Goal: Information Seeking & Learning: Learn about a topic

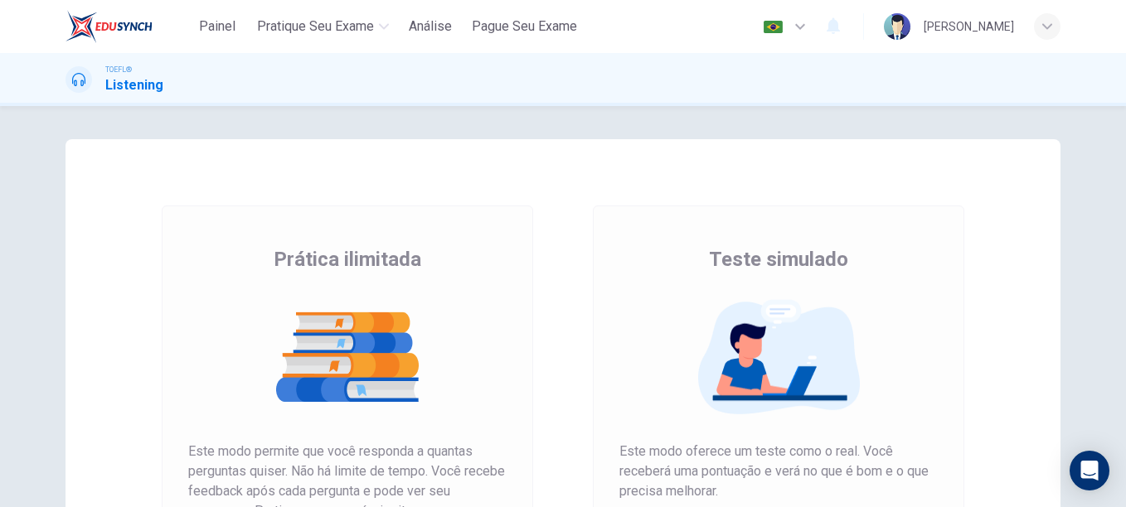
scroll to position [191, 0]
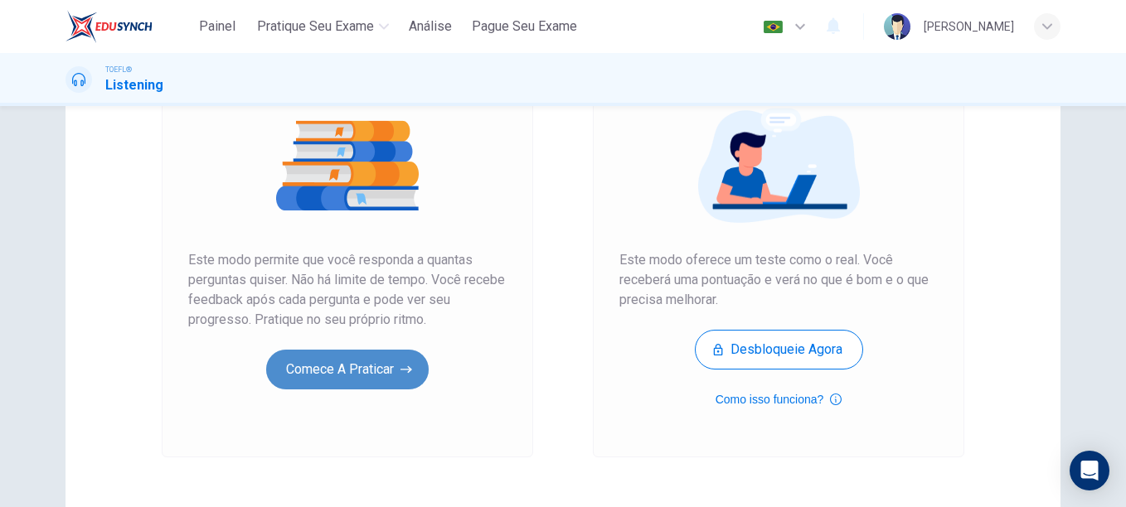
click at [388, 370] on button "Comece a praticar" at bounding box center [347, 370] width 162 height 40
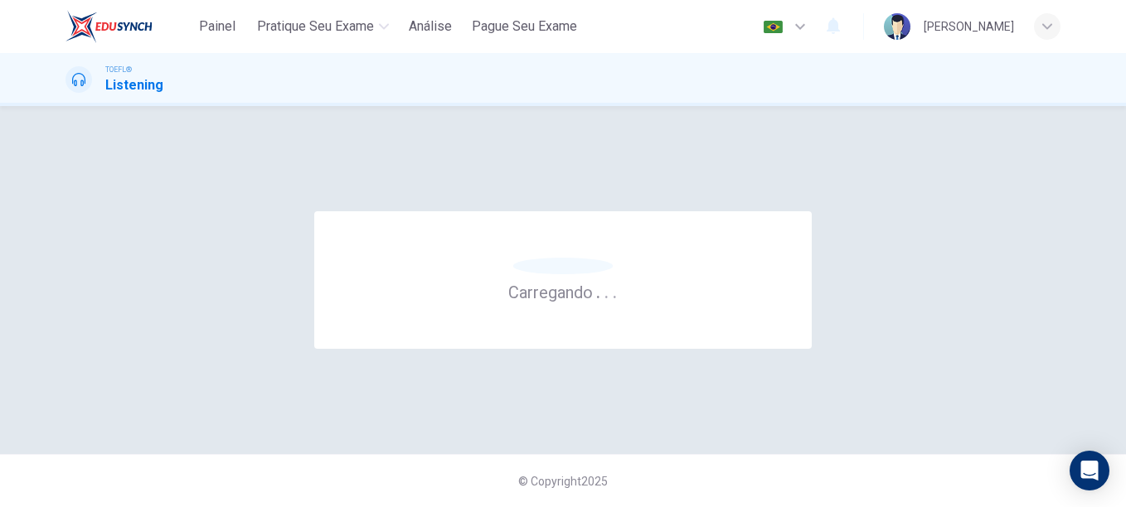
scroll to position [0, 0]
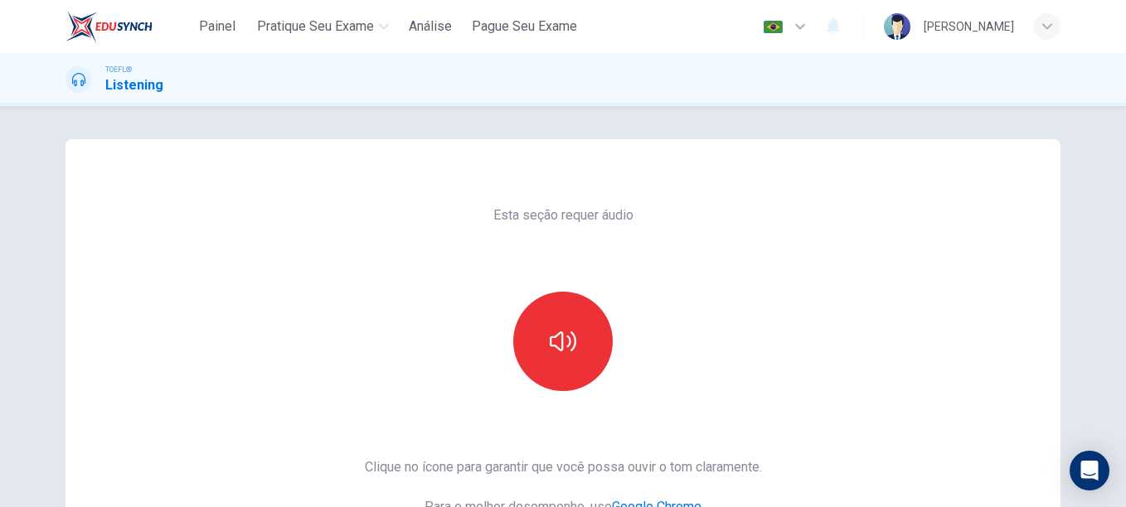
click at [616, 316] on div at bounding box center [562, 341] width 179 height 99
drag, startPoint x: 616, startPoint y: 316, endPoint x: 566, endPoint y: 342, distance: 56.4
click at [566, 342] on div at bounding box center [562, 341] width 179 height 99
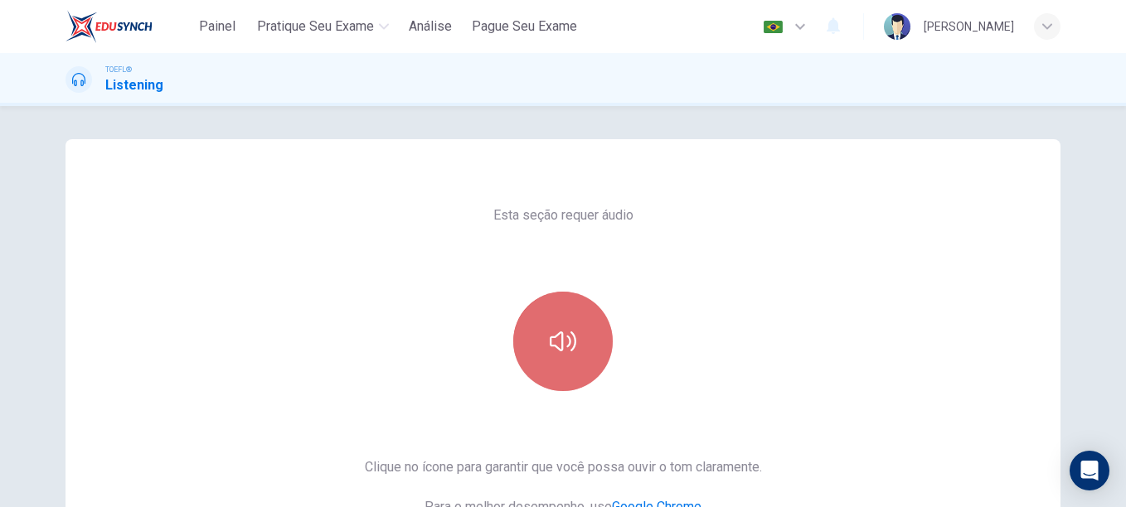
click at [566, 342] on icon "button" at bounding box center [562, 342] width 27 height 20
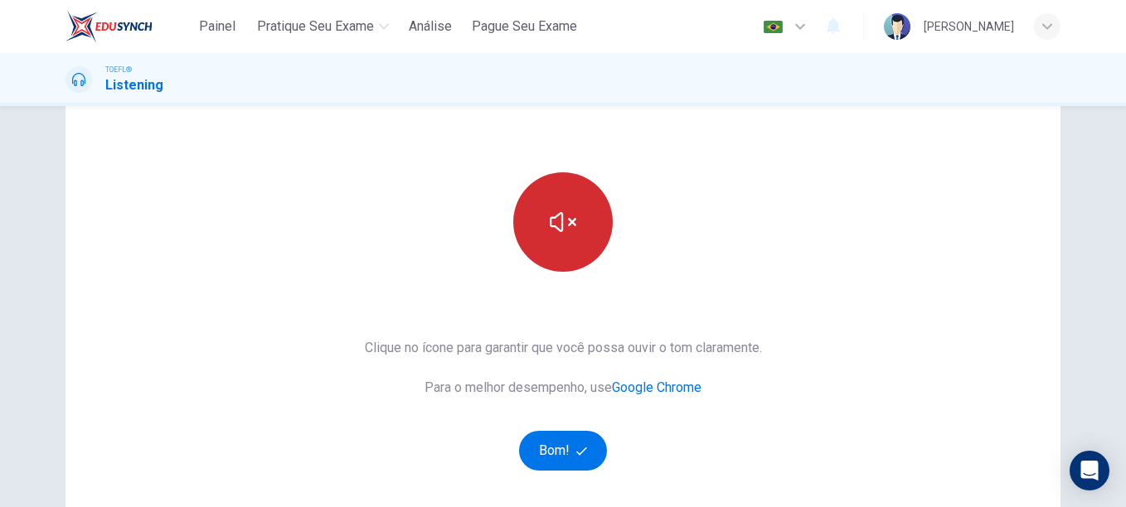
scroll to position [155, 0]
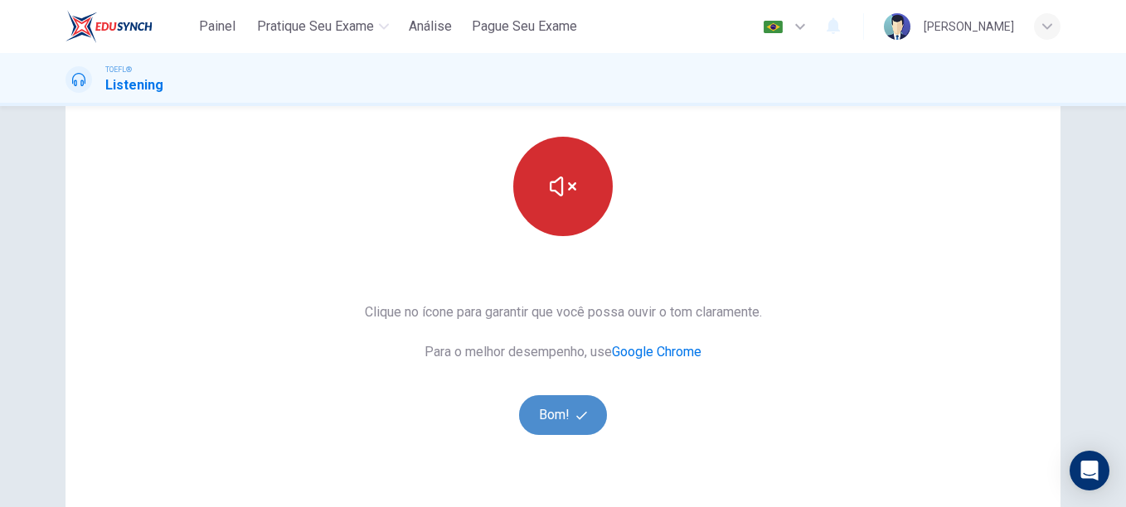
click at [560, 414] on button "Bom!" at bounding box center [563, 415] width 89 height 40
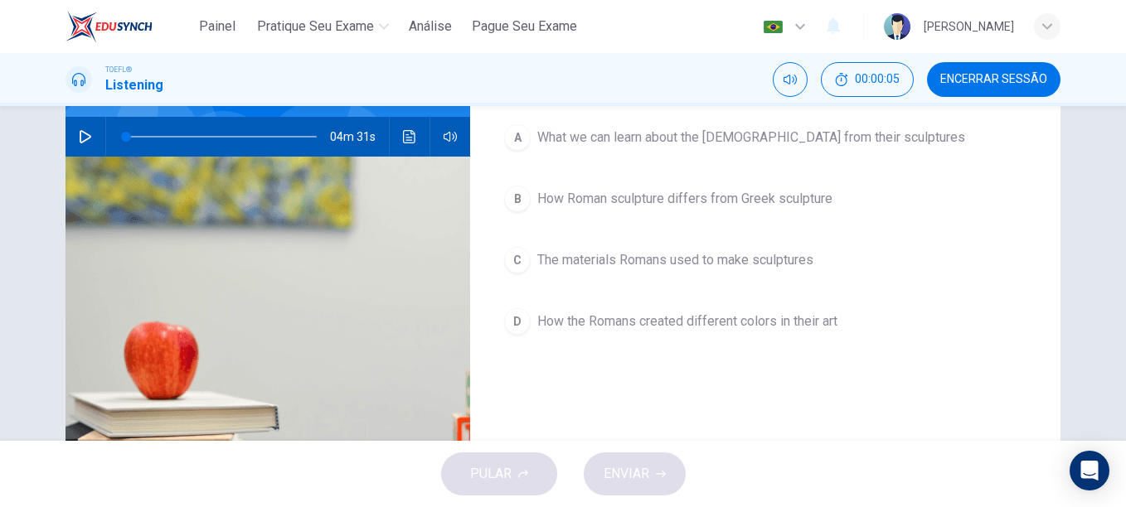
click at [67, 138] on div "04m 31s" at bounding box center [267, 137] width 404 height 40
click at [85, 138] on icon "button" at bounding box center [86, 136] width 12 height 13
type input "0"
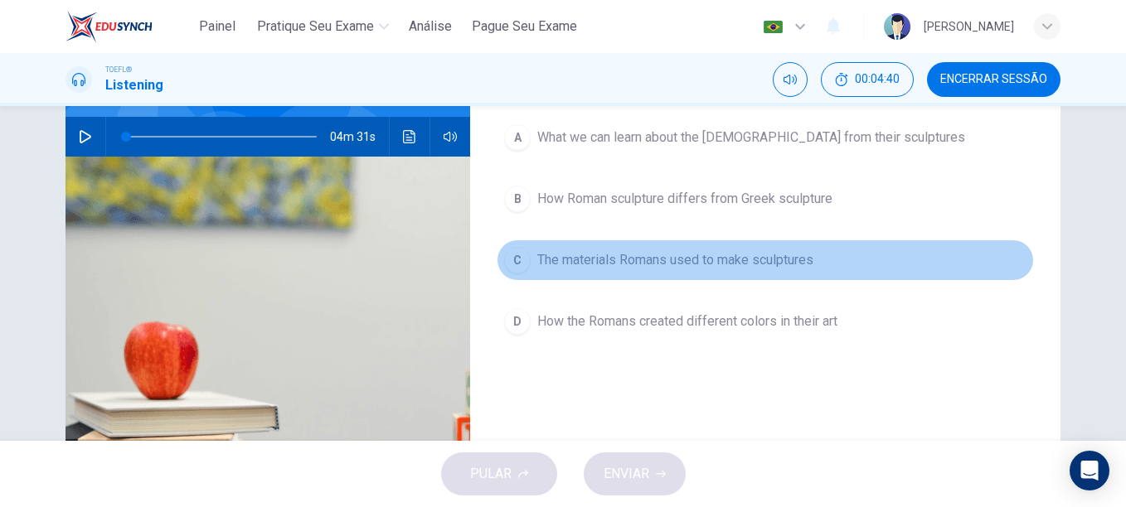
click at [540, 257] on span "The materials Romans used to make sculptures" at bounding box center [675, 260] width 276 height 20
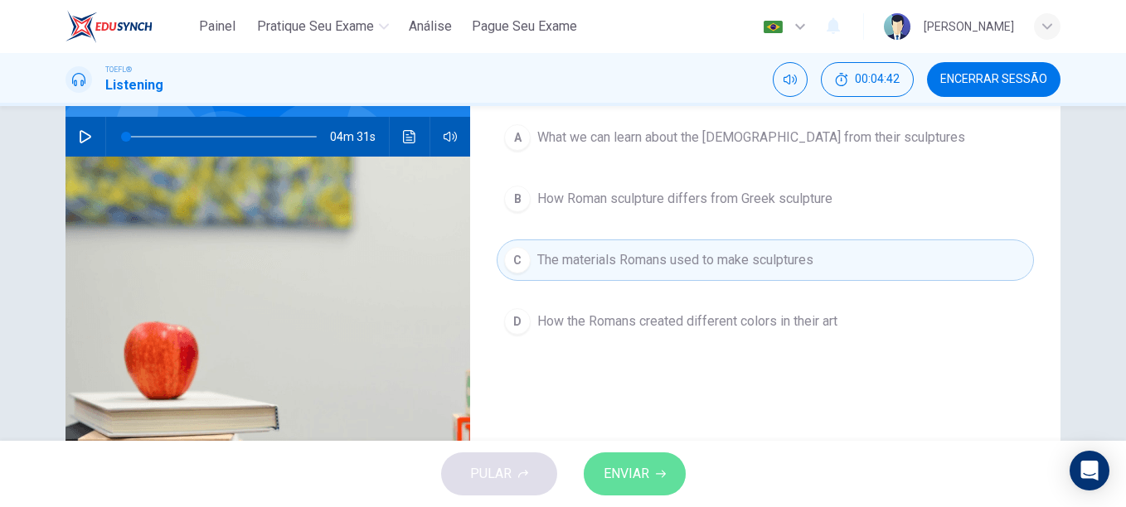
click at [618, 457] on button "ENVIAR" at bounding box center [634, 474] width 102 height 43
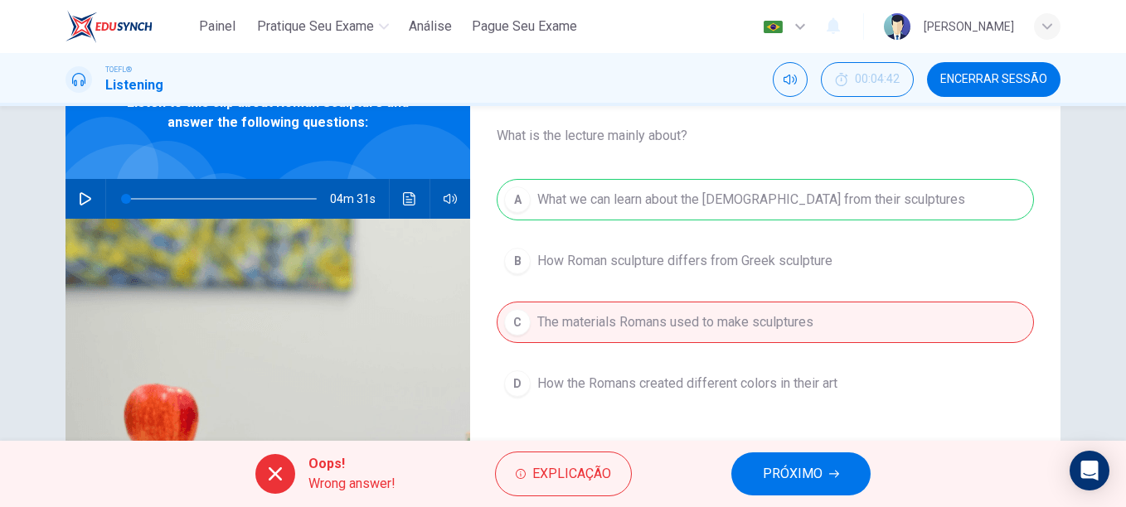
scroll to position [99, 0]
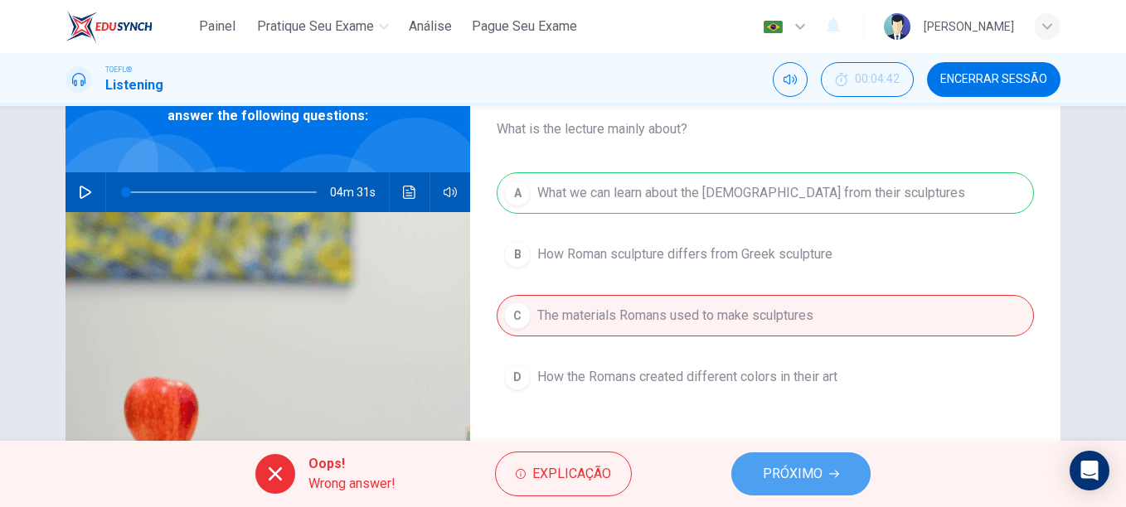
click at [771, 462] on button "PRÓXIMO" at bounding box center [800, 474] width 139 height 43
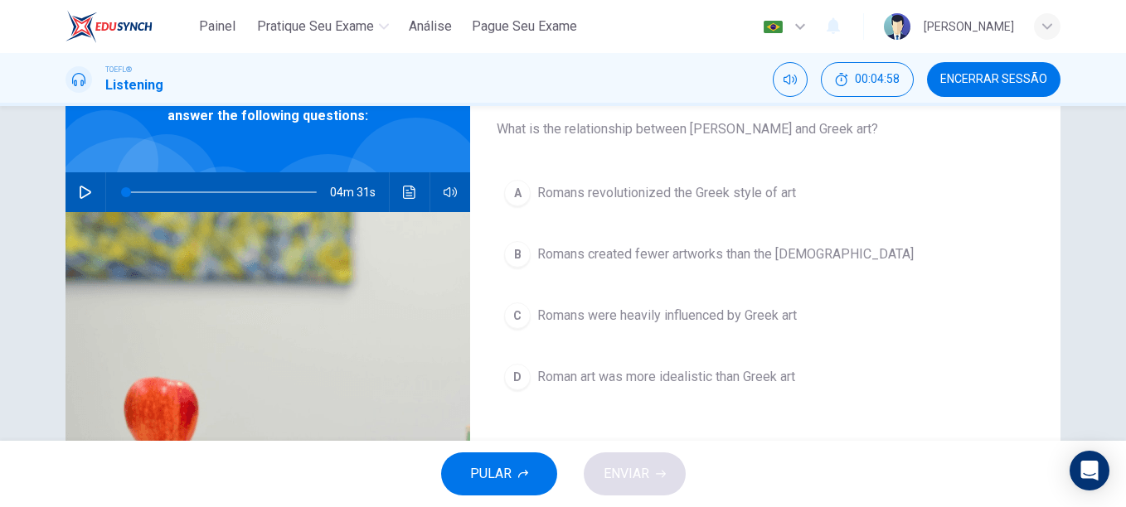
click at [574, 201] on span "Romans revolutionized the Greek style of art" at bounding box center [666, 193] width 259 height 20
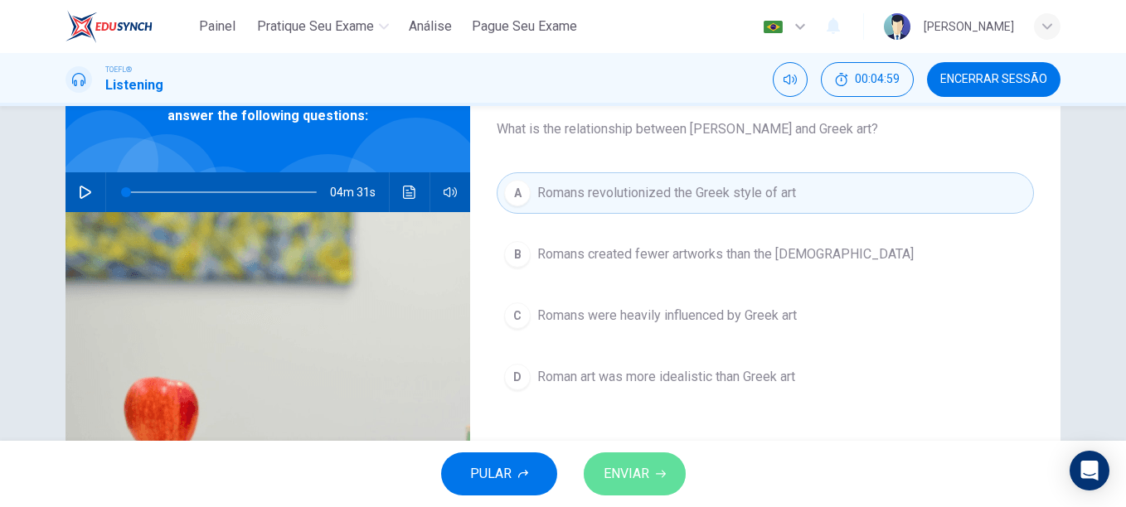
click at [642, 465] on span "ENVIAR" at bounding box center [626, 473] width 46 height 23
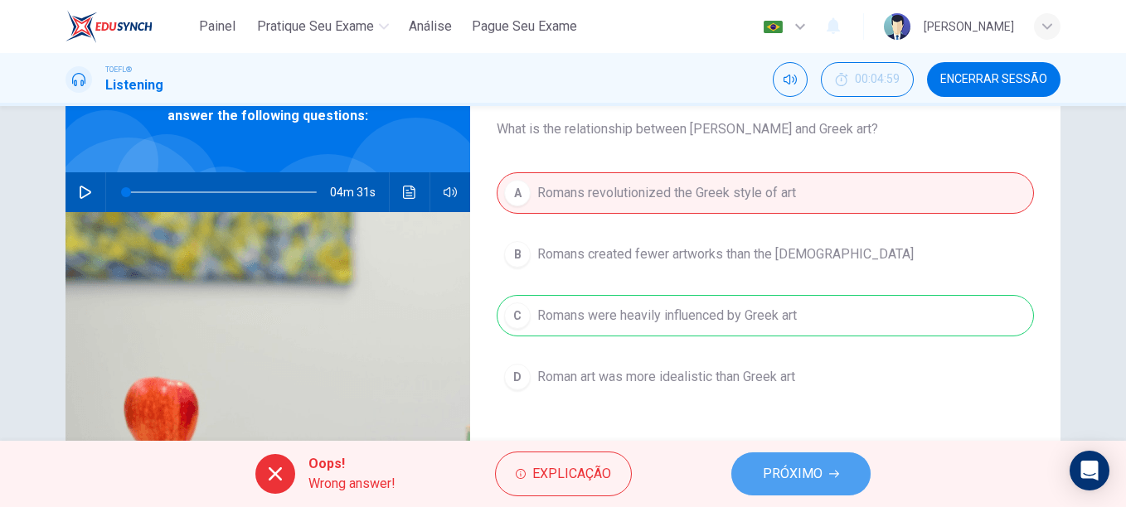
click at [814, 472] on span "PRÓXIMO" at bounding box center [792, 473] width 60 height 23
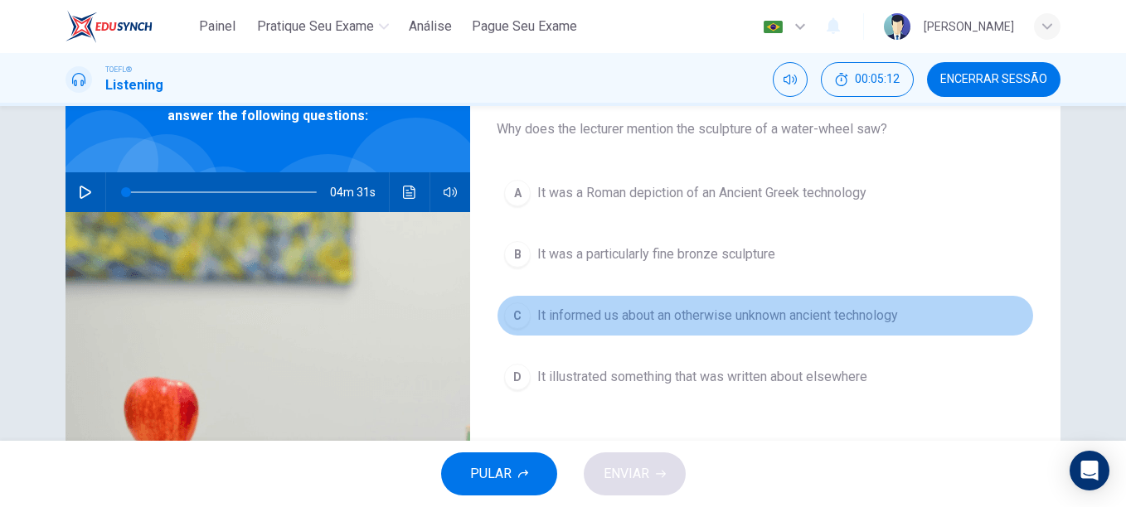
click at [595, 331] on button "C It informed us about an otherwise unknown ancient technology" at bounding box center [764, 315] width 537 height 41
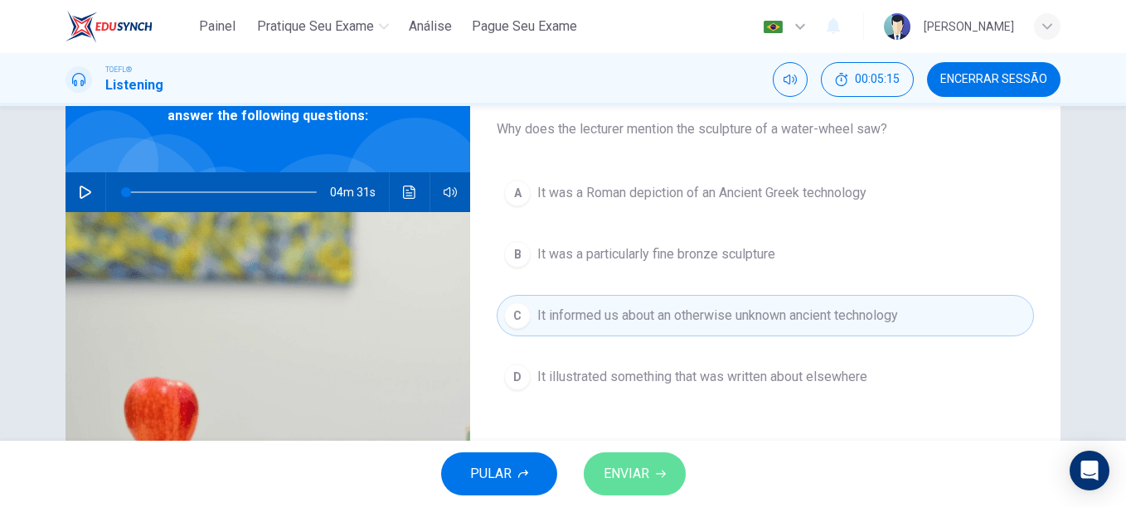
click at [638, 466] on span "ENVIAR" at bounding box center [626, 473] width 46 height 23
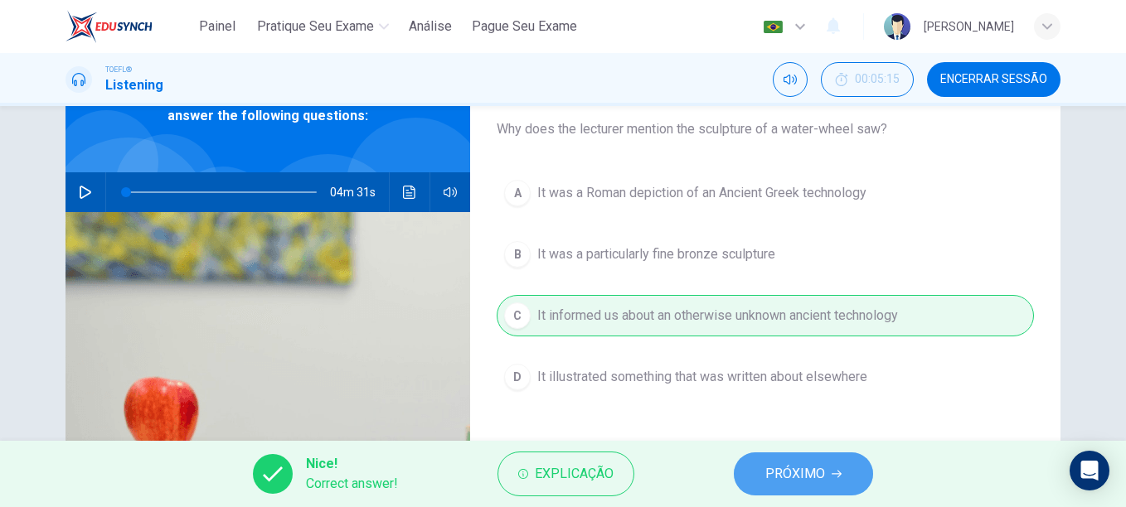
click at [799, 477] on span "PRÓXIMO" at bounding box center [795, 473] width 60 height 23
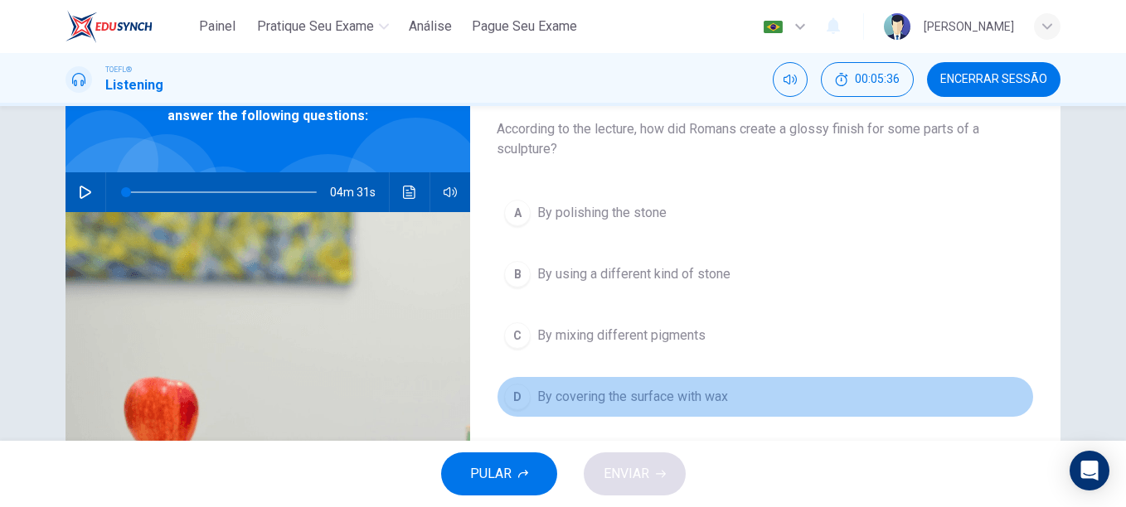
click at [637, 405] on span "By covering the surface with wax" at bounding box center [632, 397] width 191 height 20
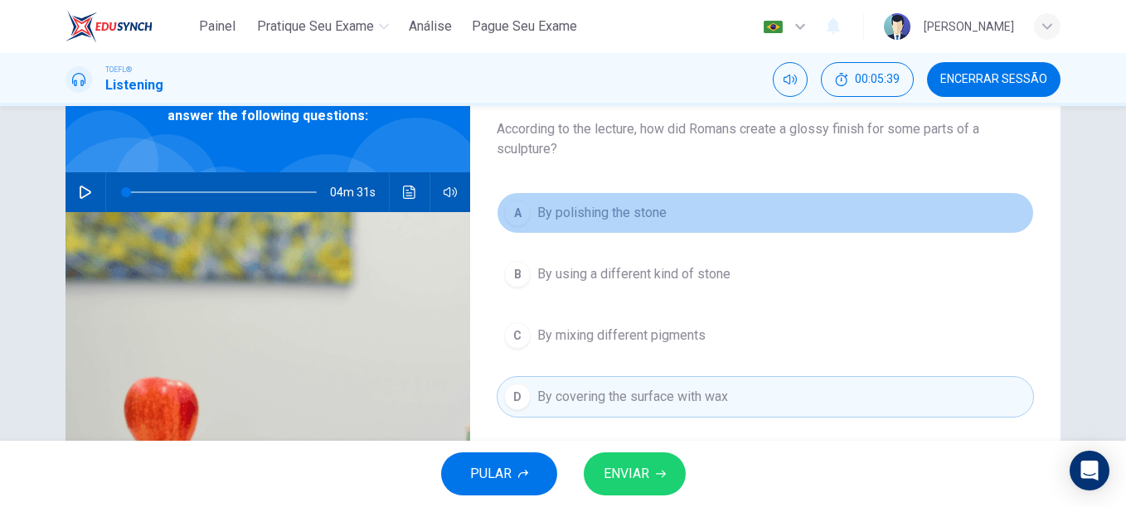
click at [619, 215] on span "By polishing the stone" at bounding box center [601, 213] width 129 height 20
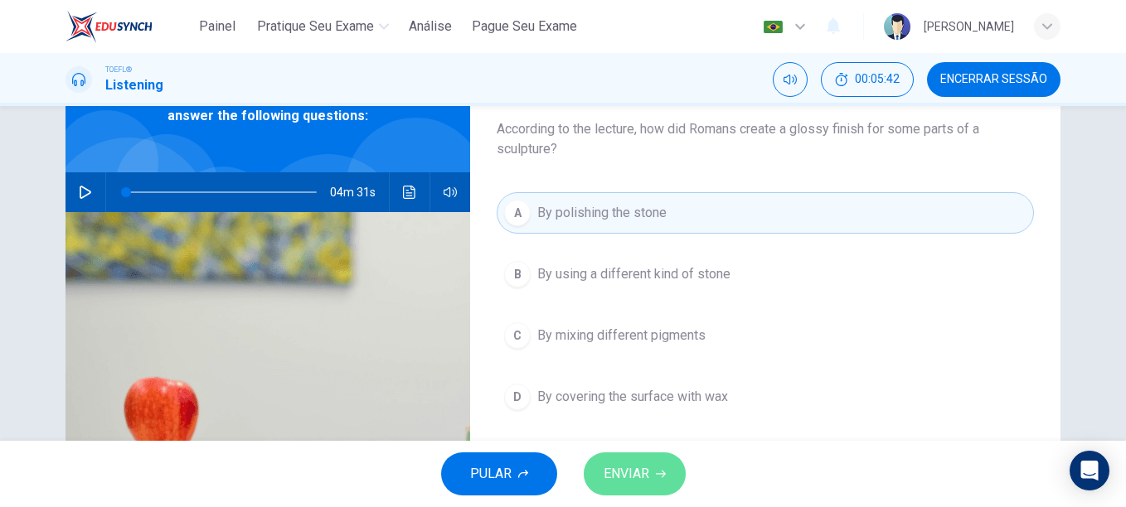
click at [631, 477] on span "ENVIAR" at bounding box center [626, 473] width 46 height 23
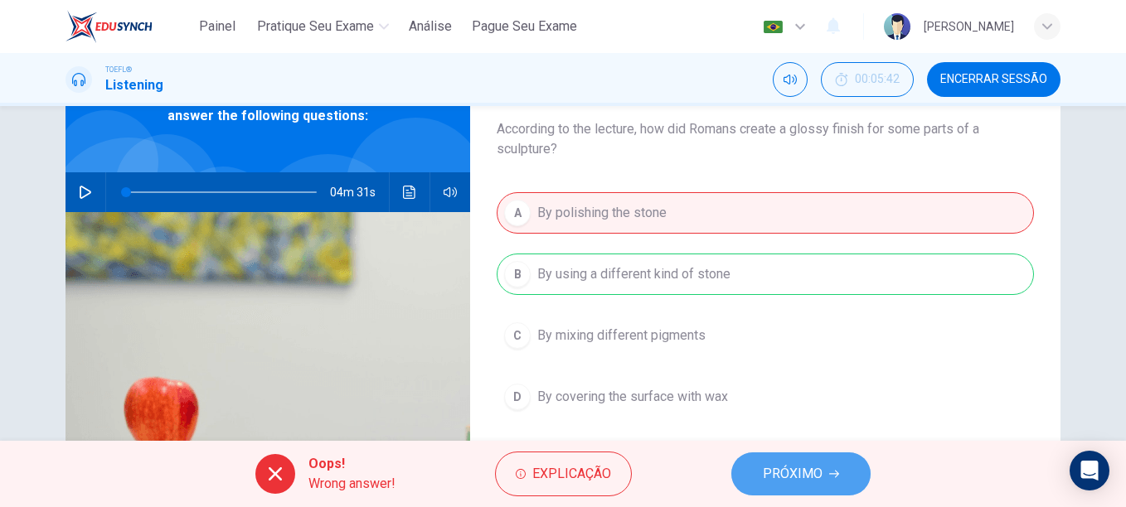
click at [801, 471] on span "PRÓXIMO" at bounding box center [792, 473] width 60 height 23
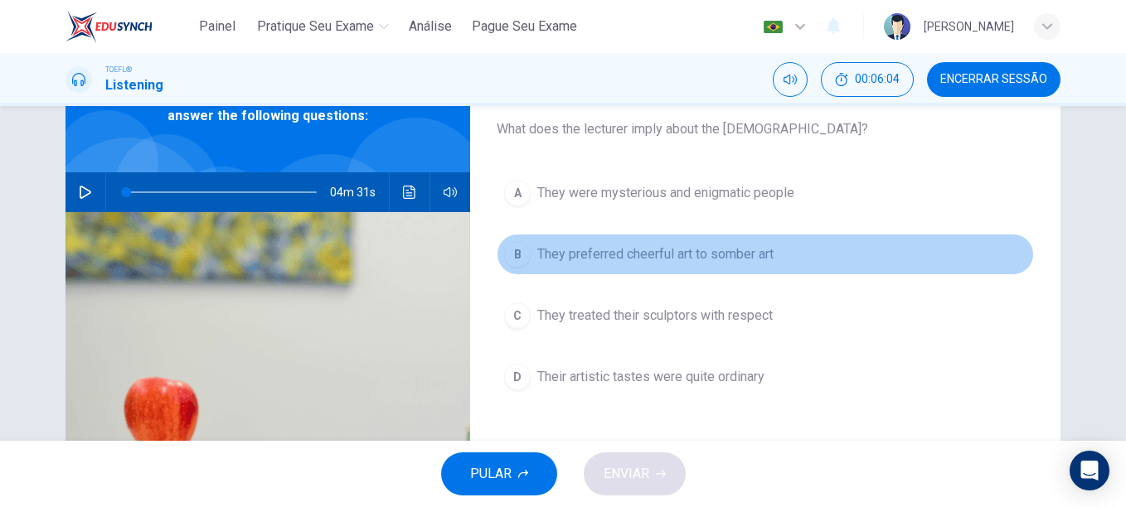
click at [646, 263] on span "They preferred cheerful art to somber art" at bounding box center [655, 254] width 236 height 20
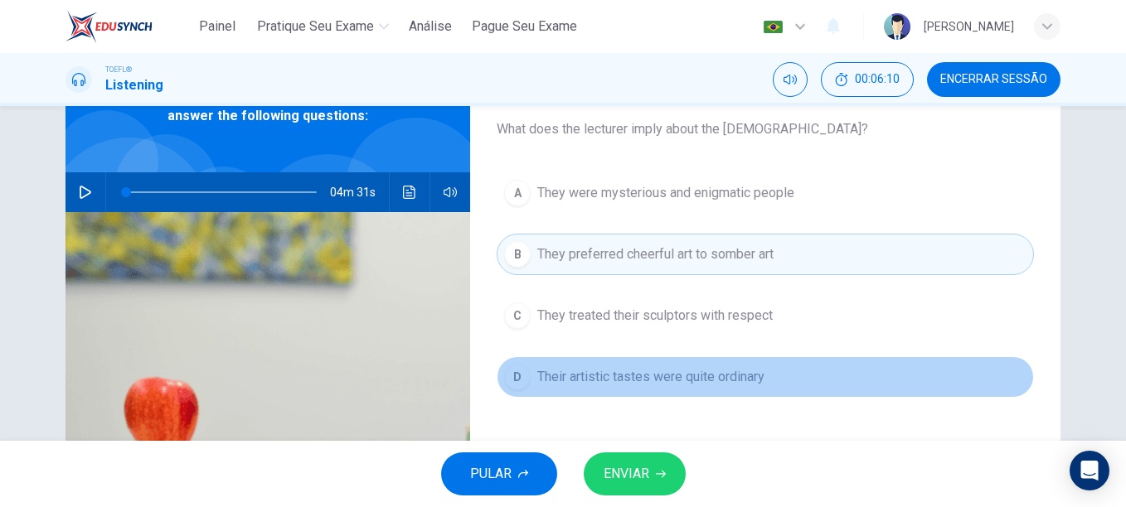
click at [650, 371] on span "Their artistic tastes were quite ordinary" at bounding box center [650, 377] width 227 height 20
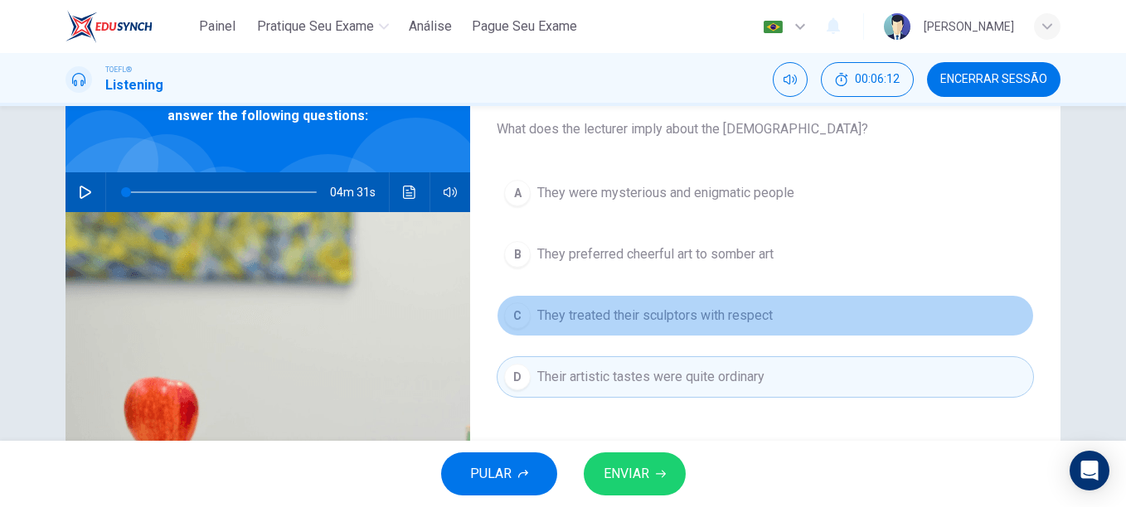
click at [666, 314] on span "They treated their sculptors with respect" at bounding box center [654, 316] width 235 height 20
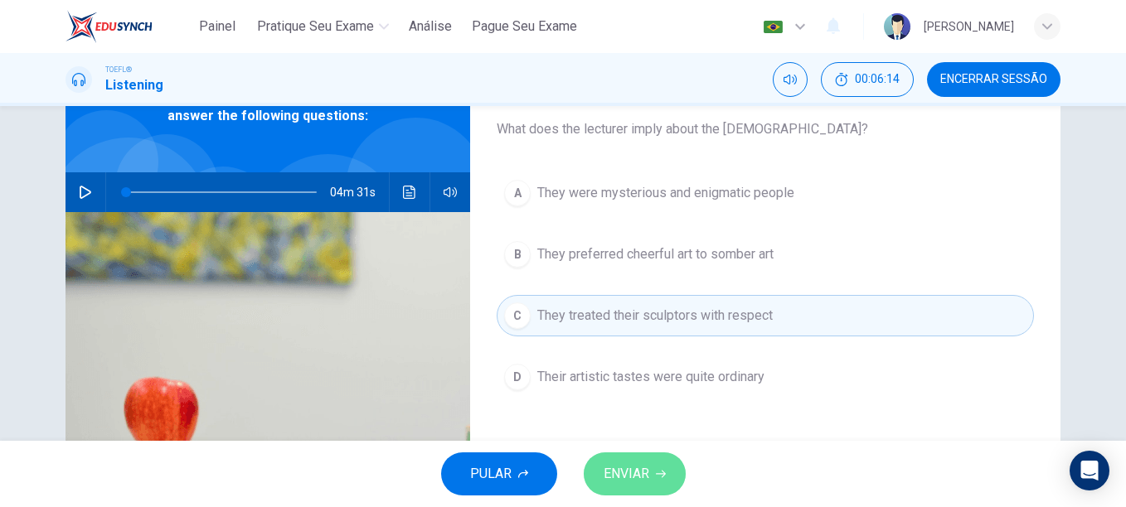
click at [657, 467] on button "ENVIAR" at bounding box center [634, 474] width 102 height 43
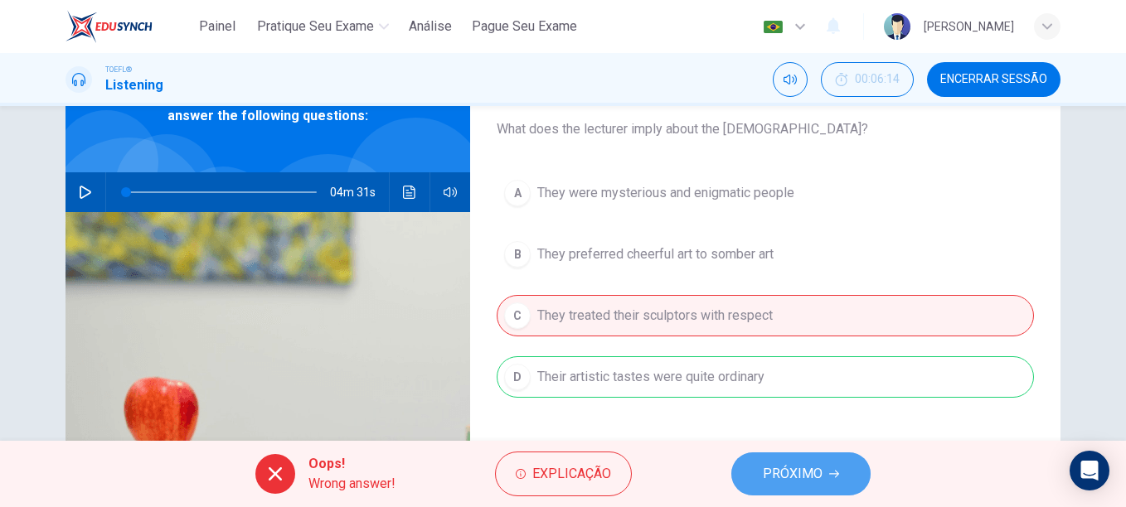
click at [771, 472] on span "PRÓXIMO" at bounding box center [792, 473] width 60 height 23
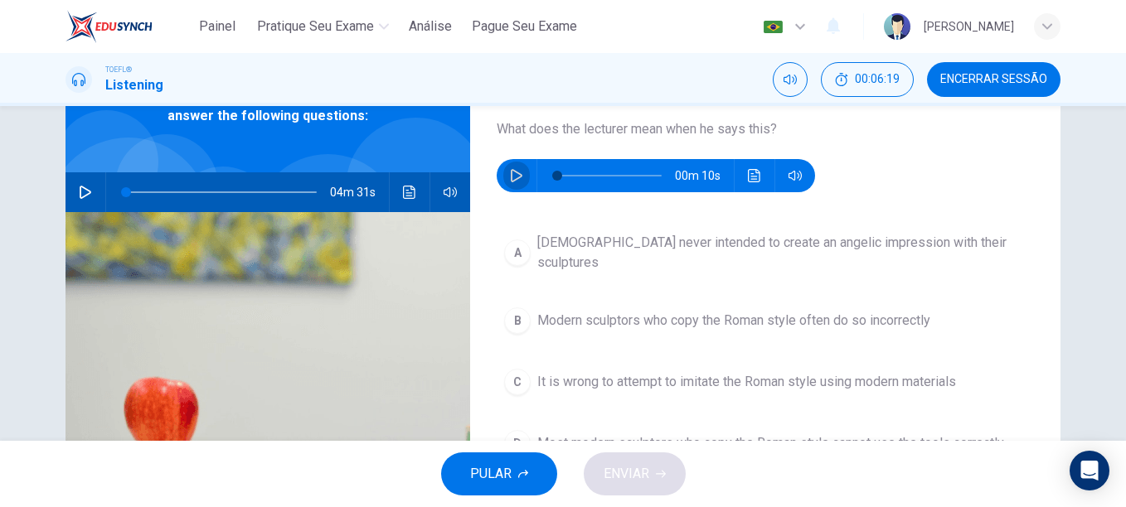
click at [511, 176] on icon "button" at bounding box center [517, 175] width 12 height 13
type input "0"
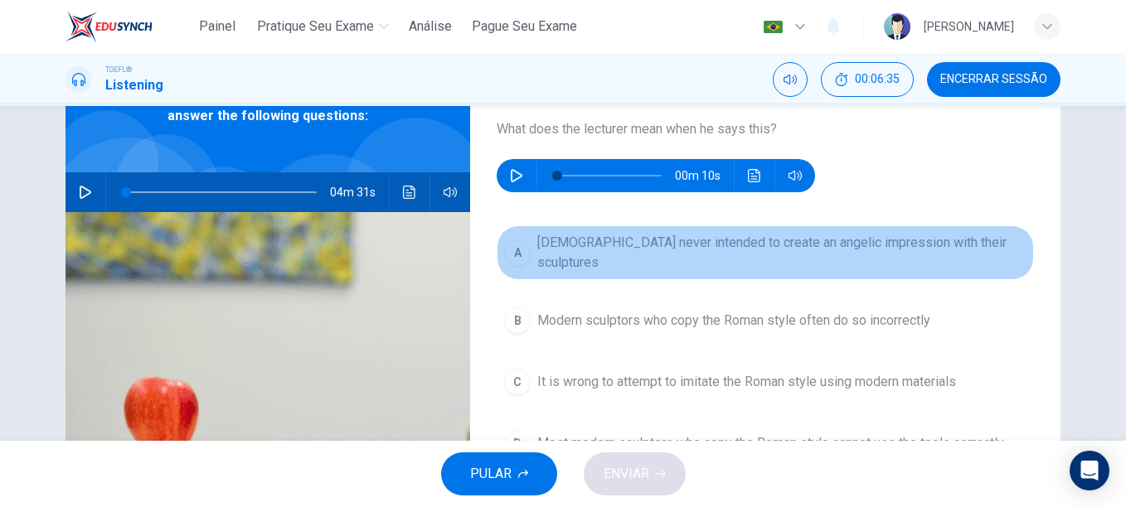
click at [746, 244] on span "Romans never intended to create an angelic impression with their sculptures" at bounding box center [781, 253] width 489 height 40
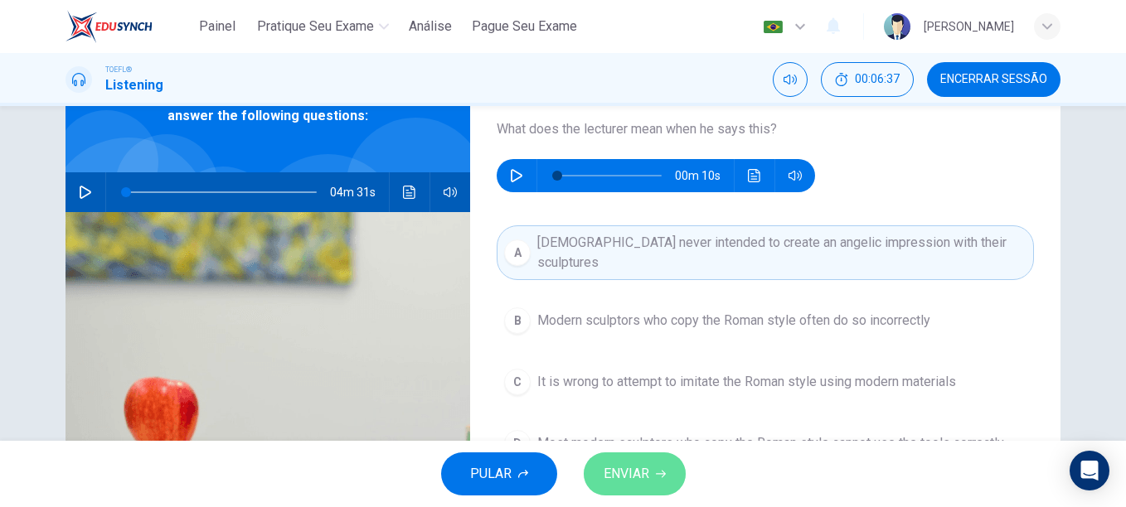
click at [653, 471] on button "ENVIAR" at bounding box center [634, 474] width 102 height 43
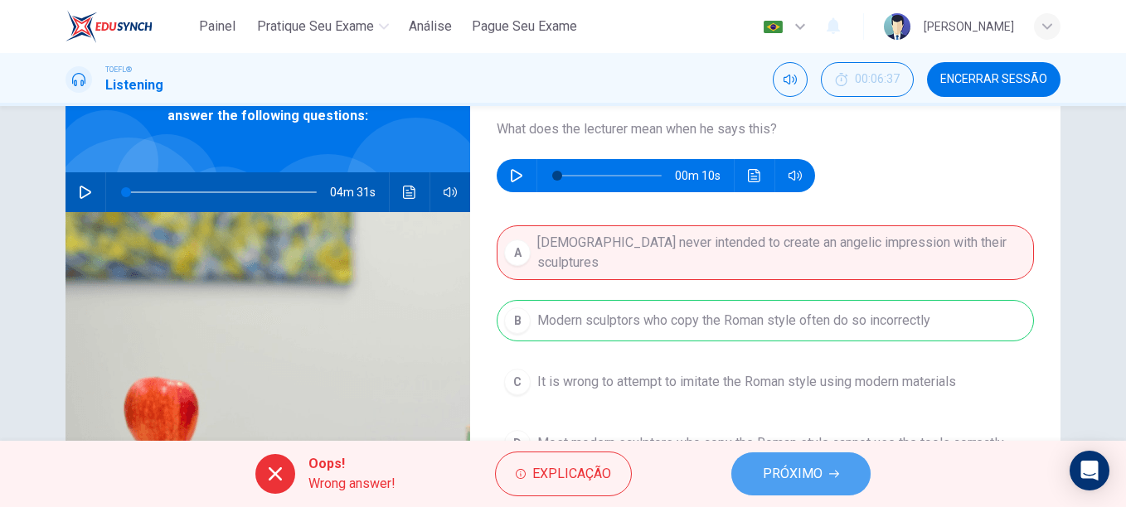
click at [785, 472] on span "PRÓXIMO" at bounding box center [792, 473] width 60 height 23
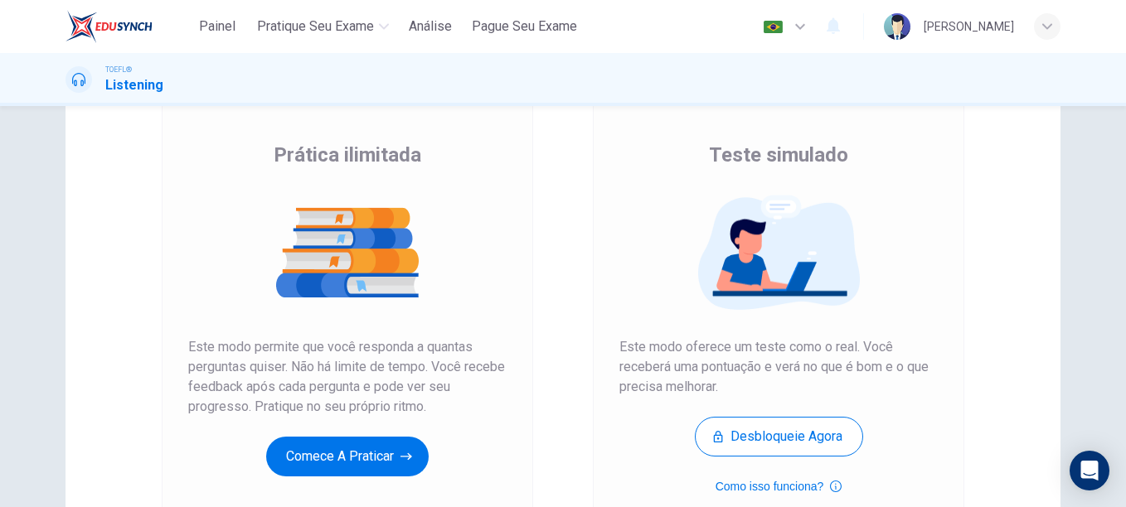
scroll to position [124, 0]
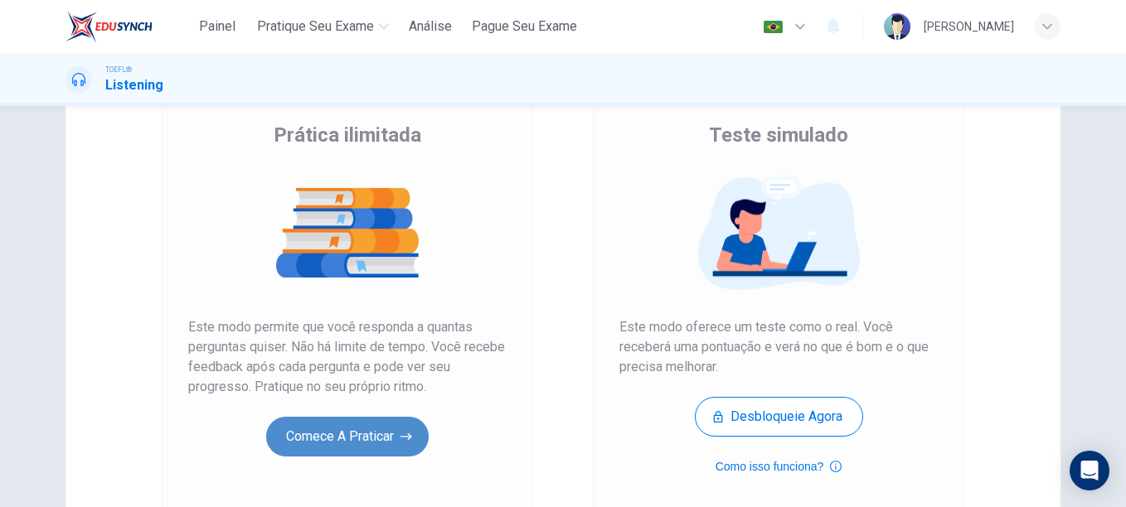
click at [377, 437] on button "Comece a praticar" at bounding box center [347, 437] width 162 height 40
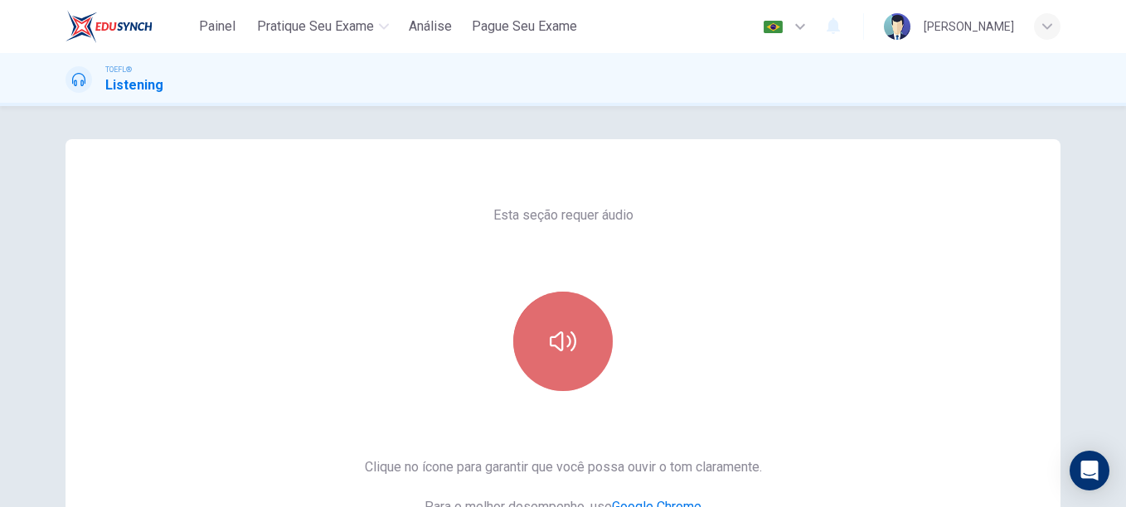
click at [570, 336] on icon "button" at bounding box center [562, 342] width 27 height 20
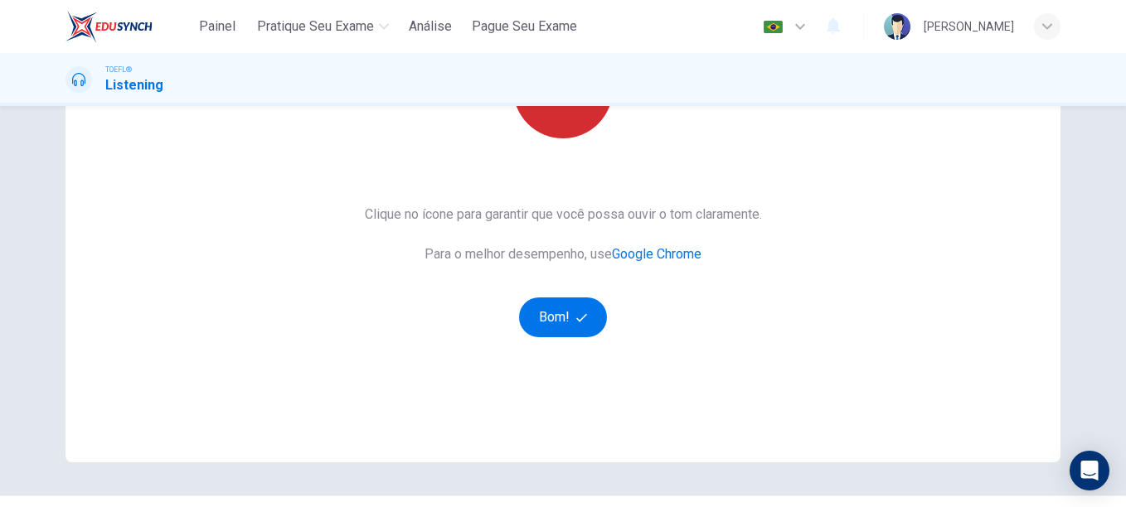
scroll to position [269, 0]
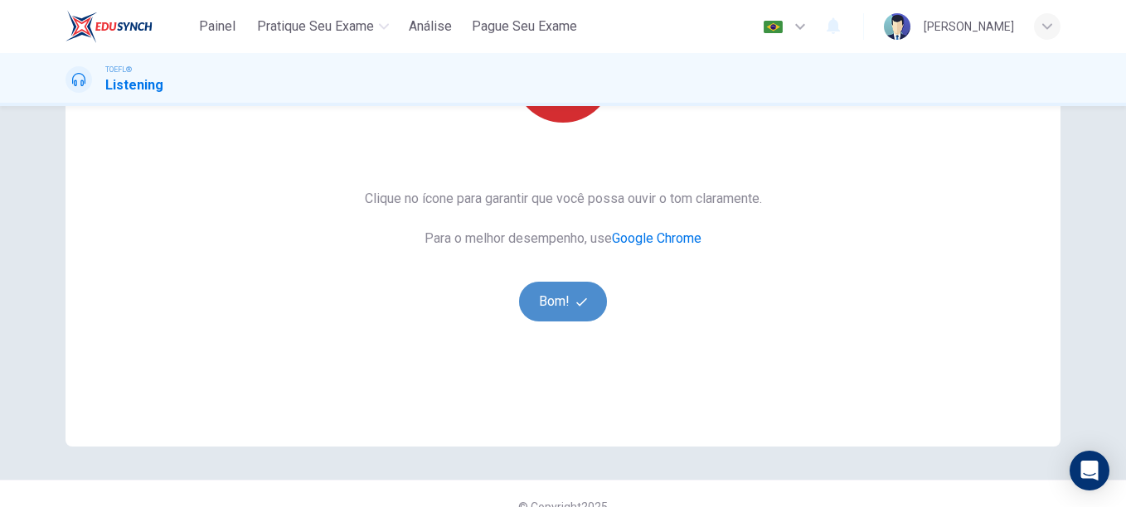
click at [536, 292] on button "Bom!" at bounding box center [563, 302] width 89 height 40
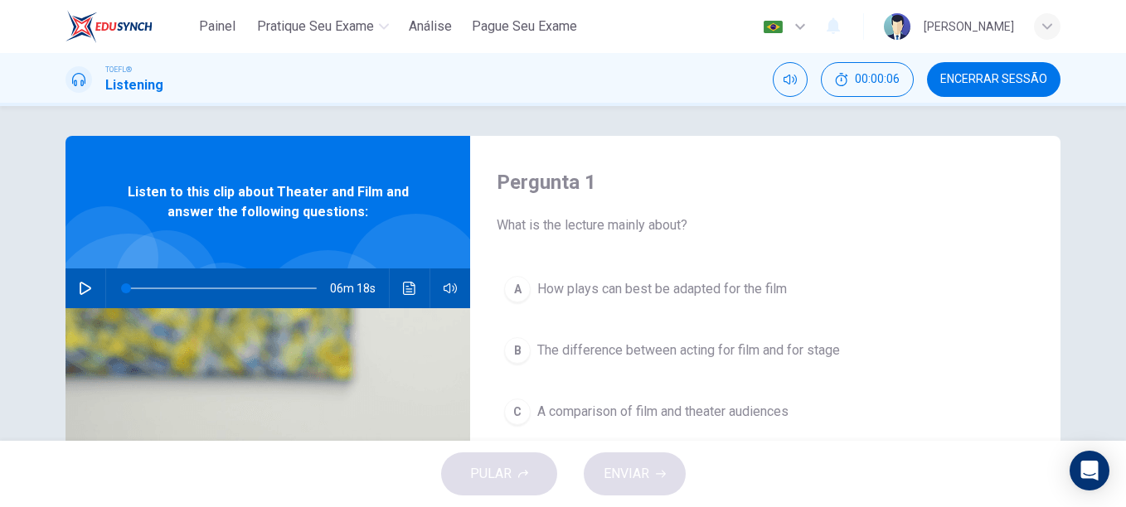
scroll to position [0, 0]
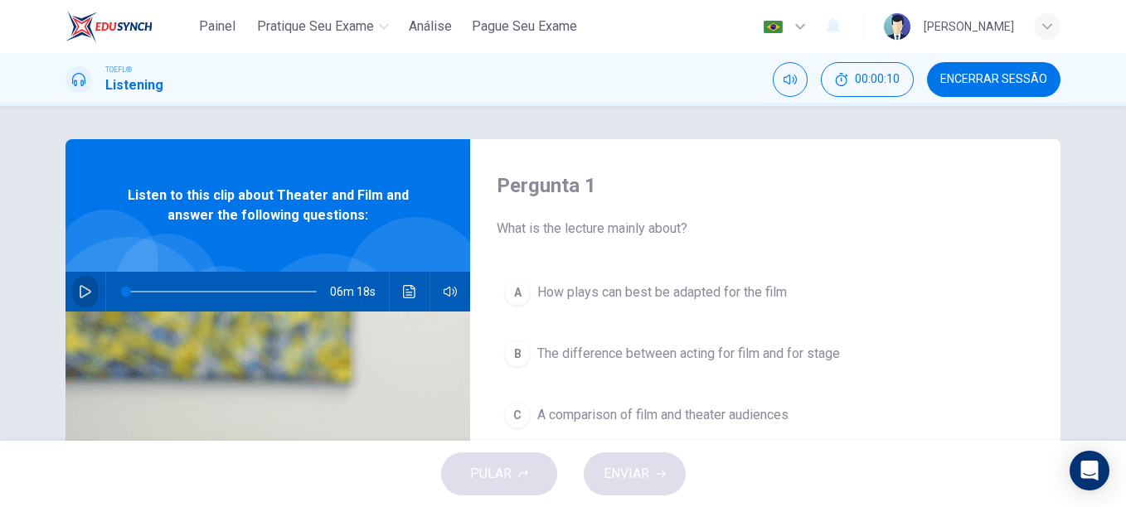
click at [73, 291] on button "button" at bounding box center [85, 292] width 27 height 40
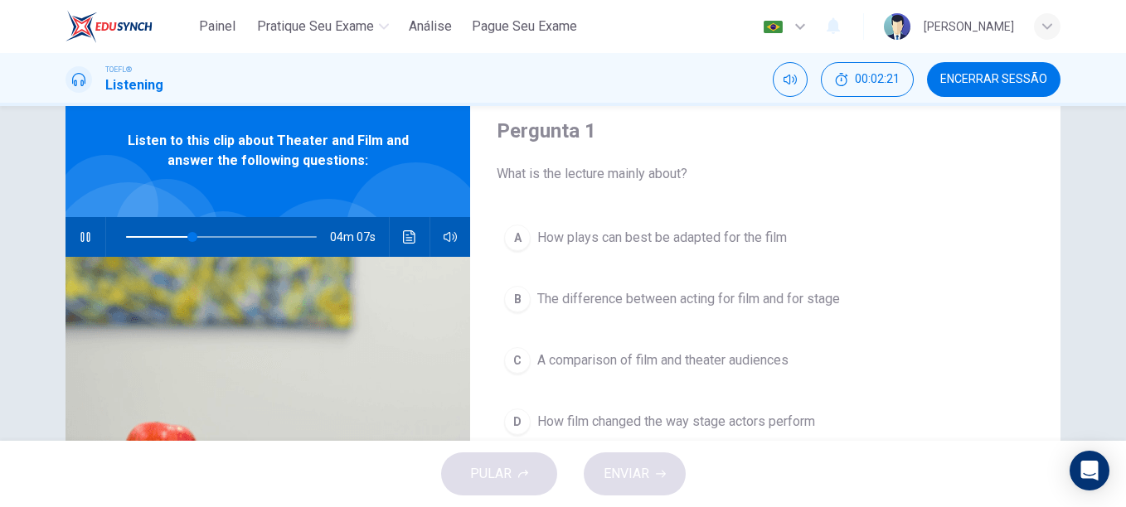
scroll to position [56, 0]
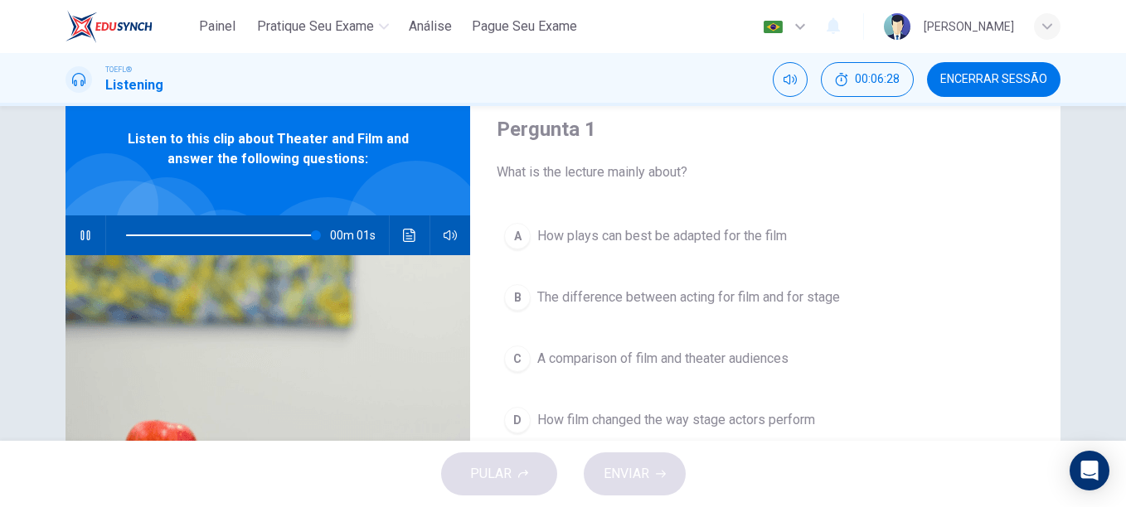
type input "0"
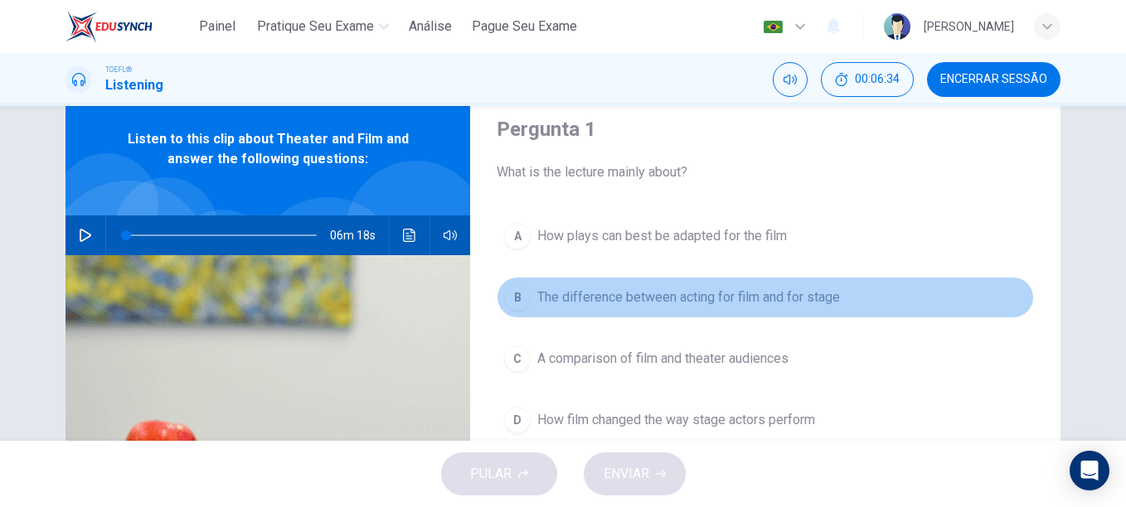
click at [622, 301] on span "The difference between acting for film and for stage" at bounding box center [688, 298] width 303 height 20
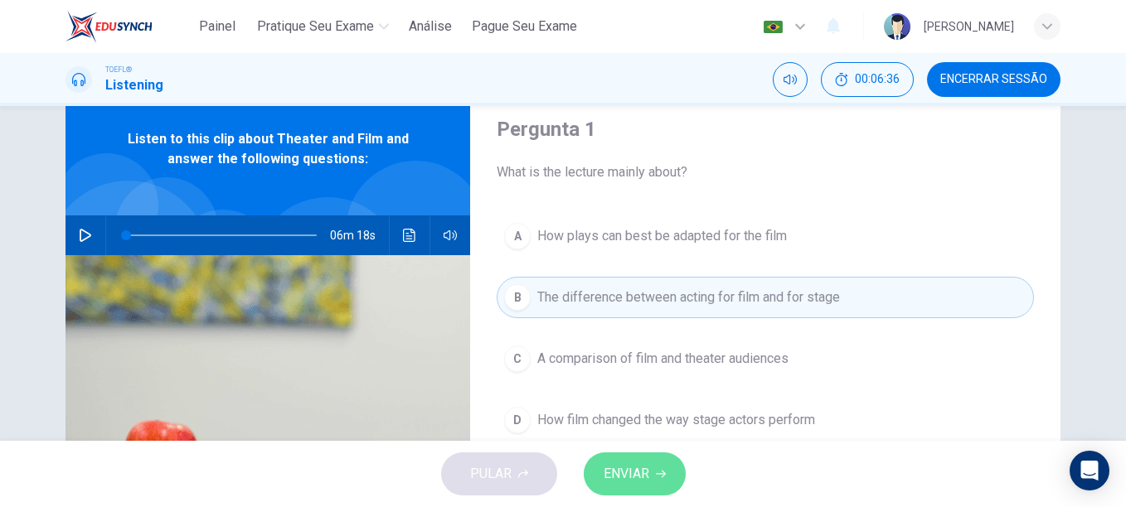
click at [621, 476] on span "ENVIAR" at bounding box center [626, 473] width 46 height 23
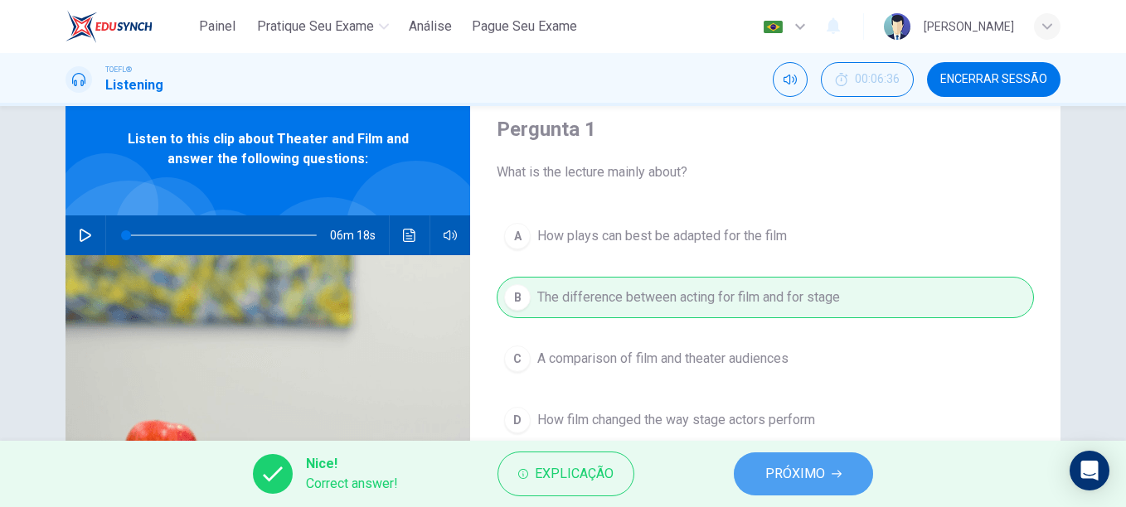
click at [812, 477] on span "PRÓXIMO" at bounding box center [795, 473] width 60 height 23
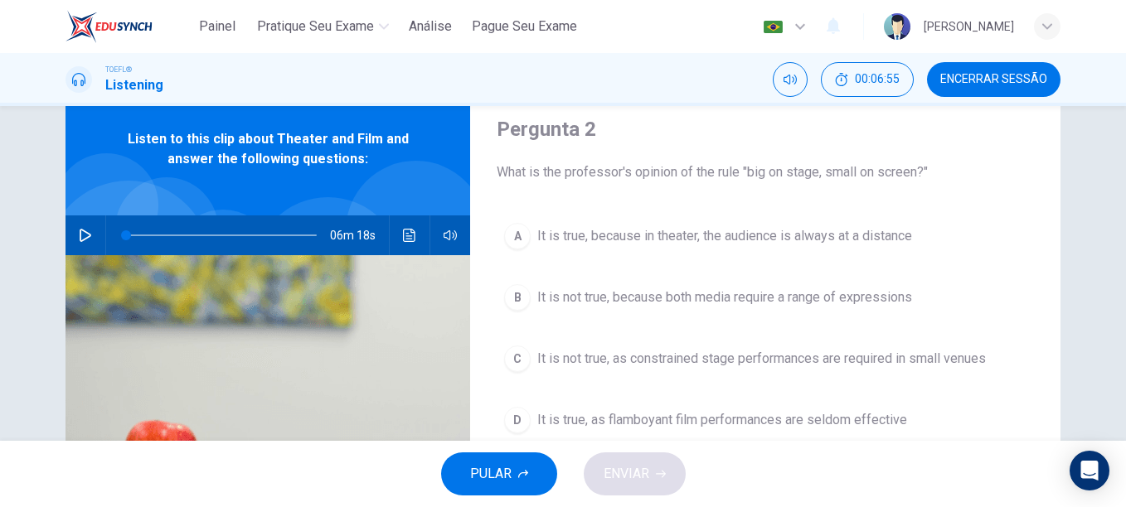
click at [726, 298] on span "It is not true, because both media require a range of expressions" at bounding box center [724, 298] width 375 height 20
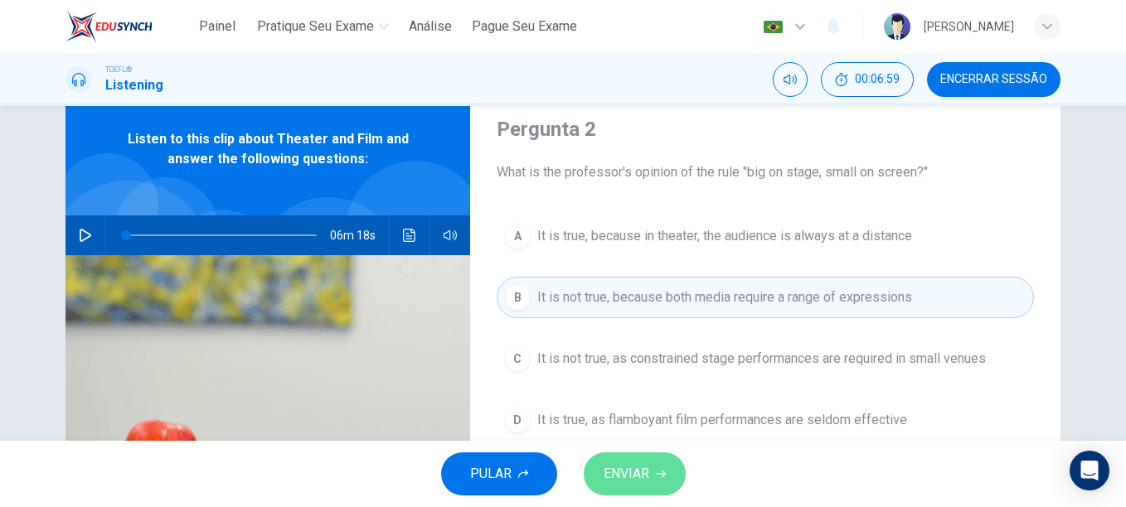
click at [645, 479] on span "ENVIAR" at bounding box center [626, 473] width 46 height 23
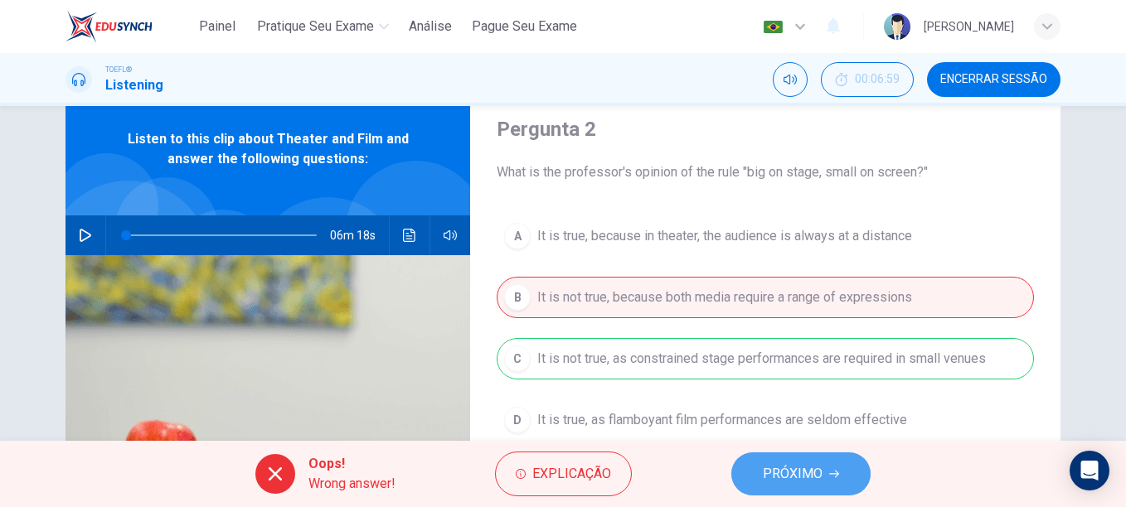
click at [825, 478] on button "PRÓXIMO" at bounding box center [800, 474] width 139 height 43
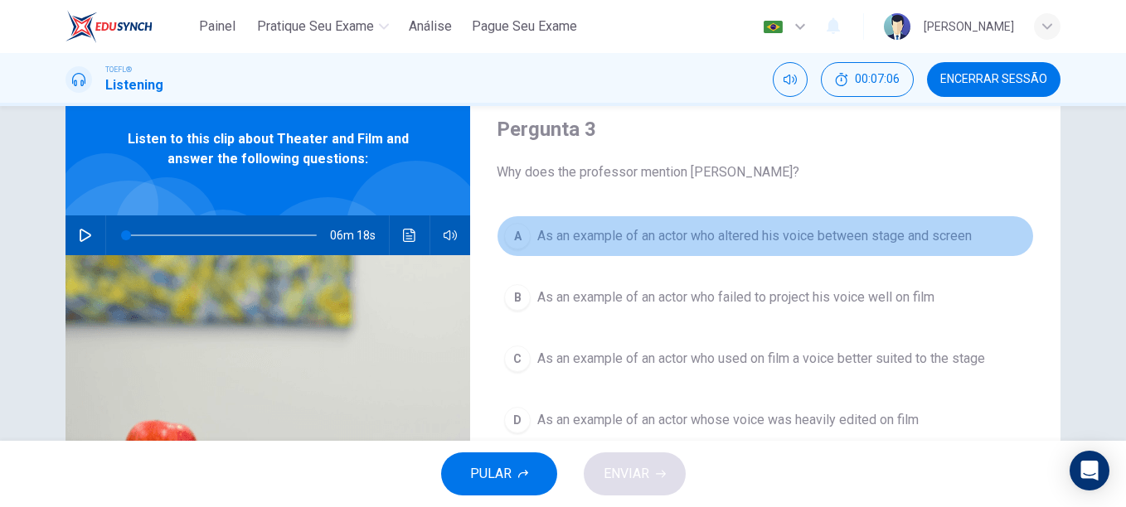
click at [801, 240] on span "As an example of an actor who altered his voice between stage and screen" at bounding box center [754, 236] width 434 height 20
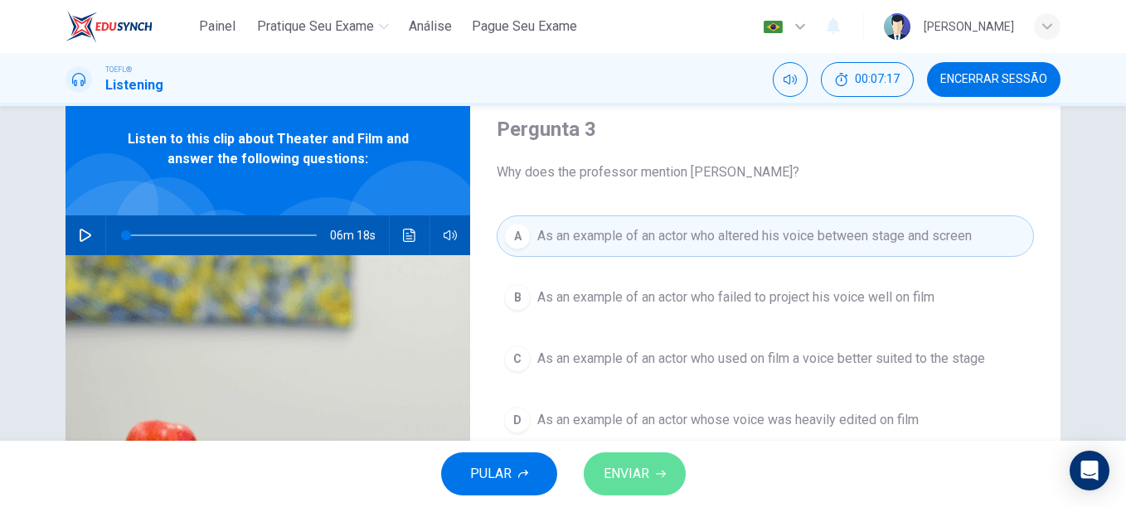
click at [622, 478] on span "ENVIAR" at bounding box center [626, 473] width 46 height 23
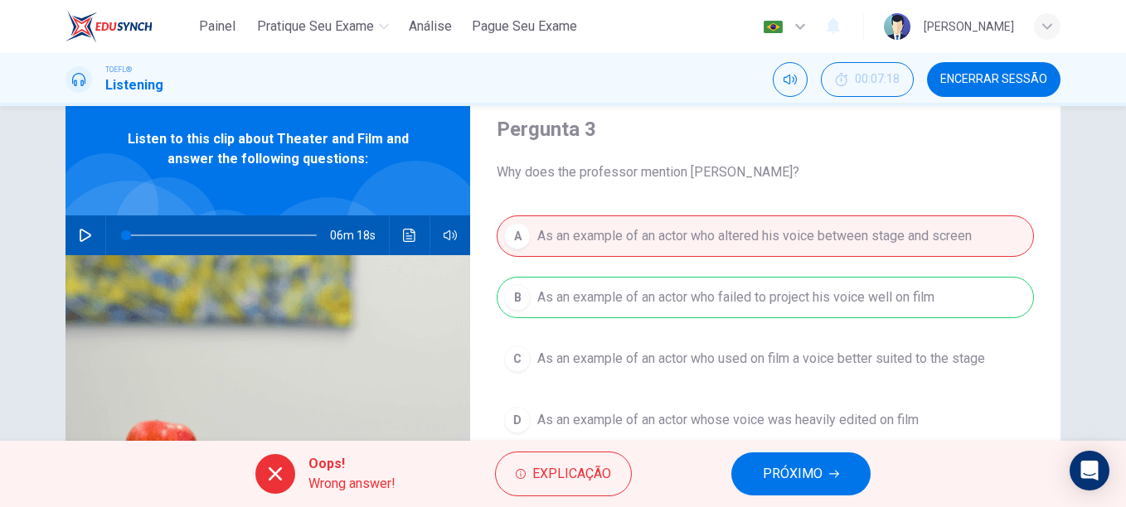
click at [810, 467] on span "PRÓXIMO" at bounding box center [792, 473] width 60 height 23
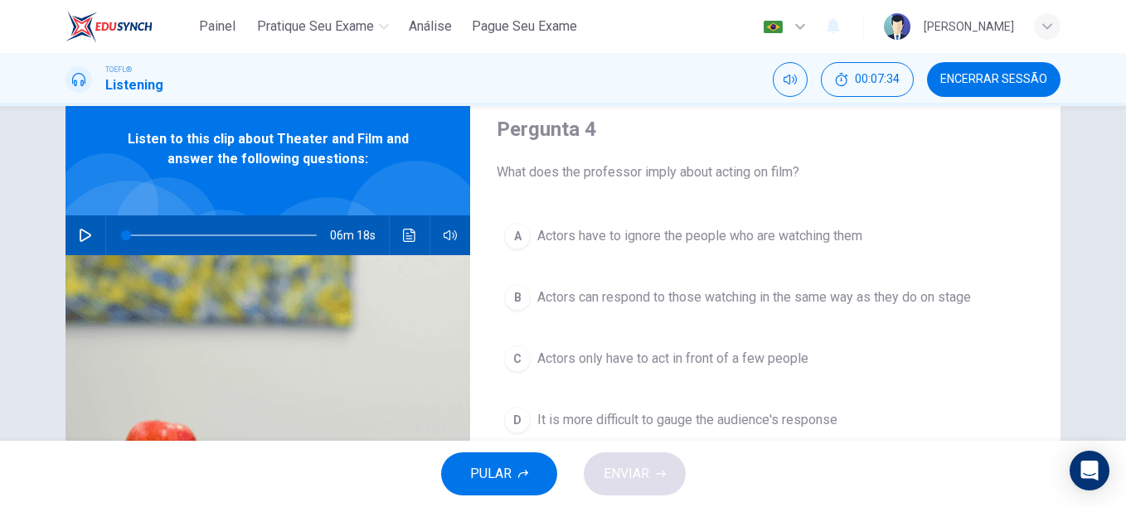
click at [693, 232] on span "Actors have to ignore the people who are watching them" at bounding box center [699, 236] width 325 height 20
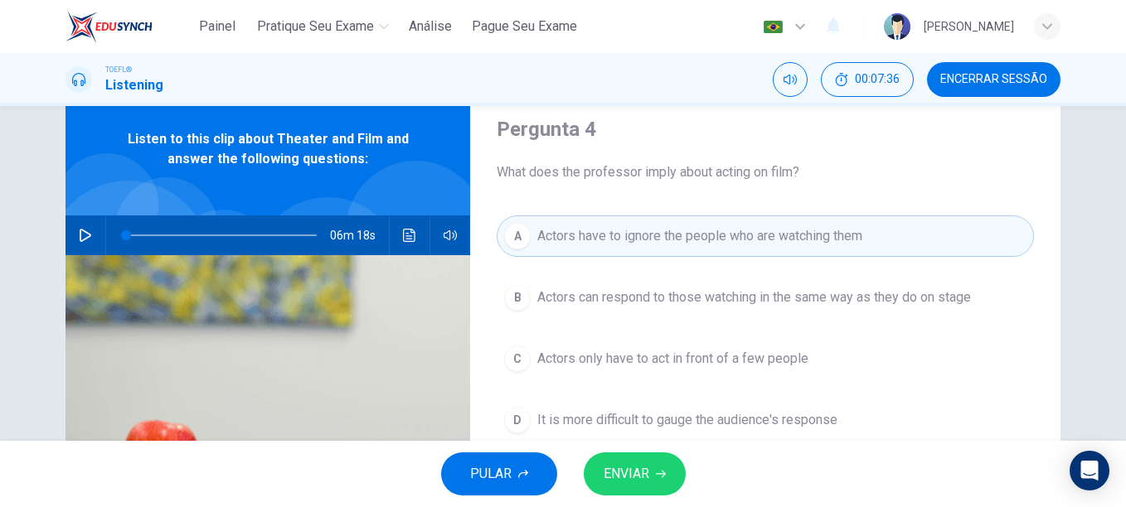
click at [646, 471] on span "ENVIAR" at bounding box center [626, 473] width 46 height 23
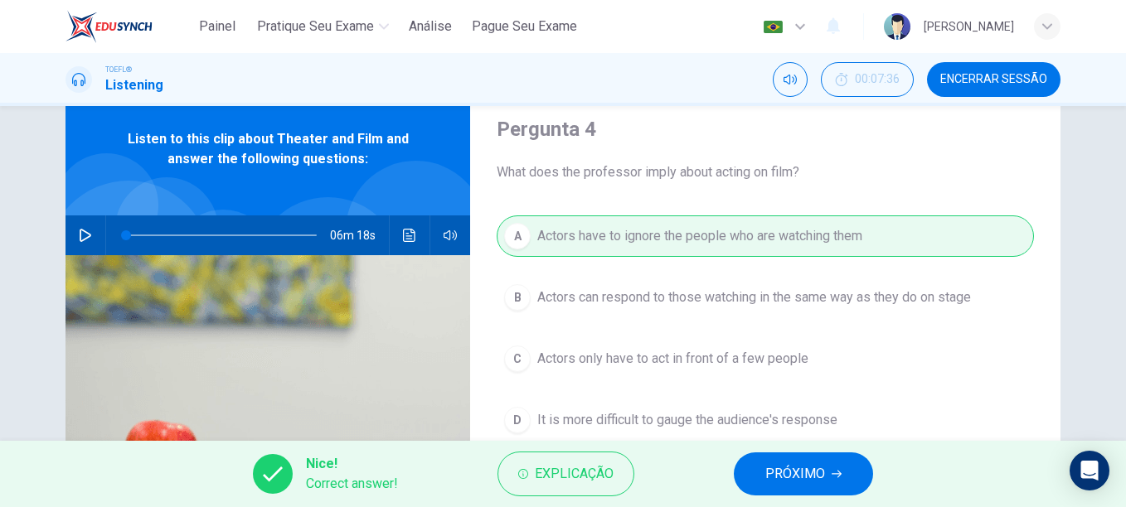
click at [778, 476] on span "PRÓXIMO" at bounding box center [795, 473] width 60 height 23
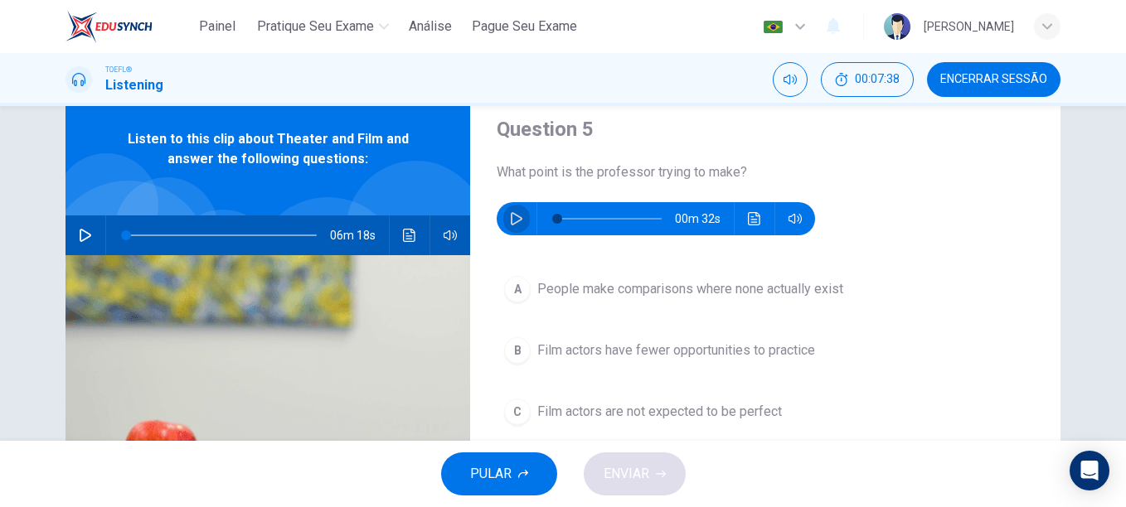
click at [512, 216] on icon "button" at bounding box center [516, 218] width 13 height 13
type input "0"
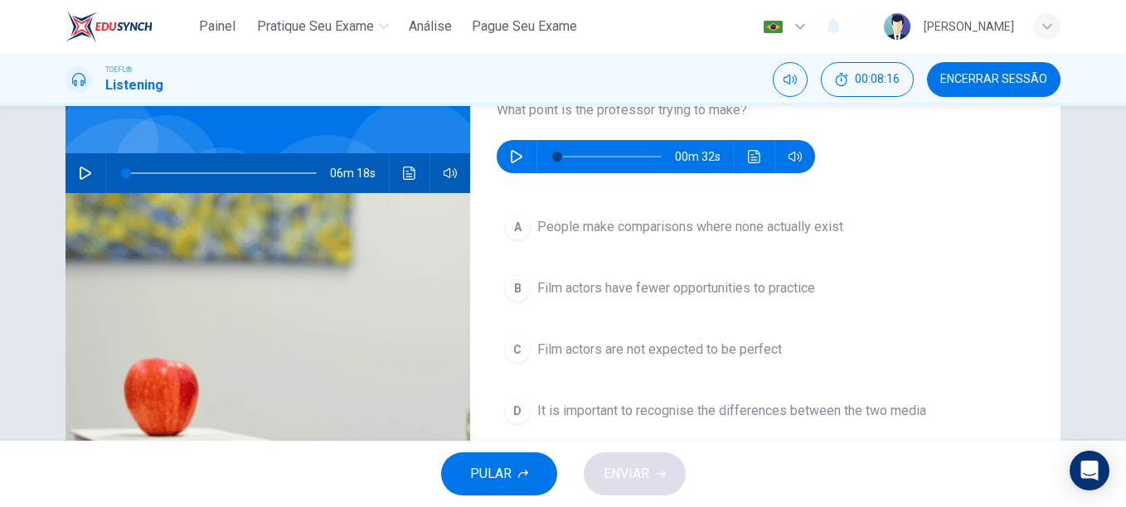
scroll to position [120, 0]
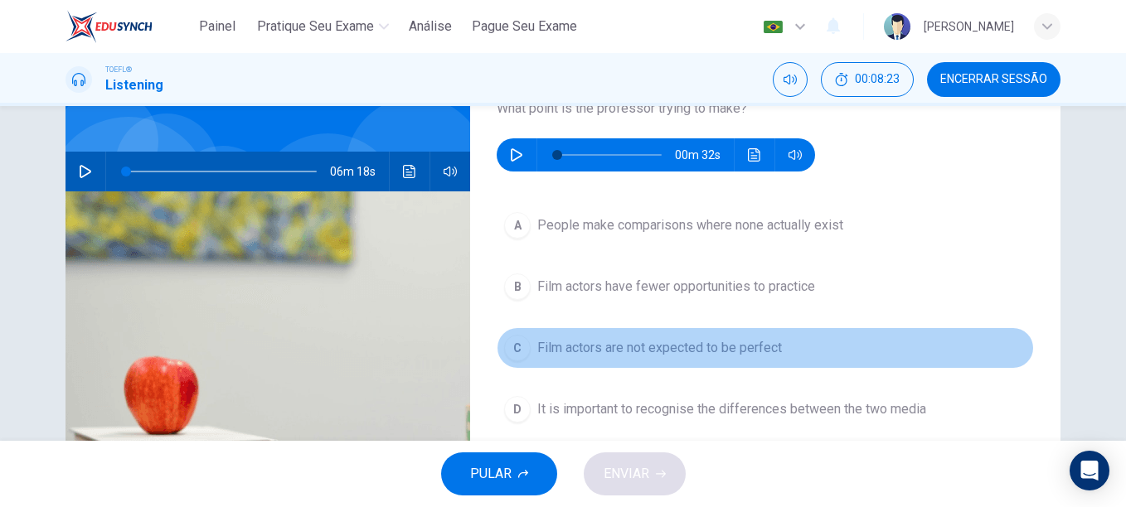
click at [685, 351] on span "Film actors are not expected to be perfect" at bounding box center [659, 348] width 244 height 20
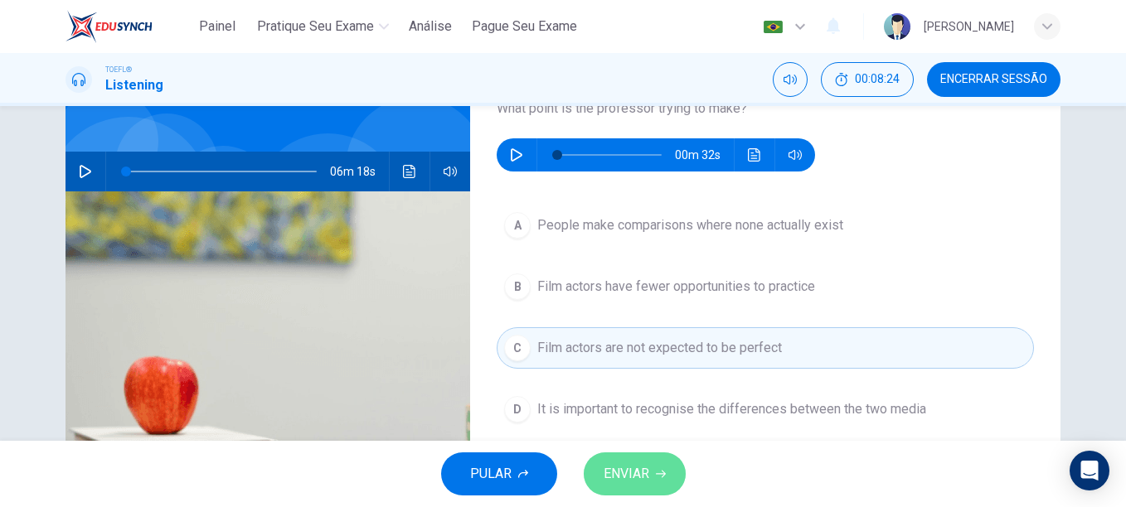
click at [629, 468] on span "ENVIAR" at bounding box center [626, 473] width 46 height 23
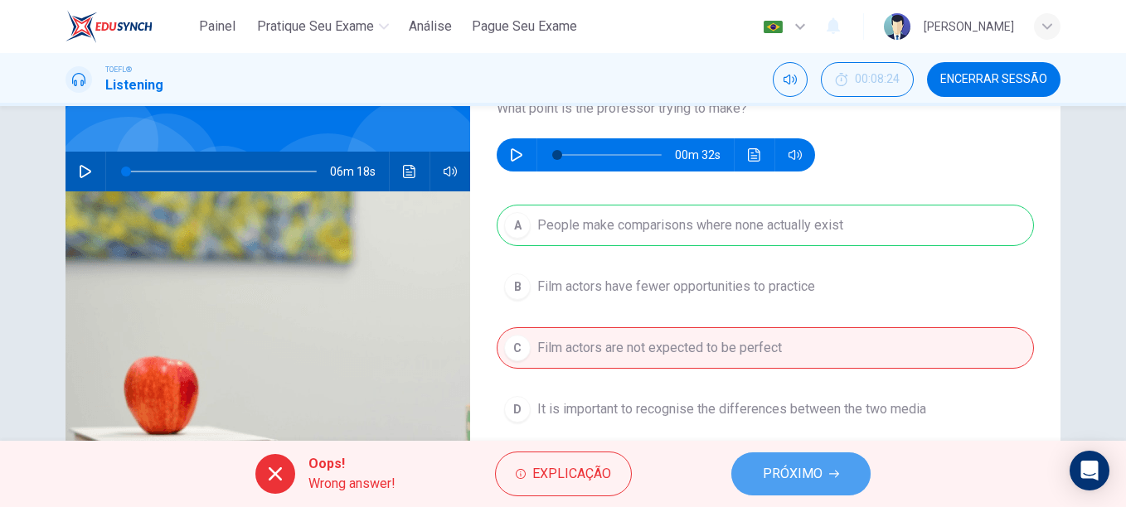
click at [818, 467] on span "PRÓXIMO" at bounding box center [792, 473] width 60 height 23
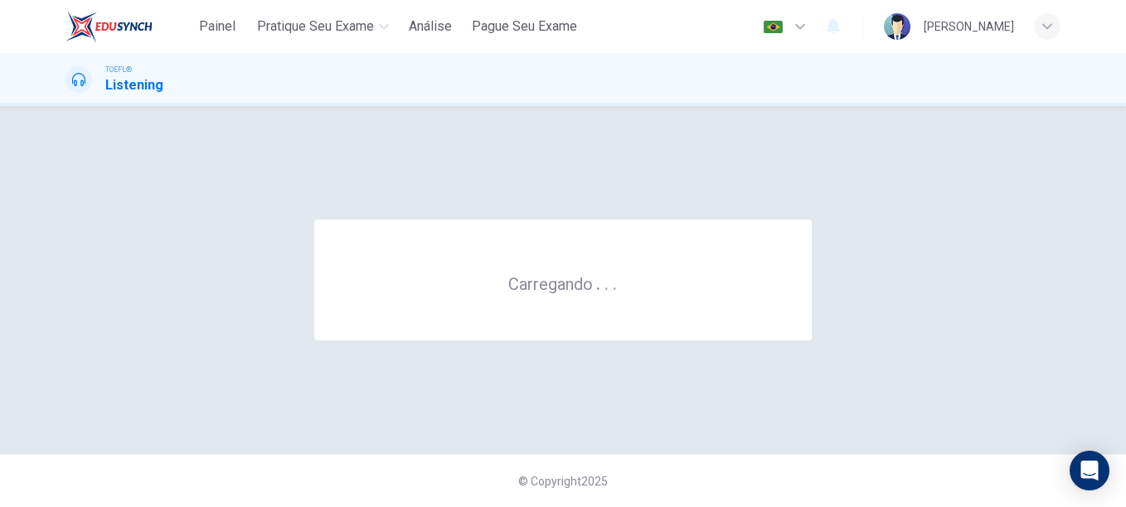
scroll to position [0, 0]
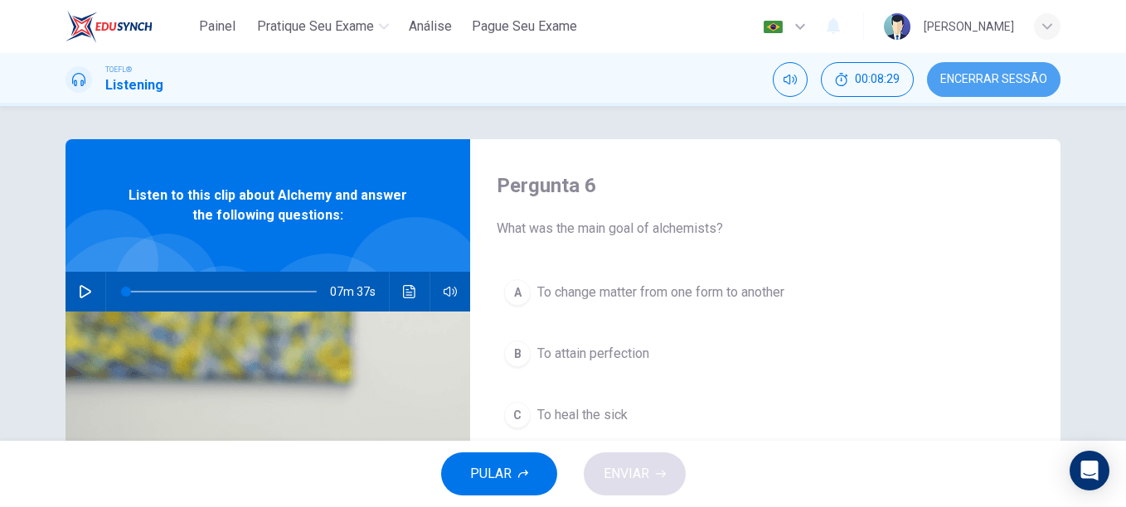
click at [1014, 75] on span "Encerrar Sessão" at bounding box center [993, 79] width 107 height 13
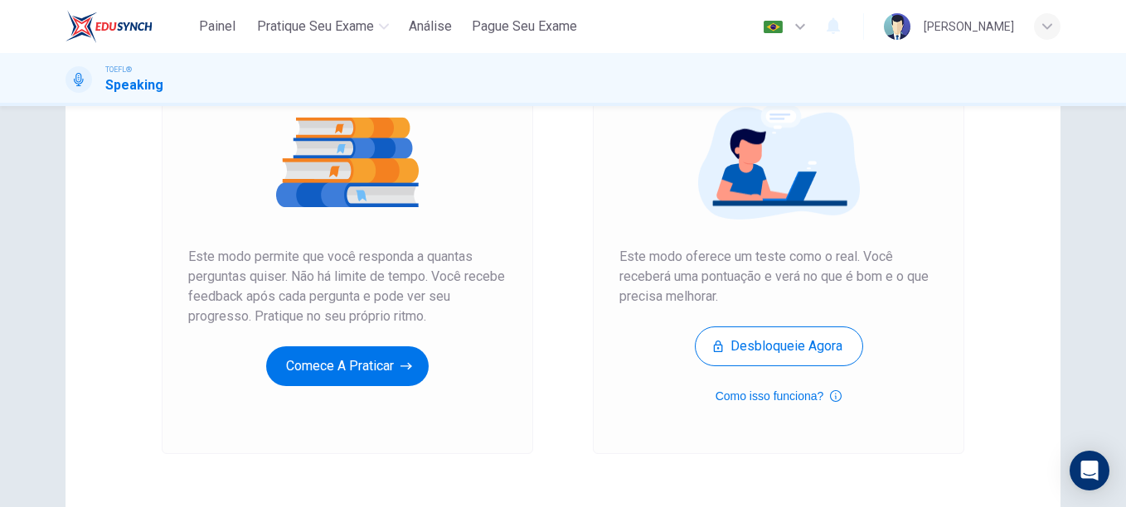
scroll to position [198, 0]
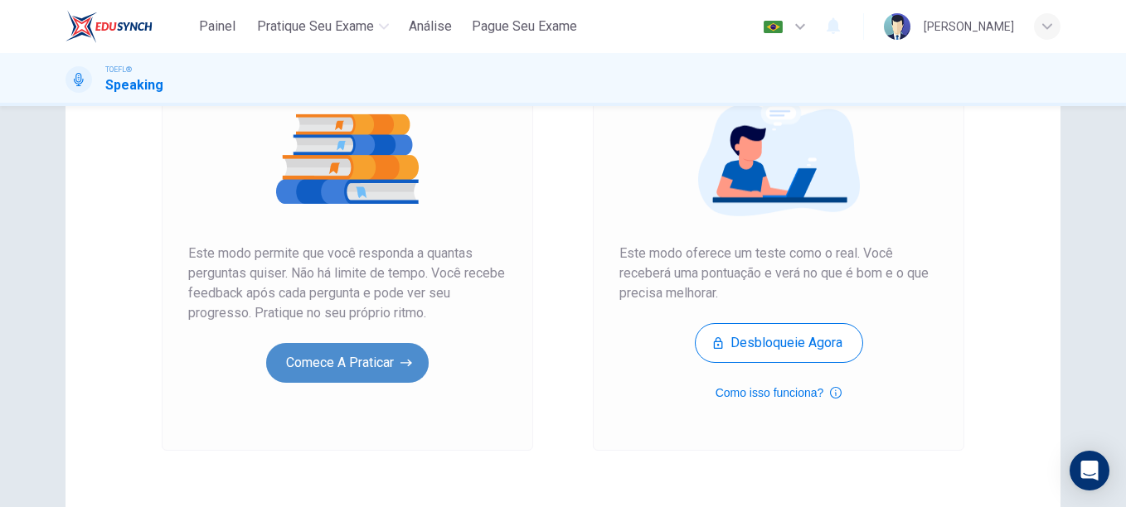
click at [362, 366] on button "Comece a praticar" at bounding box center [347, 363] width 162 height 40
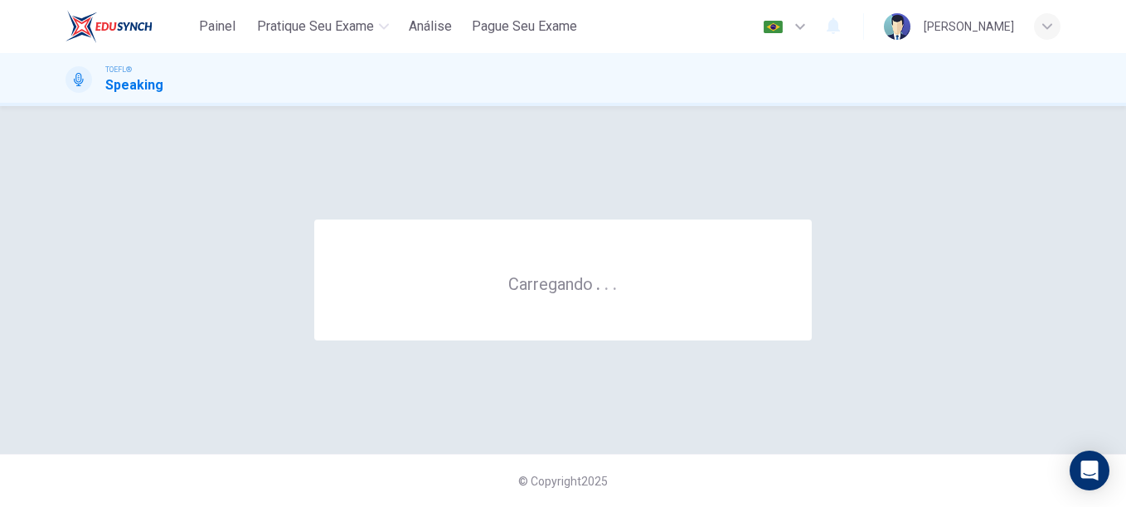
scroll to position [0, 0]
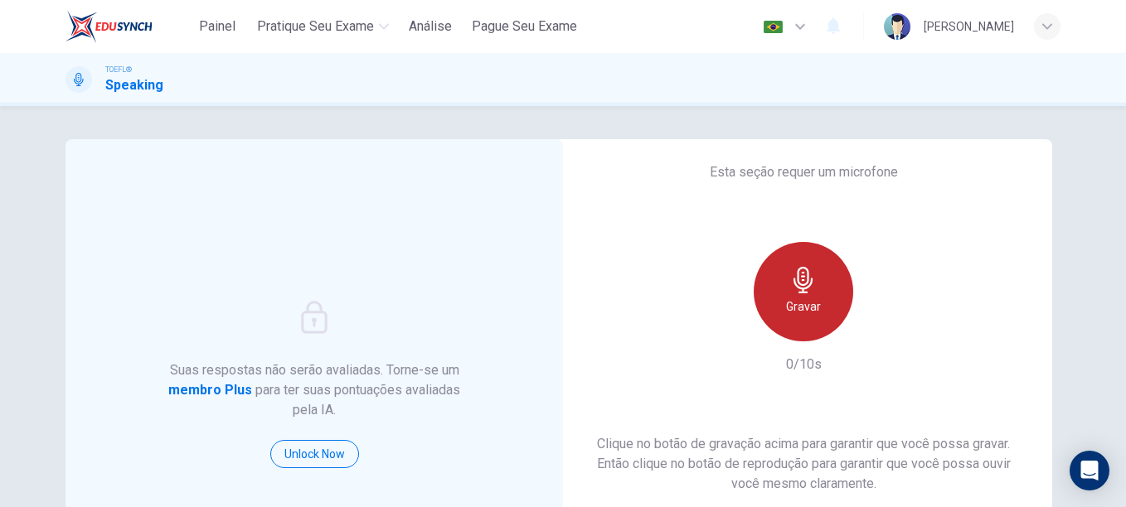
click at [767, 321] on div "Gravar" at bounding box center [802, 291] width 99 height 99
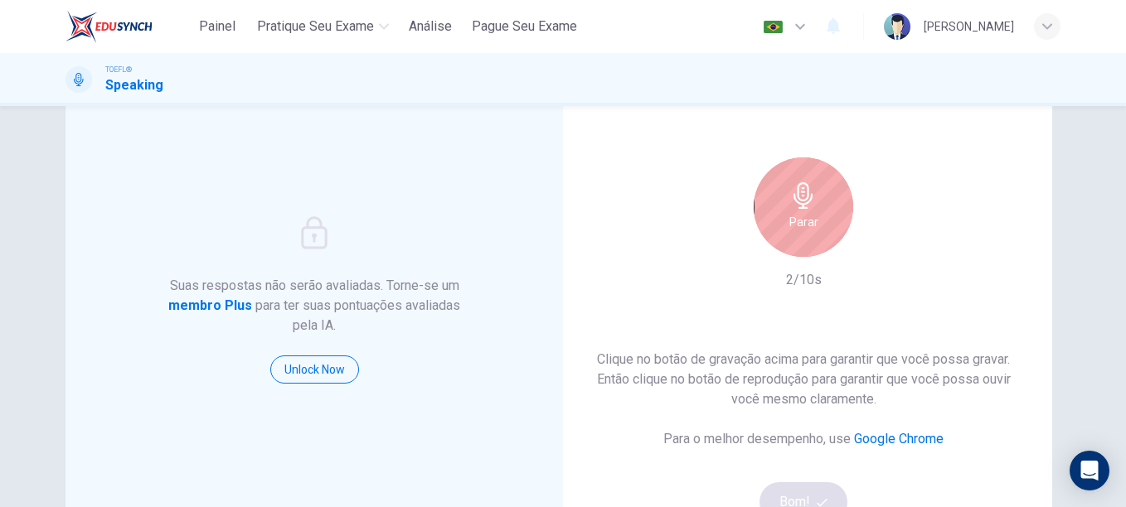
scroll to position [87, 0]
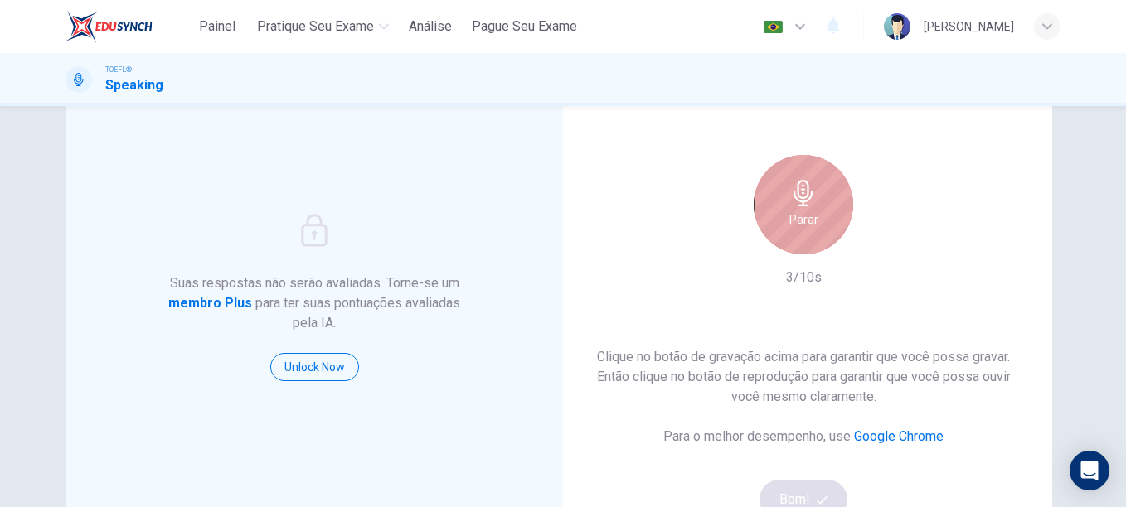
click at [833, 224] on div "Parar" at bounding box center [802, 204] width 99 height 99
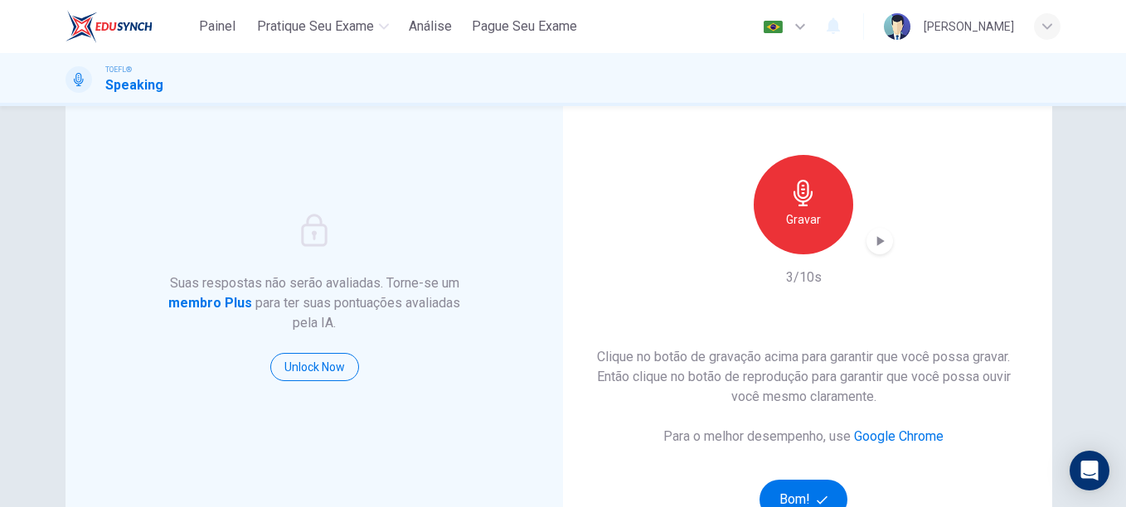
scroll to position [188, 0]
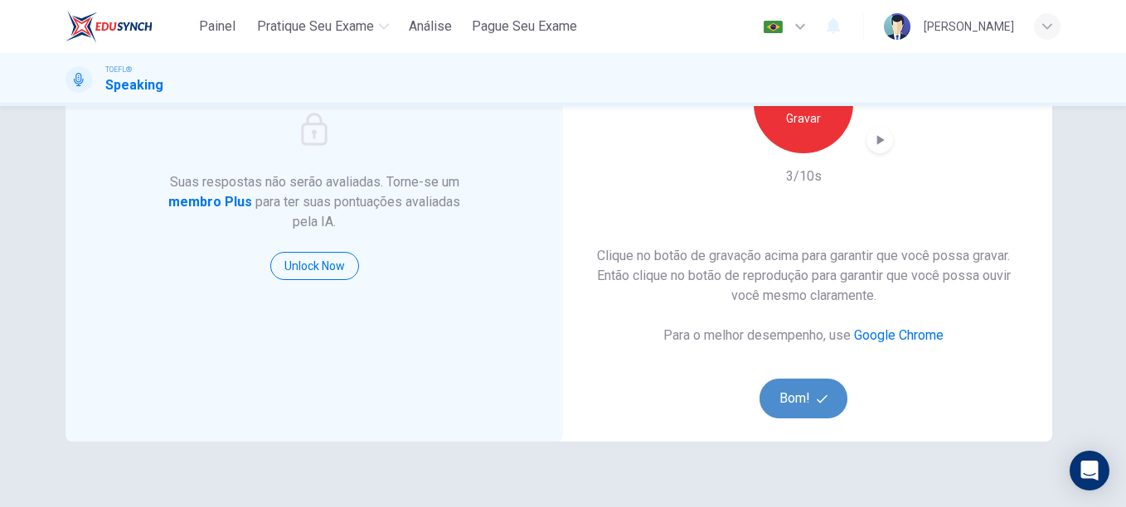
click at [785, 388] on button "Bom!" at bounding box center [803, 399] width 89 height 40
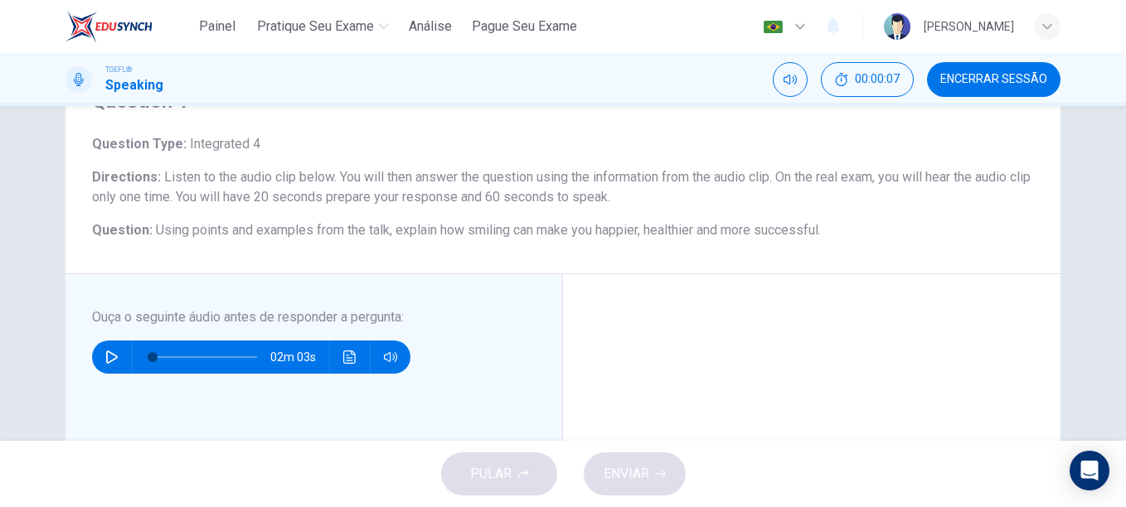
scroll to position [133, 0]
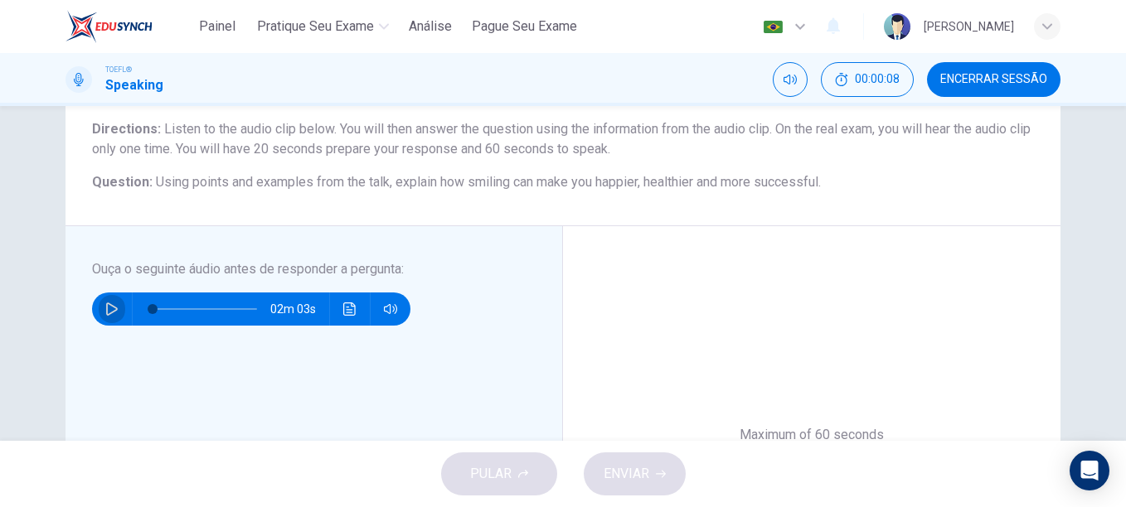
click at [99, 315] on button "button" at bounding box center [112, 309] width 27 height 33
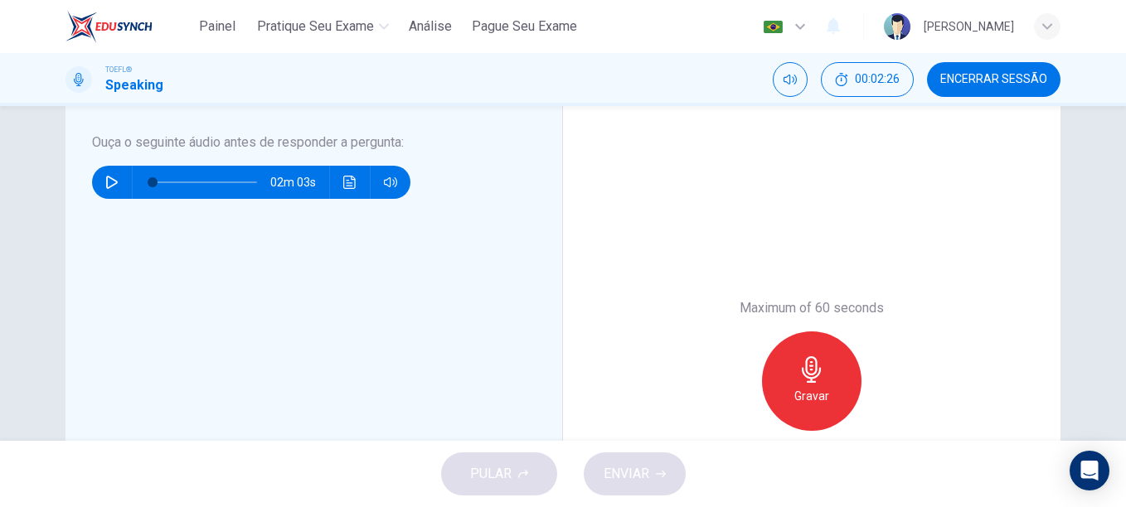
scroll to position [262, 0]
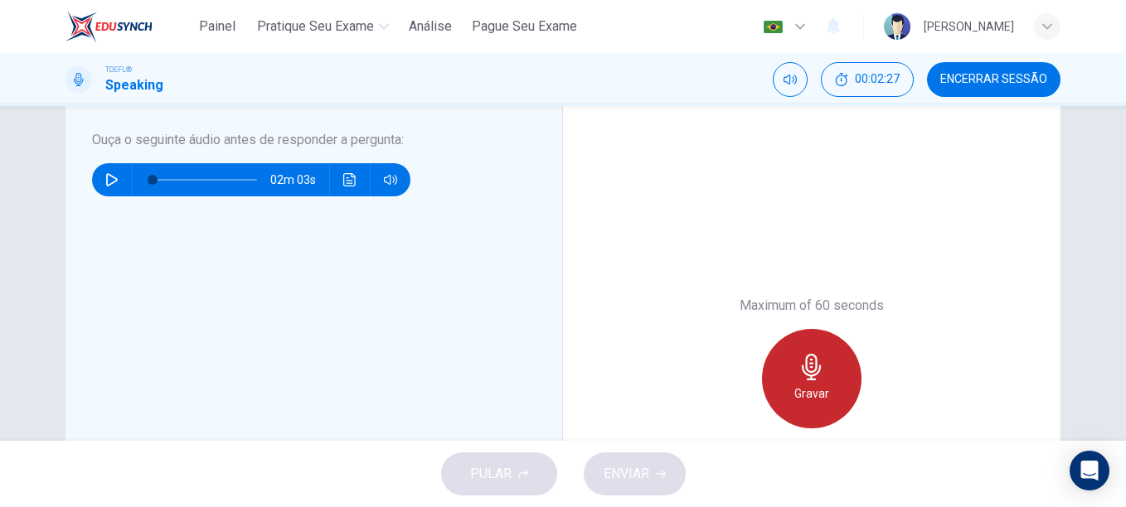
click at [820, 367] on icon "button" at bounding box center [811, 367] width 27 height 27
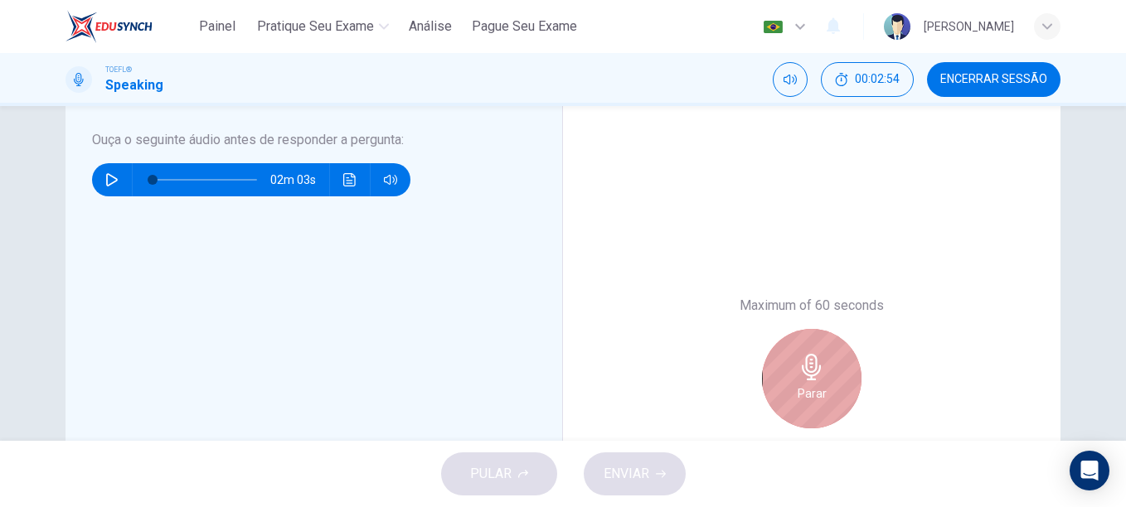
click at [820, 367] on icon "button" at bounding box center [811, 367] width 27 height 27
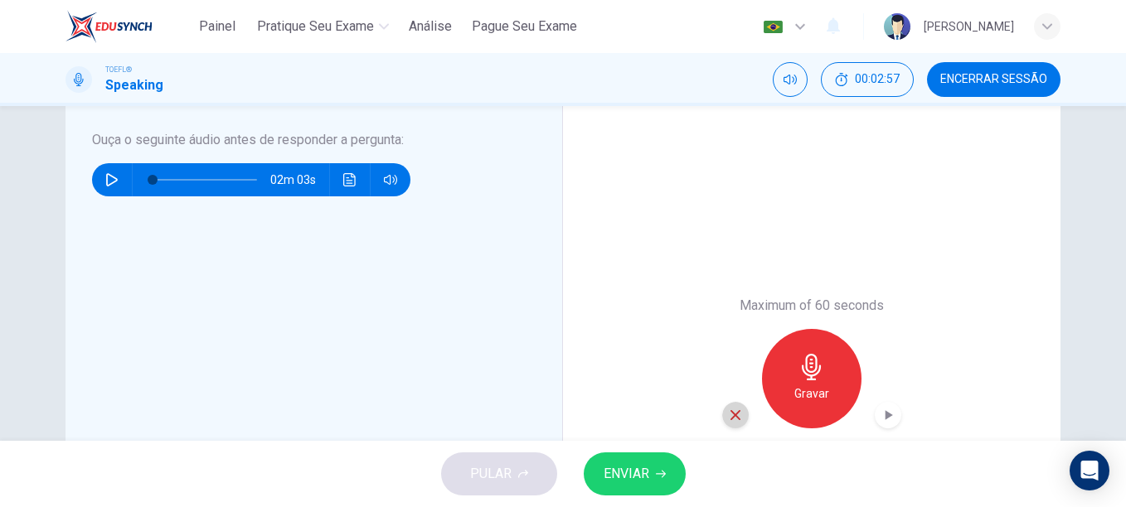
click at [733, 420] on icon "button" at bounding box center [735, 415] width 15 height 15
click at [106, 180] on icon "button" at bounding box center [111, 179] width 13 height 13
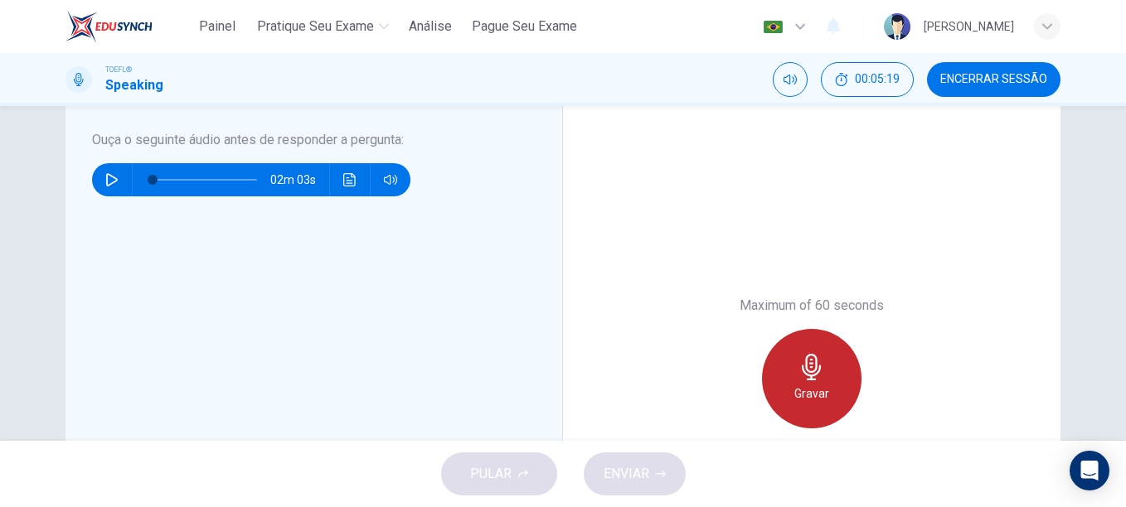
click at [809, 388] on h6 "Gravar" at bounding box center [811, 394] width 35 height 20
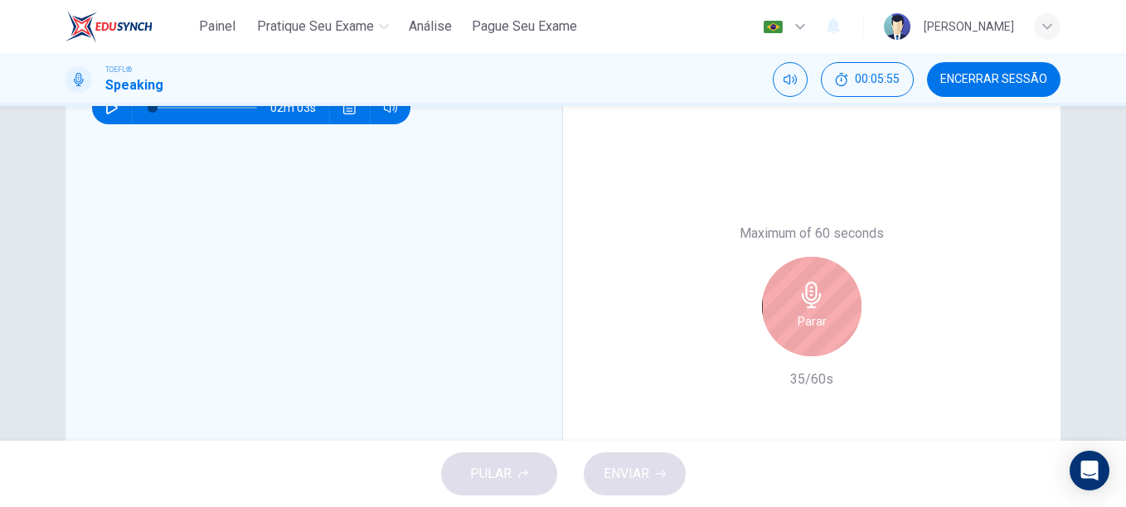
scroll to position [330, 0]
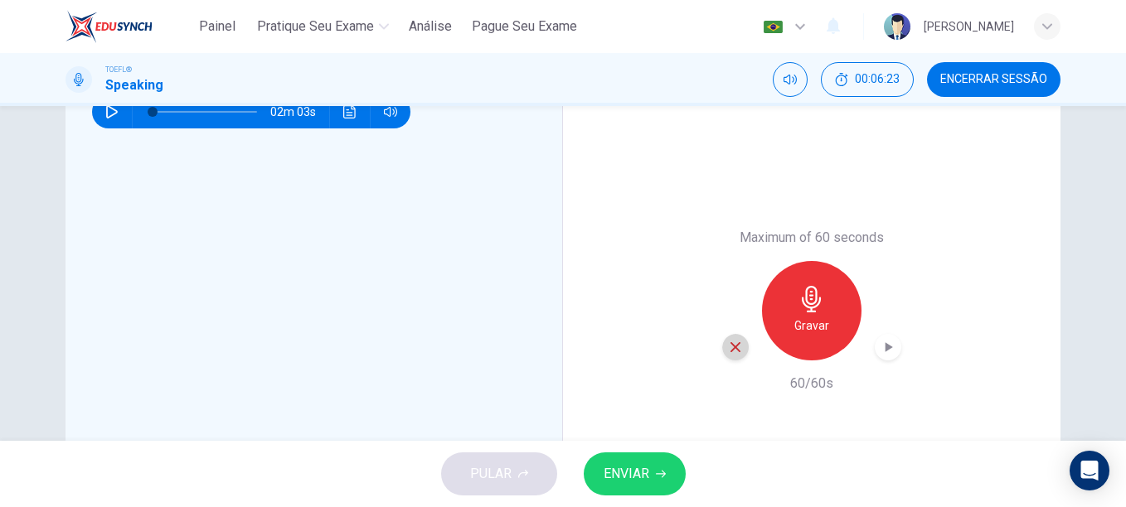
click at [728, 350] on icon "button" at bounding box center [735, 347] width 15 height 15
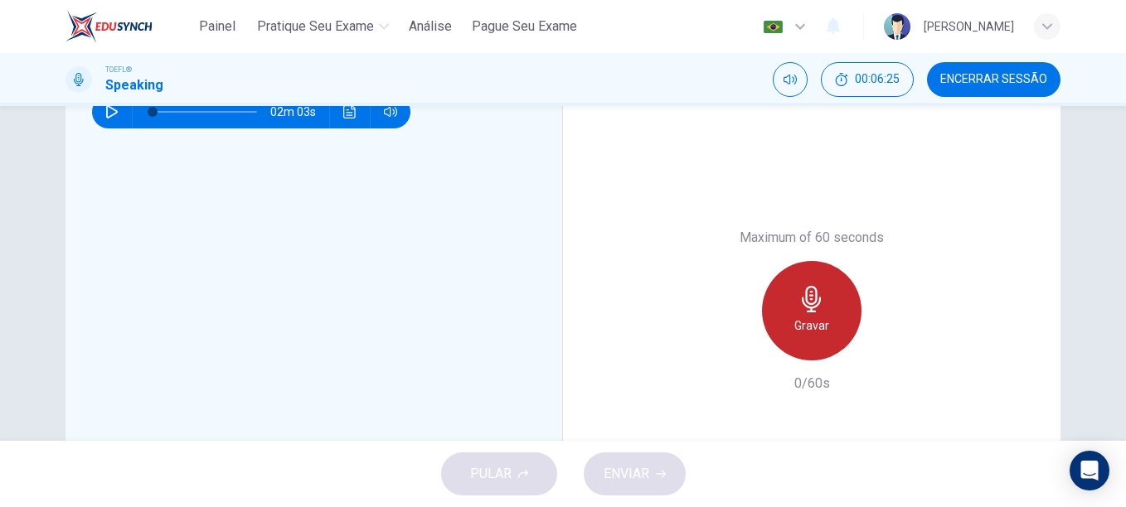
click at [825, 329] on div "Gravar" at bounding box center [811, 310] width 99 height 99
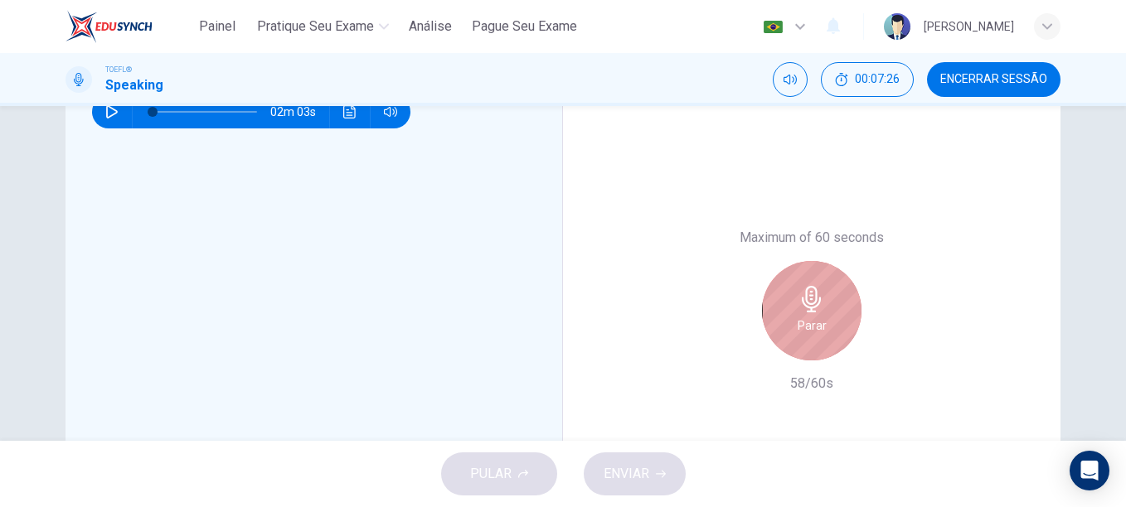
click at [825, 329] on div "Parar" at bounding box center [811, 310] width 99 height 99
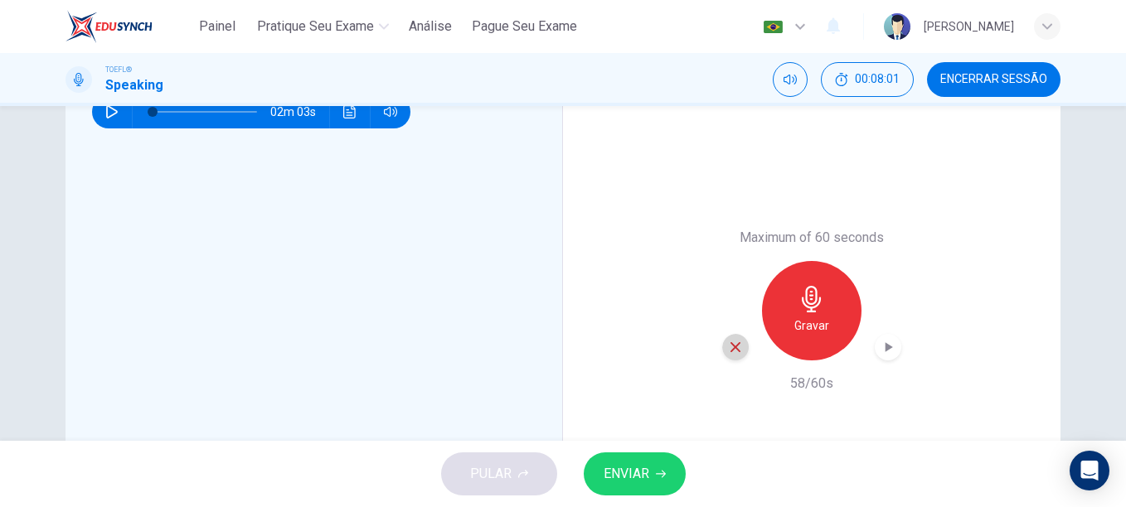
click at [734, 342] on icon "button" at bounding box center [735, 347] width 15 height 15
click at [826, 329] on div "Gravar" at bounding box center [811, 310] width 99 height 99
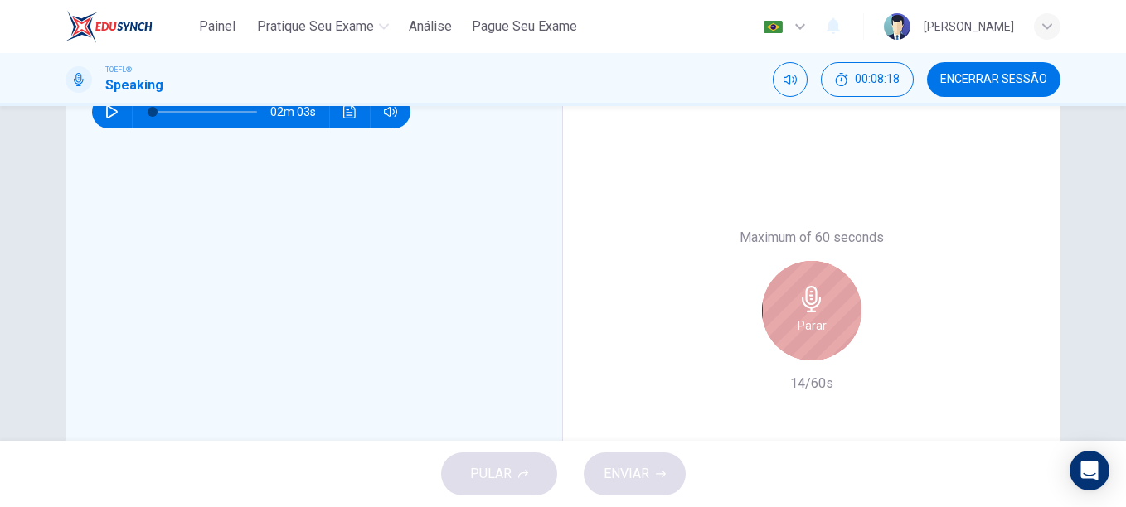
click at [826, 329] on div "Parar" at bounding box center [811, 310] width 99 height 99
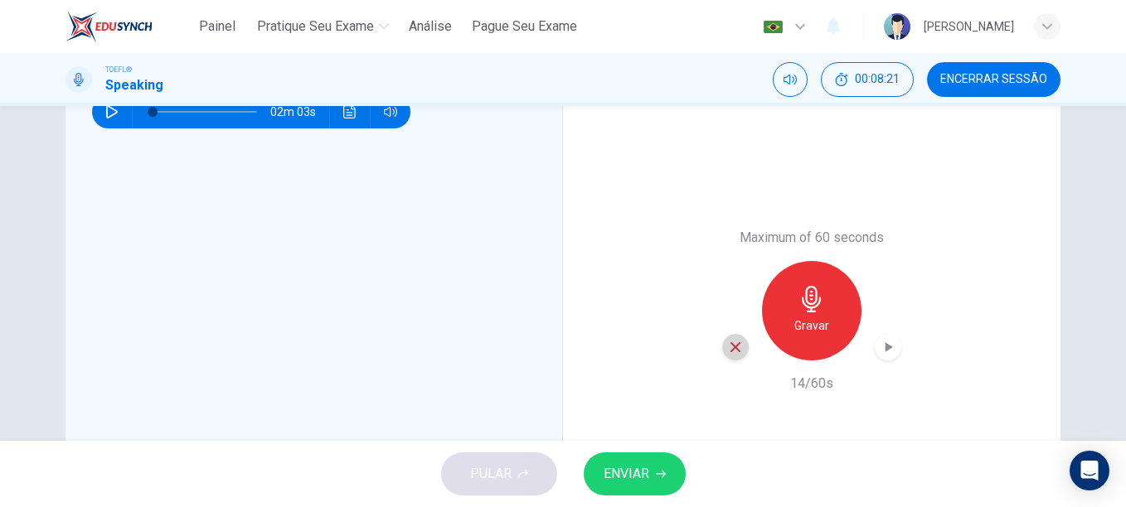
click at [728, 348] on icon "button" at bounding box center [735, 347] width 15 height 15
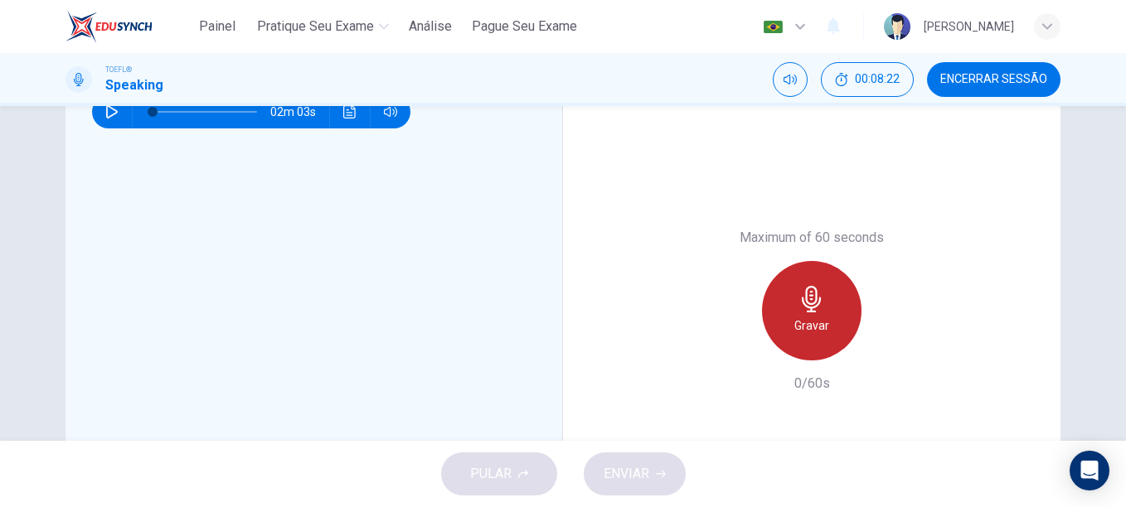
click at [802, 314] on div "Gravar" at bounding box center [811, 310] width 99 height 99
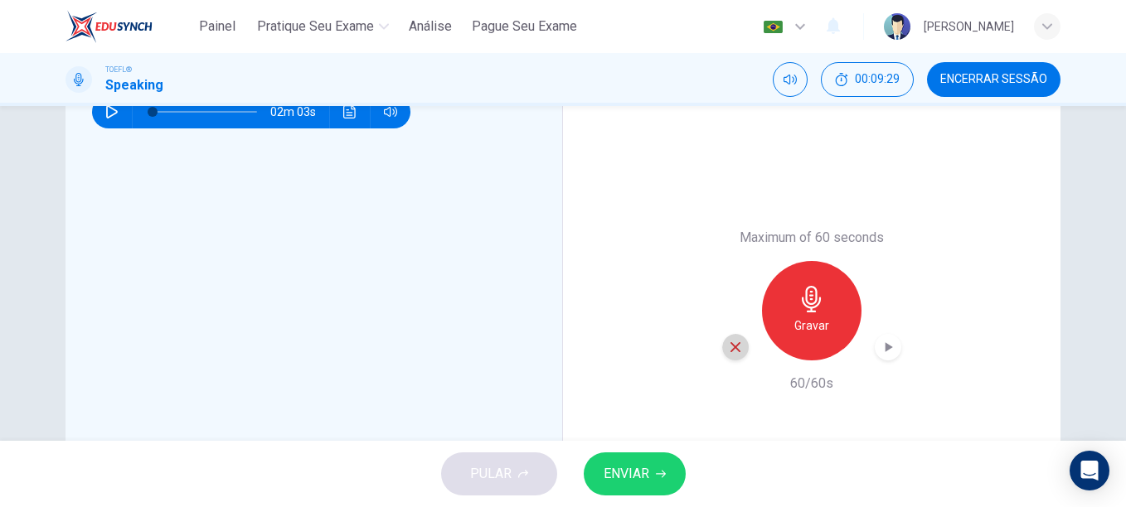
click at [733, 351] on icon "button" at bounding box center [735, 347] width 15 height 15
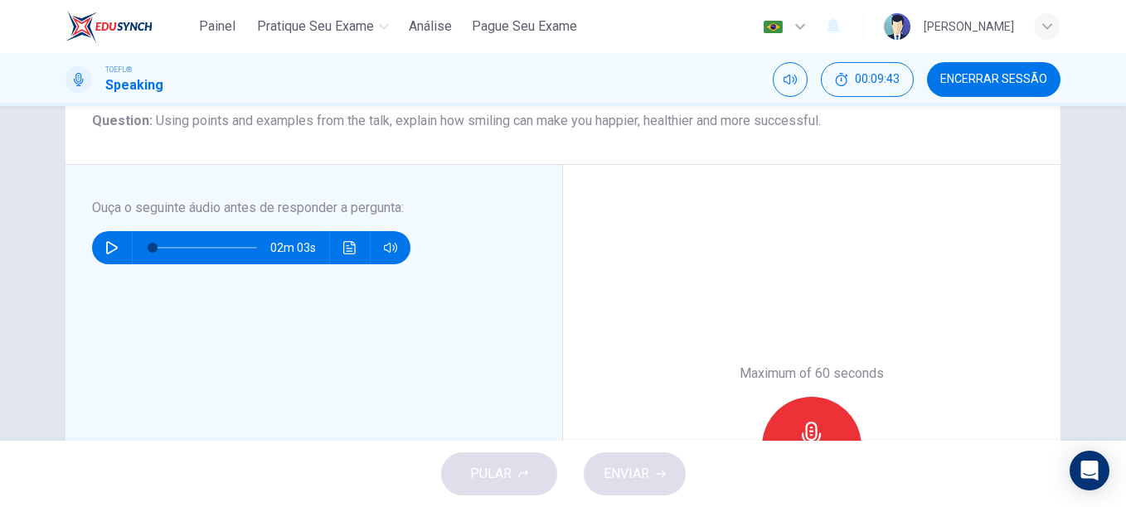
scroll to position [201, 0]
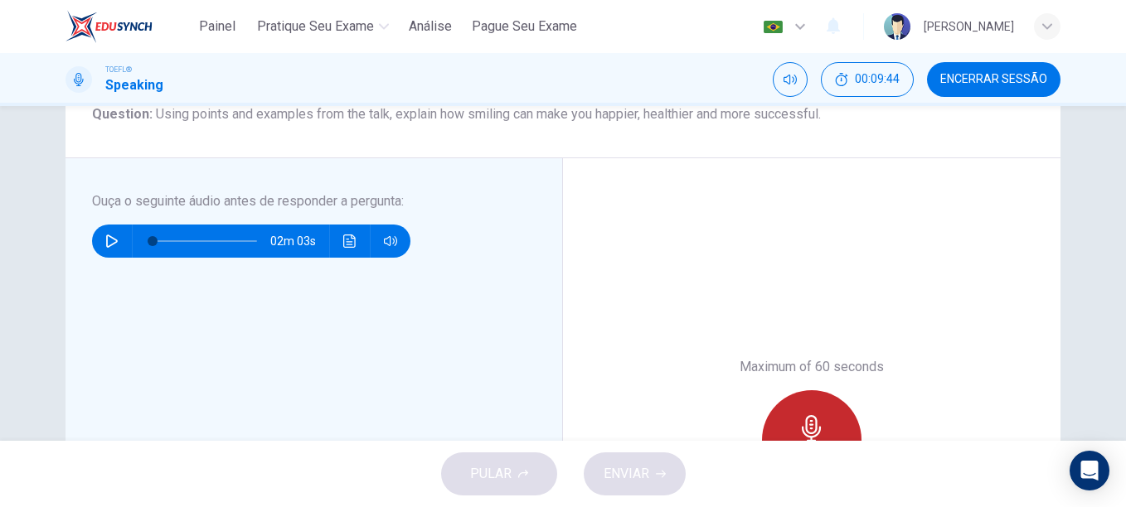
click at [825, 421] on div "Gravar" at bounding box center [811, 439] width 99 height 99
click at [825, 421] on div "Parar" at bounding box center [811, 439] width 99 height 99
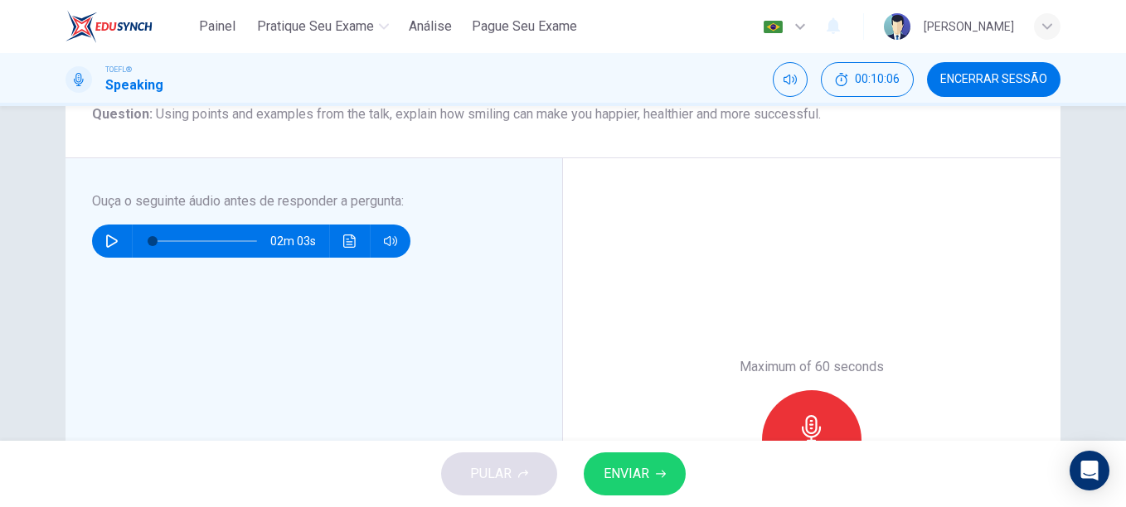
scroll to position [334, 0]
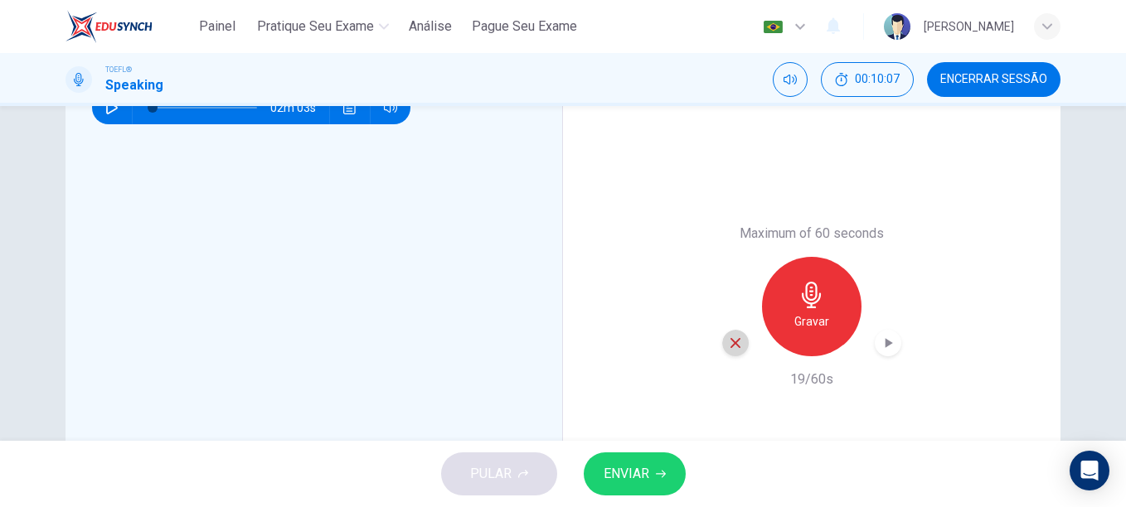
click at [735, 342] on icon "button" at bounding box center [735, 343] width 15 height 15
click at [106, 113] on icon "button" at bounding box center [112, 107] width 12 height 13
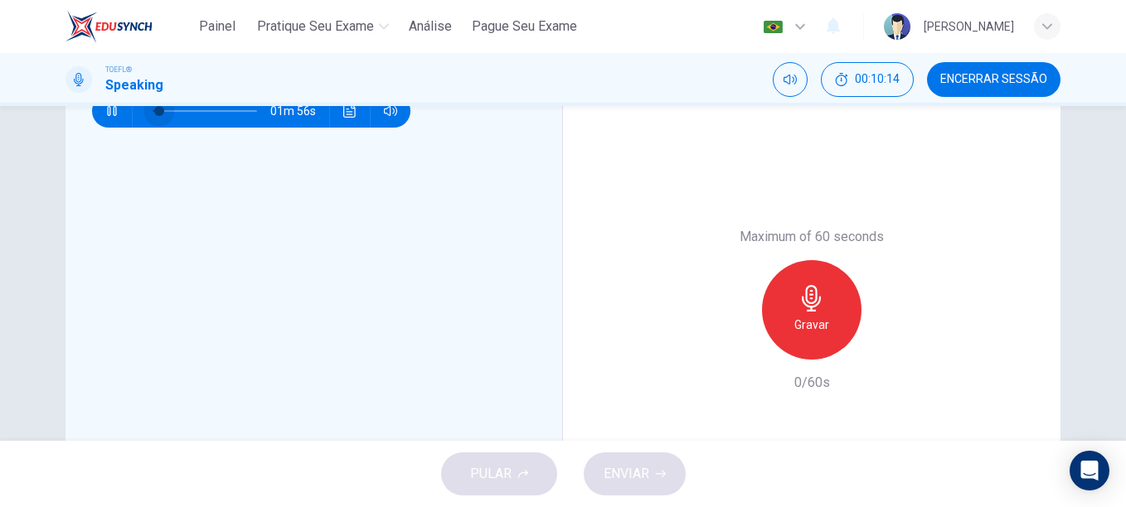
drag, startPoint x: 151, startPoint y: 109, endPoint x: 160, endPoint y: 110, distance: 9.2
click at [160, 110] on span at bounding box center [159, 111] width 10 height 10
drag, startPoint x: 160, startPoint y: 110, endPoint x: 130, endPoint y: 110, distance: 29.8
click at [133, 110] on div at bounding box center [202, 110] width 138 height 33
click at [111, 111] on icon "button" at bounding box center [111, 110] width 13 height 13
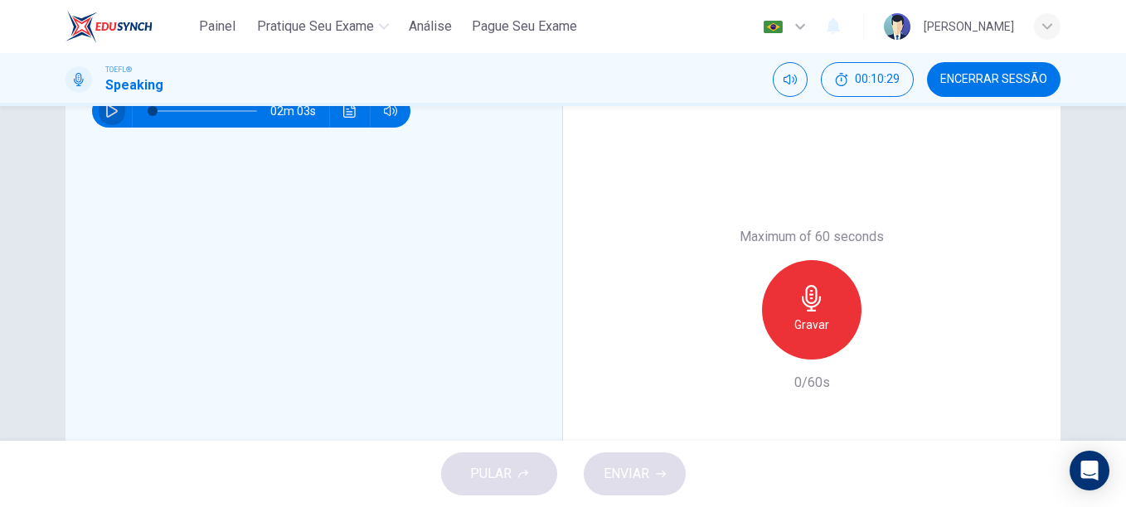
click at [111, 111] on icon "button" at bounding box center [111, 110] width 13 height 13
click at [104, 119] on button "button" at bounding box center [112, 110] width 27 height 33
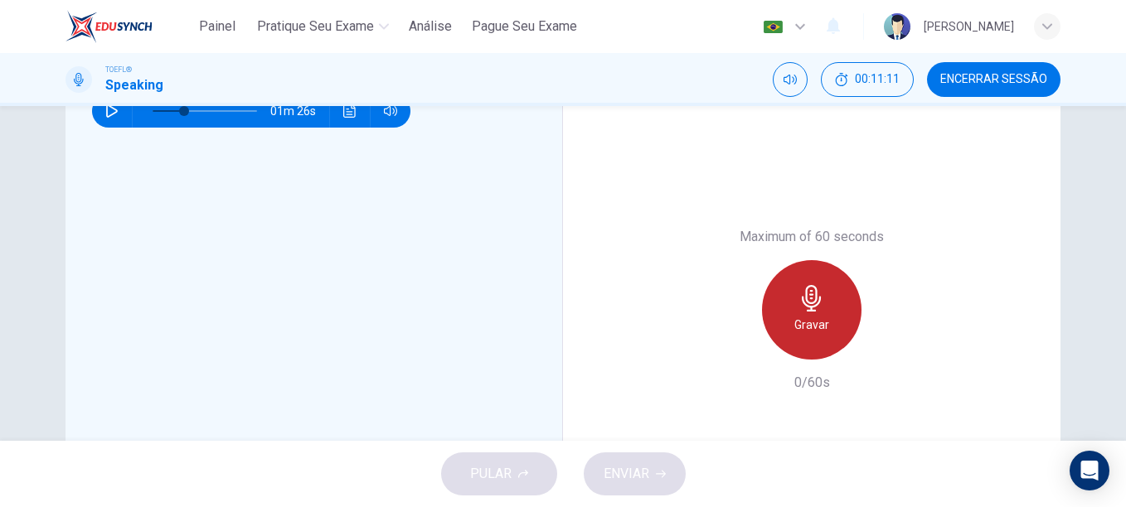
click at [830, 304] on div "Gravar" at bounding box center [811, 309] width 99 height 99
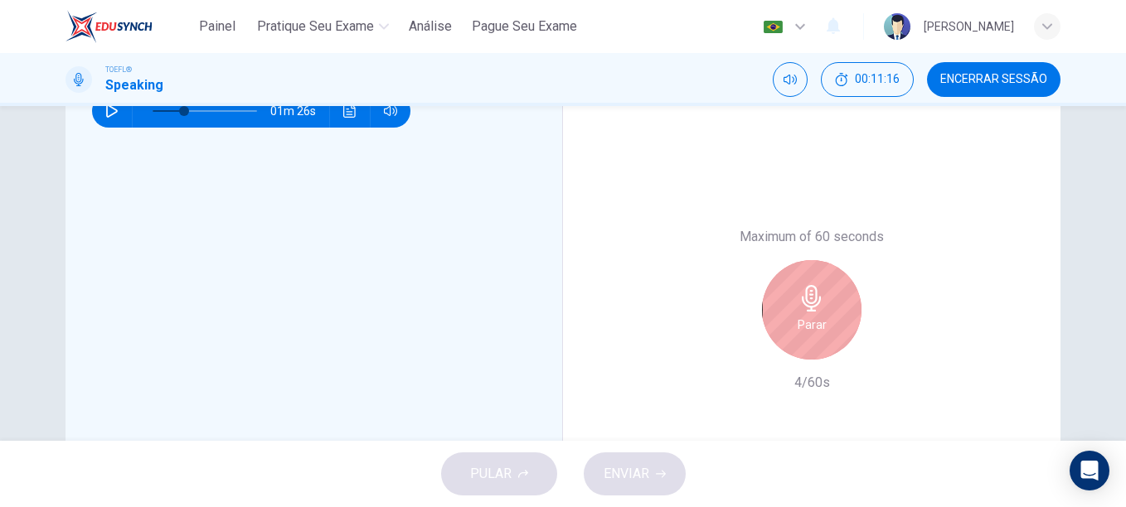
click at [830, 304] on div "Parar" at bounding box center [811, 309] width 99 height 99
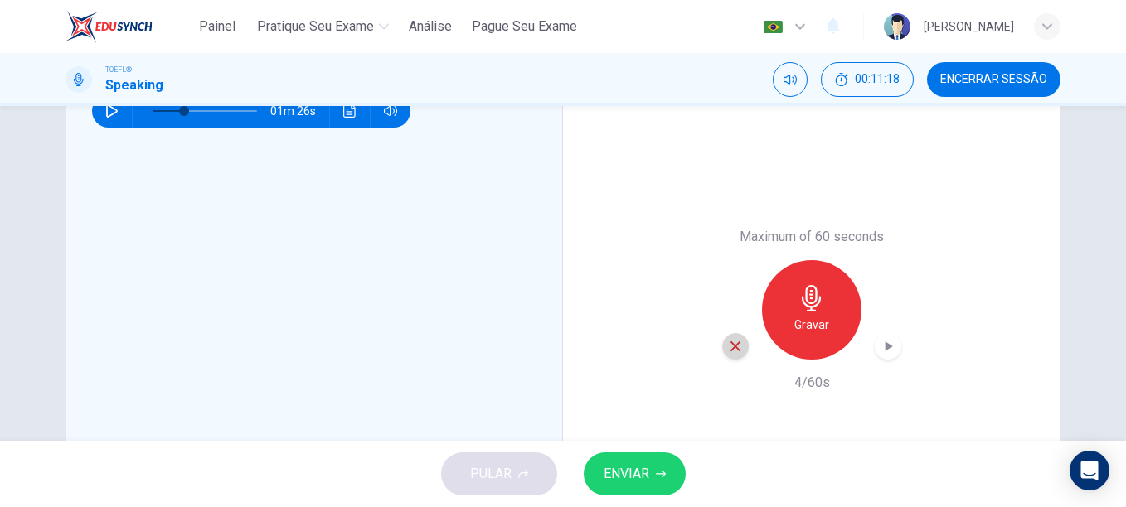
click at [734, 348] on icon "button" at bounding box center [735, 346] width 15 height 15
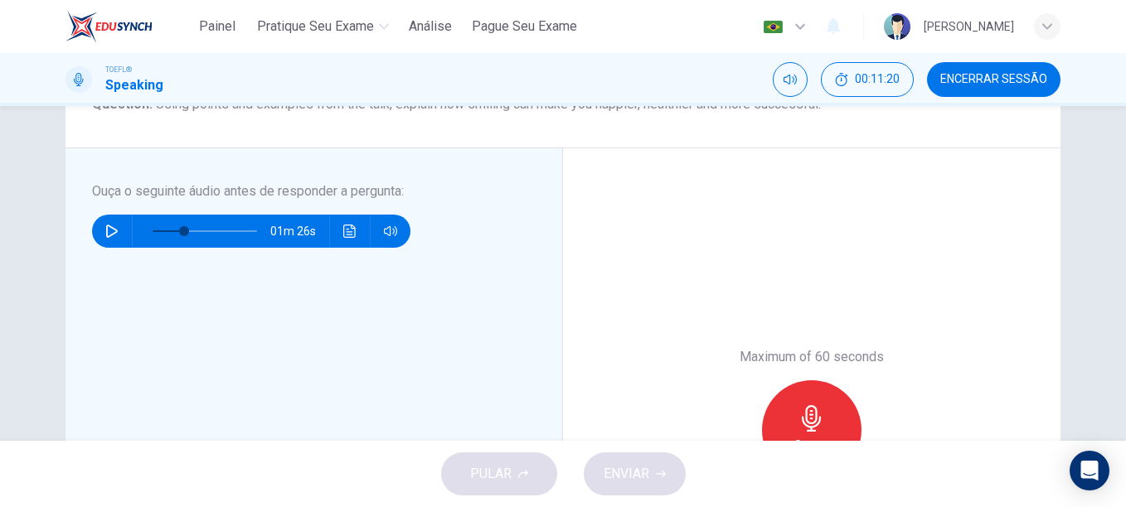
scroll to position [218, 0]
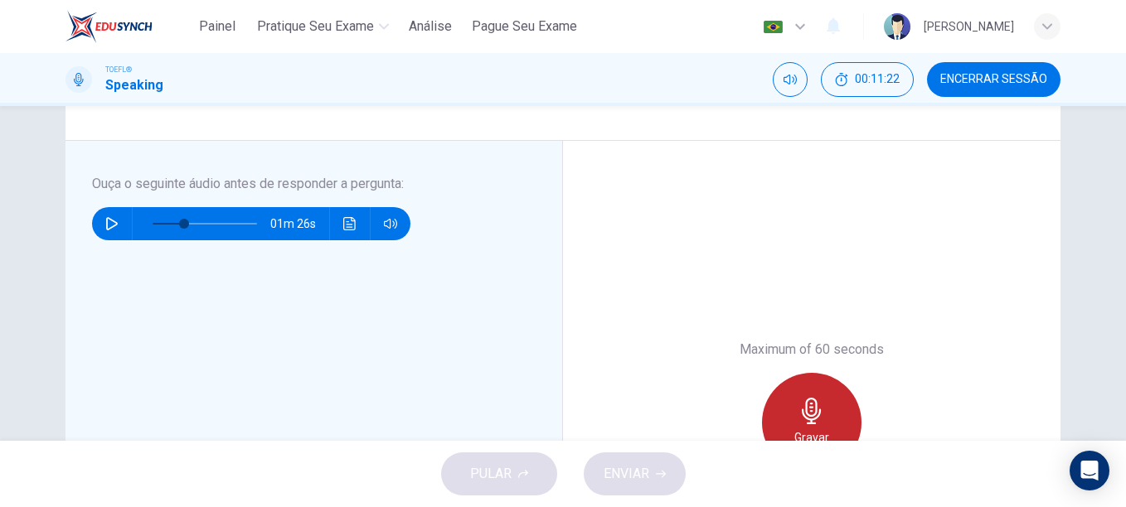
click at [811, 434] on h6 "Gravar" at bounding box center [811, 438] width 35 height 20
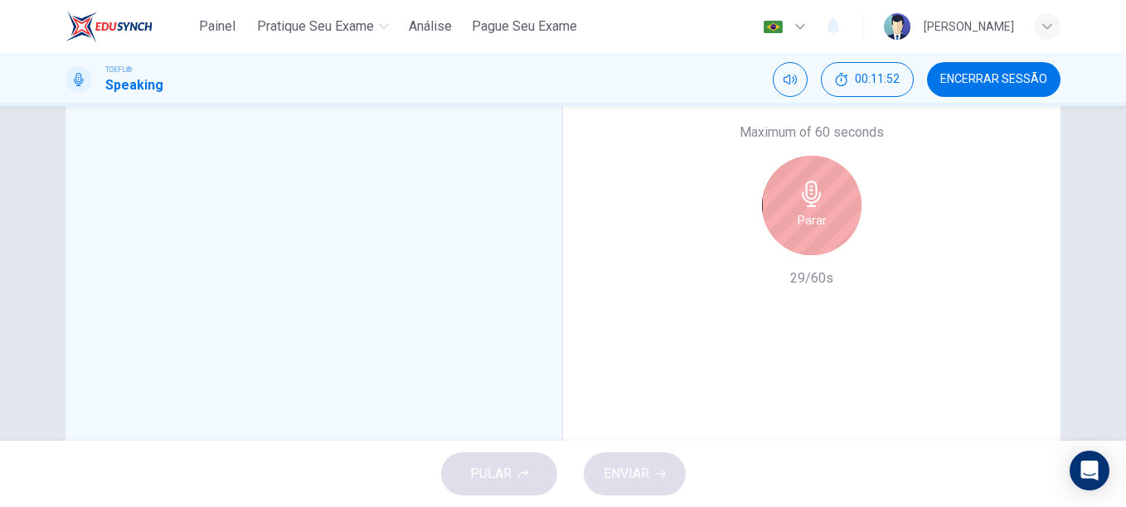
scroll to position [438, 0]
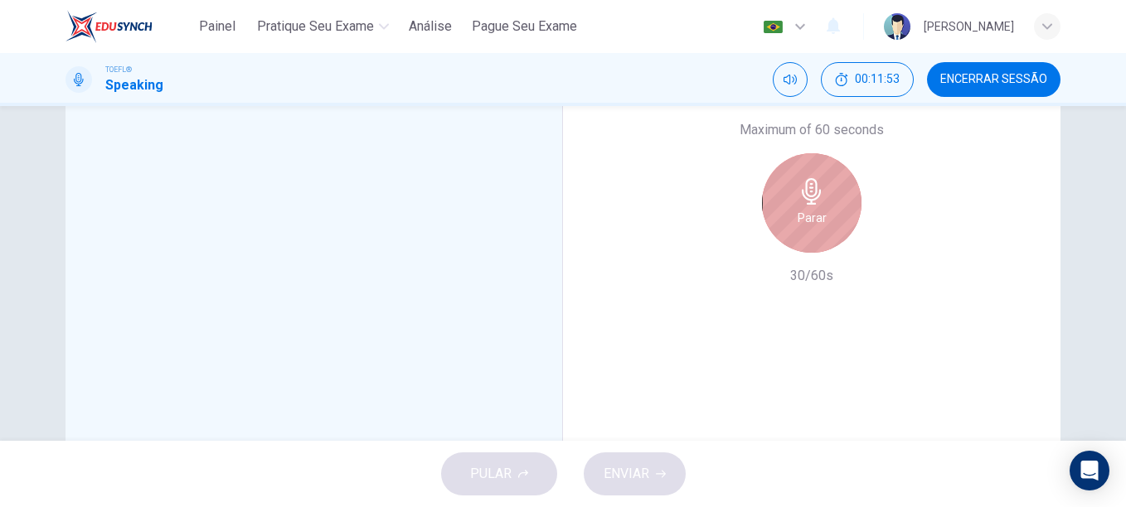
click at [798, 196] on icon "button" at bounding box center [811, 191] width 27 height 27
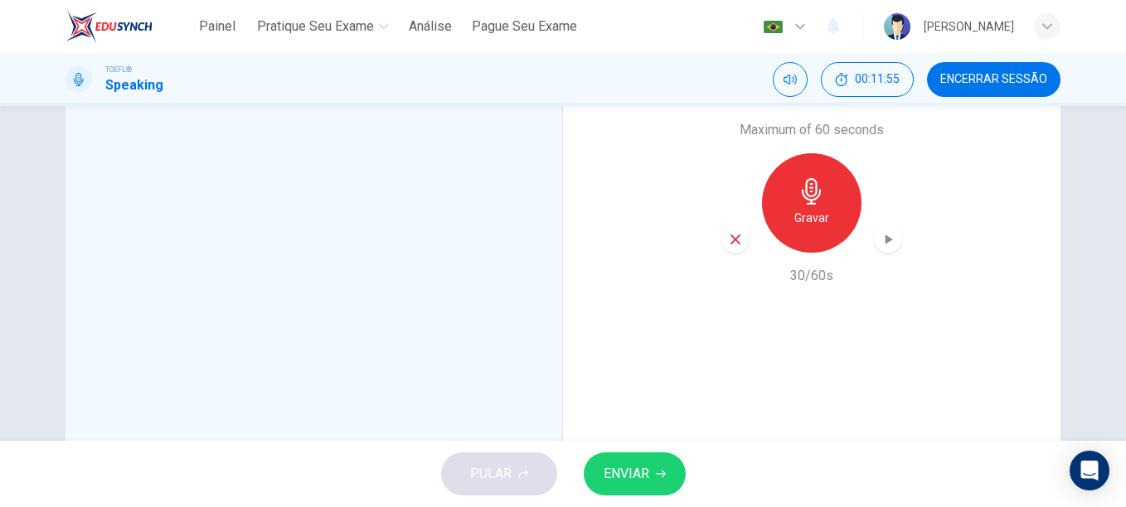
click at [729, 247] on div "button" at bounding box center [735, 239] width 27 height 27
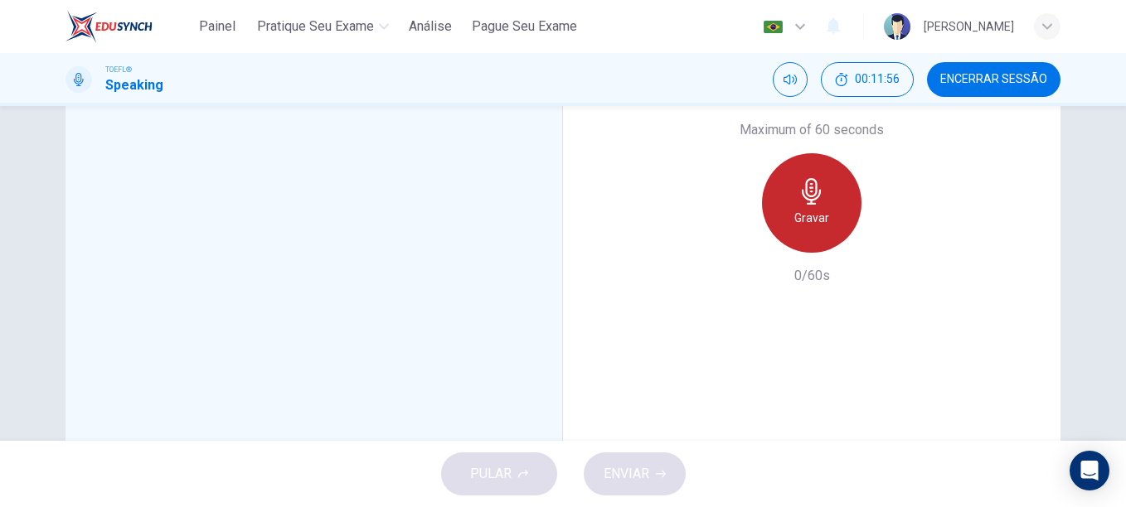
click at [805, 209] on h6 "Gravar" at bounding box center [811, 218] width 35 height 20
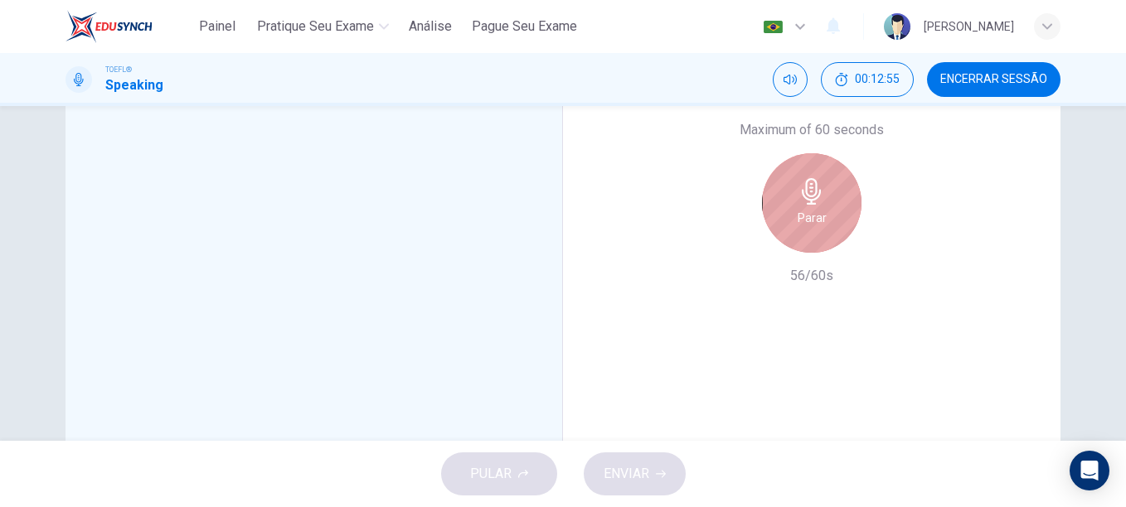
click at [805, 209] on h6 "Parar" at bounding box center [811, 218] width 29 height 20
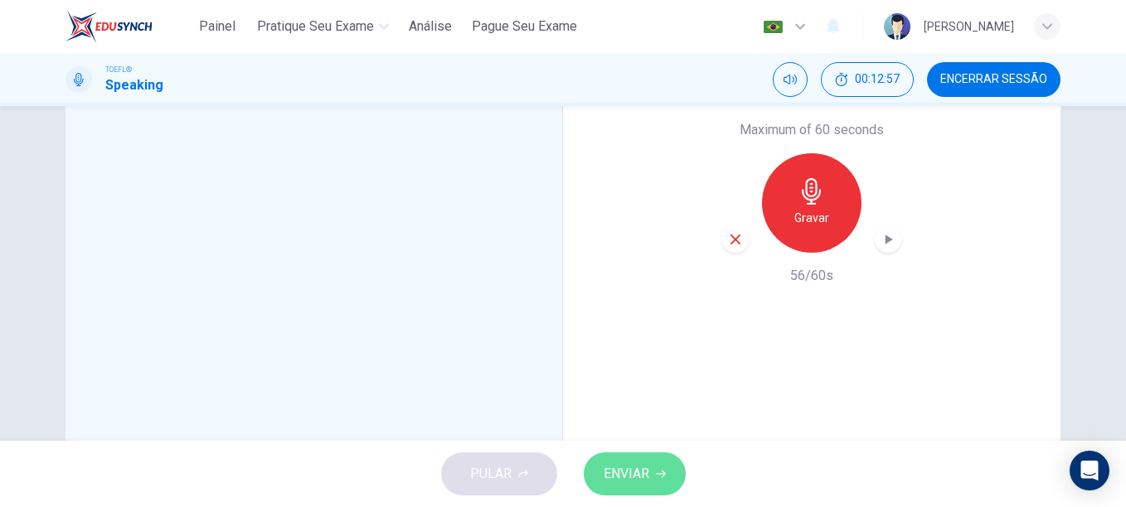
click at [629, 470] on span "ENVIAR" at bounding box center [626, 473] width 46 height 23
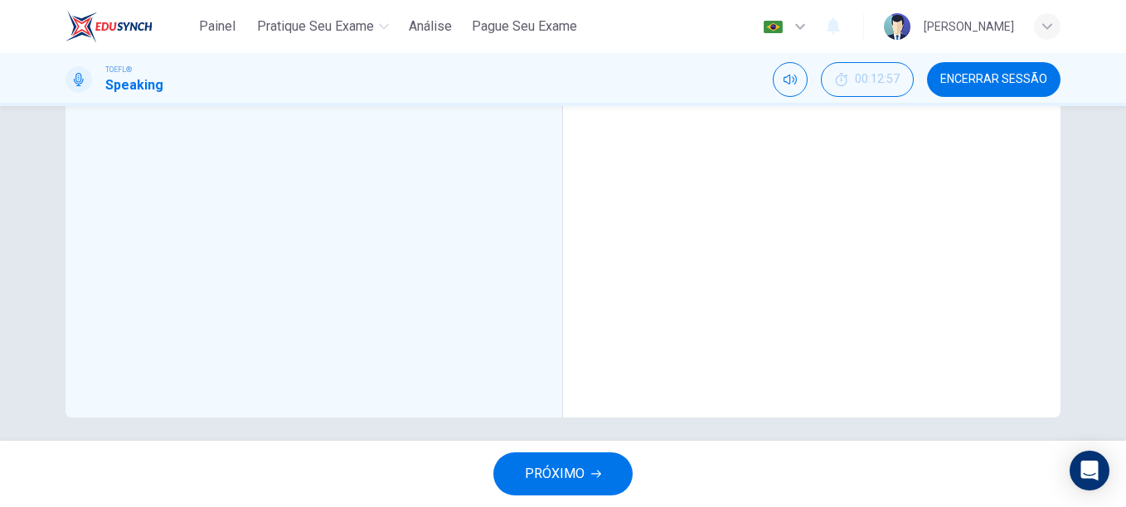
type input "0"
click at [557, 465] on span "PRÓXIMO" at bounding box center [555, 473] width 60 height 23
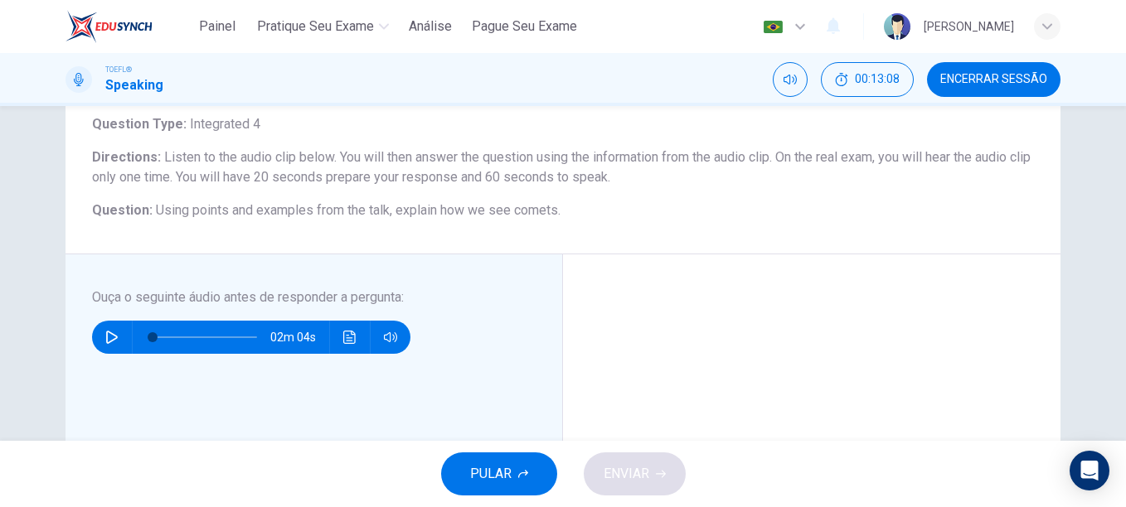
scroll to position [99, 0]
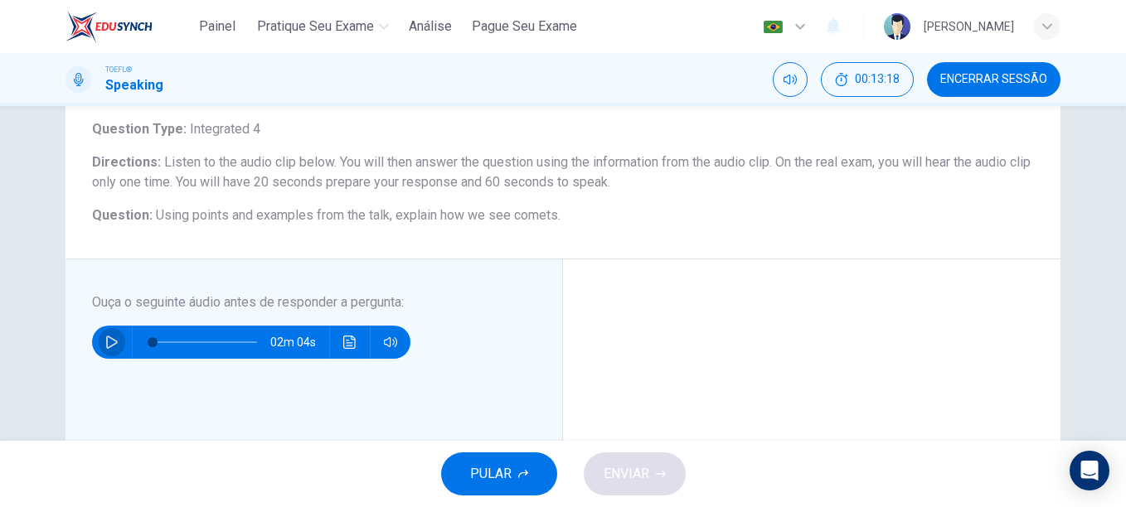
click at [109, 348] on icon "button" at bounding box center [111, 342] width 13 height 13
type input "0"
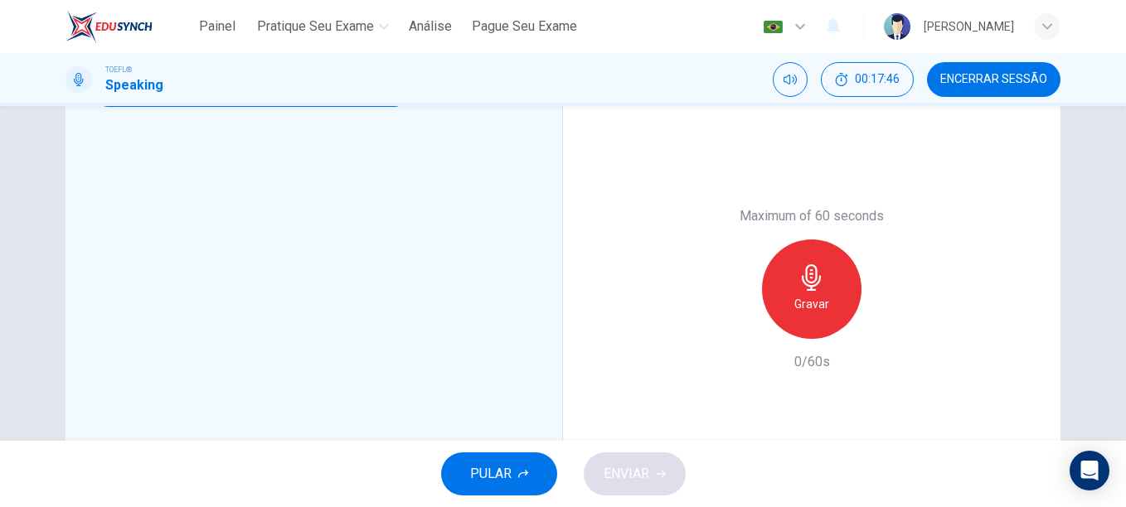
scroll to position [354, 0]
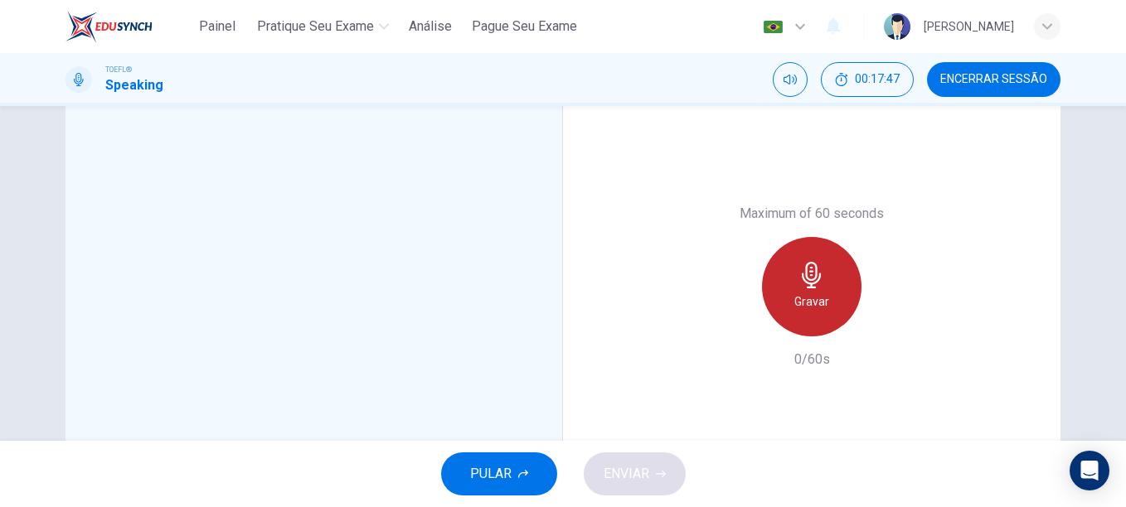
click at [829, 291] on div "Gravar" at bounding box center [811, 286] width 99 height 99
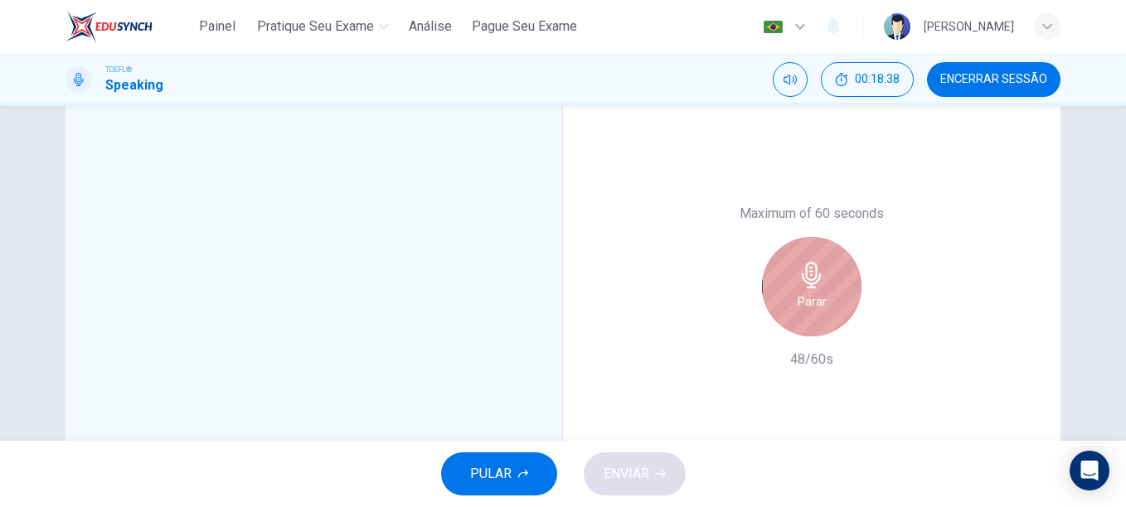
click at [829, 291] on div "Parar" at bounding box center [811, 286] width 99 height 99
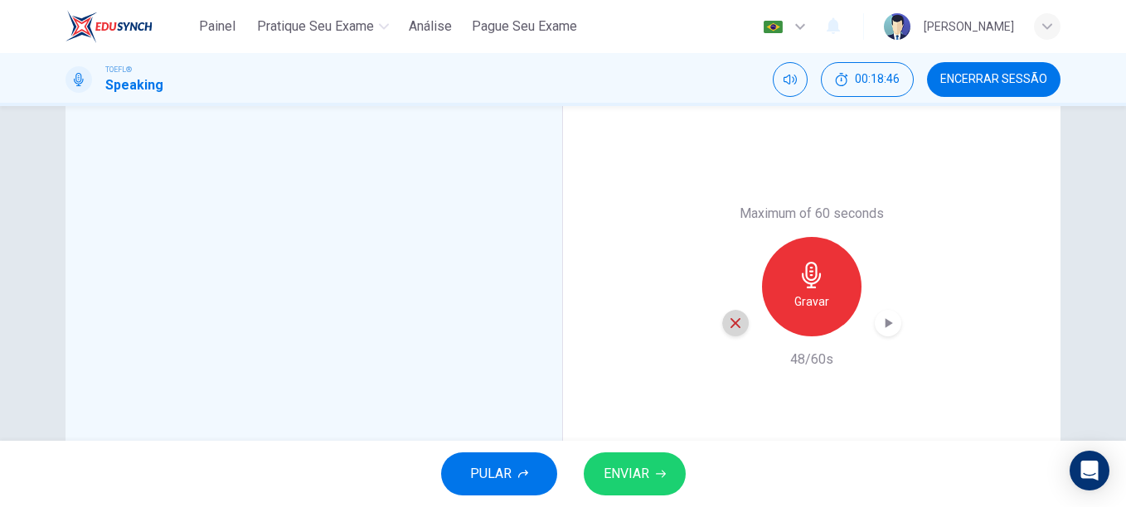
click at [730, 316] on icon "button" at bounding box center [735, 323] width 15 height 15
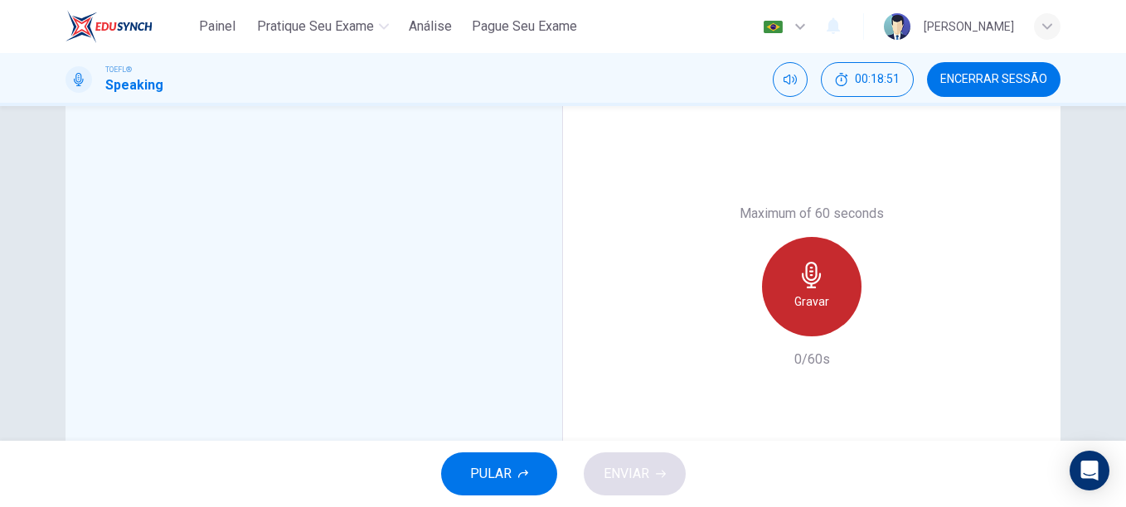
click at [832, 285] on div "Gravar" at bounding box center [811, 286] width 99 height 99
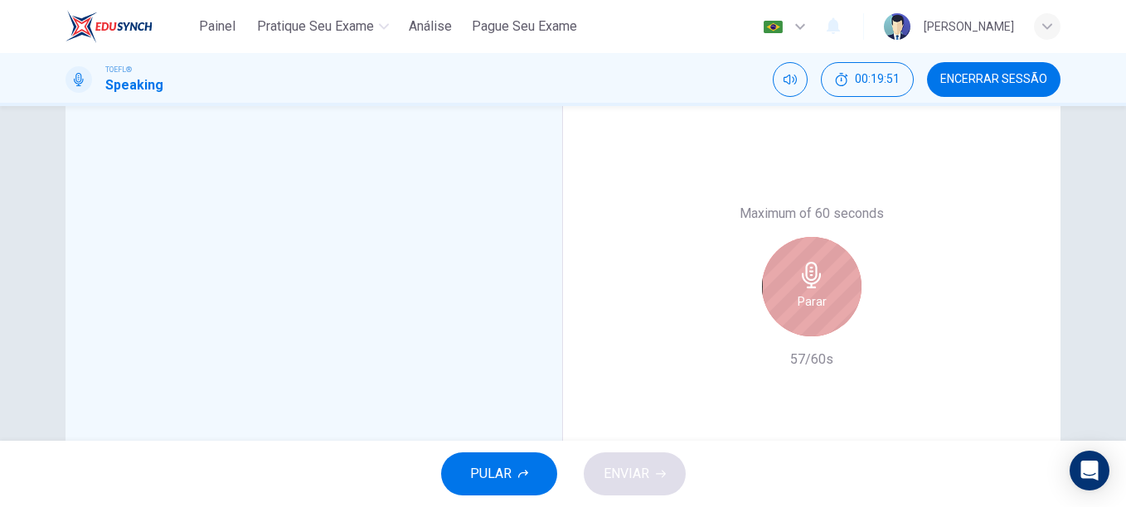
click at [832, 285] on div "Parar" at bounding box center [811, 286] width 99 height 99
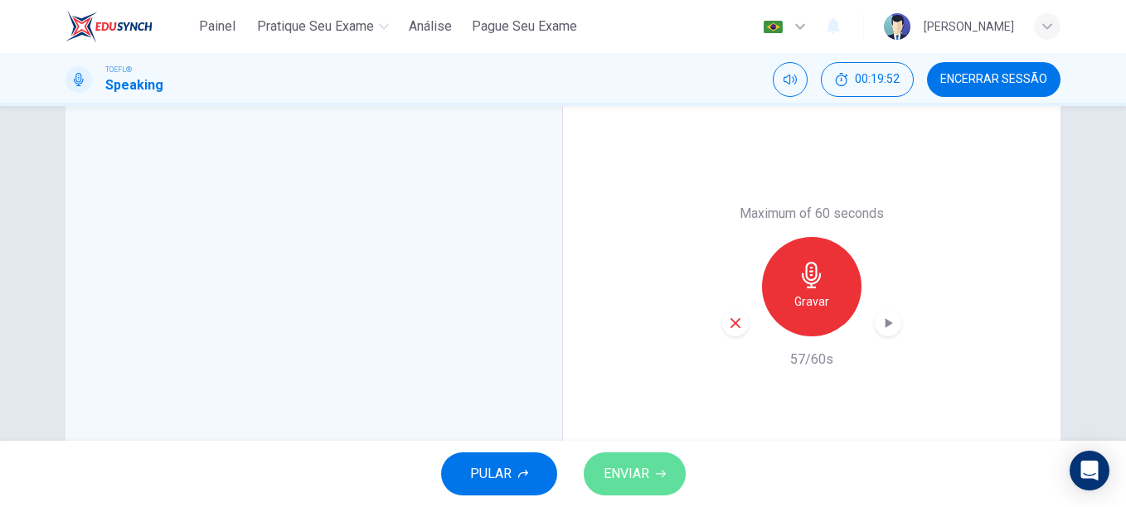
click at [617, 477] on span "ENVIAR" at bounding box center [626, 473] width 46 height 23
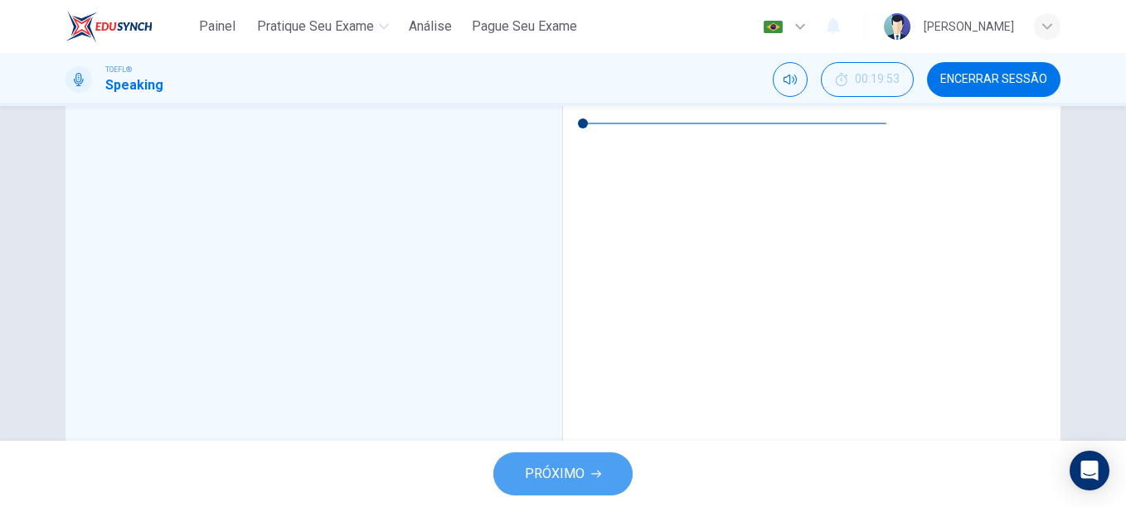
click at [567, 485] on span "PRÓXIMO" at bounding box center [555, 473] width 60 height 23
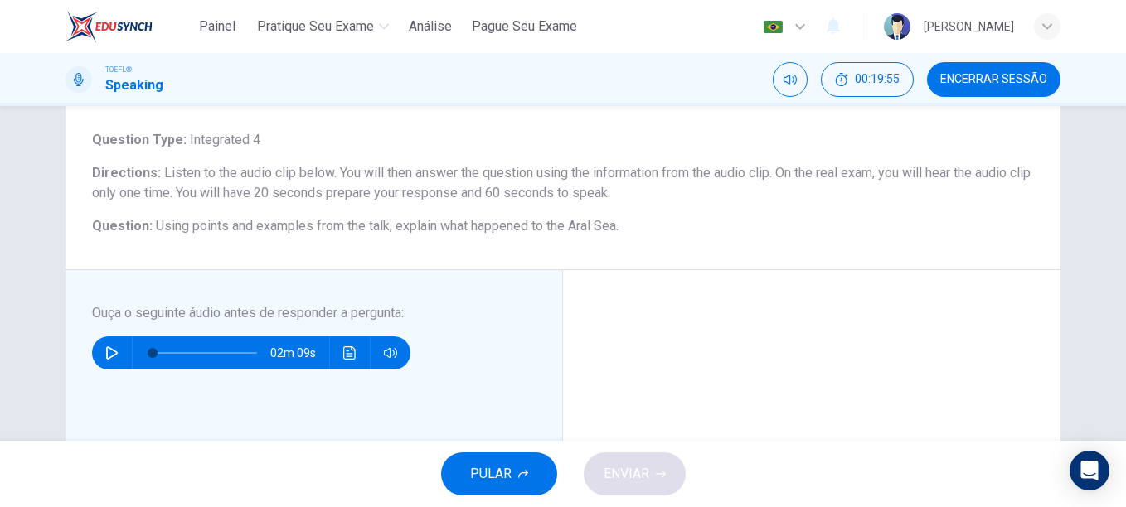
scroll to position [107, 0]
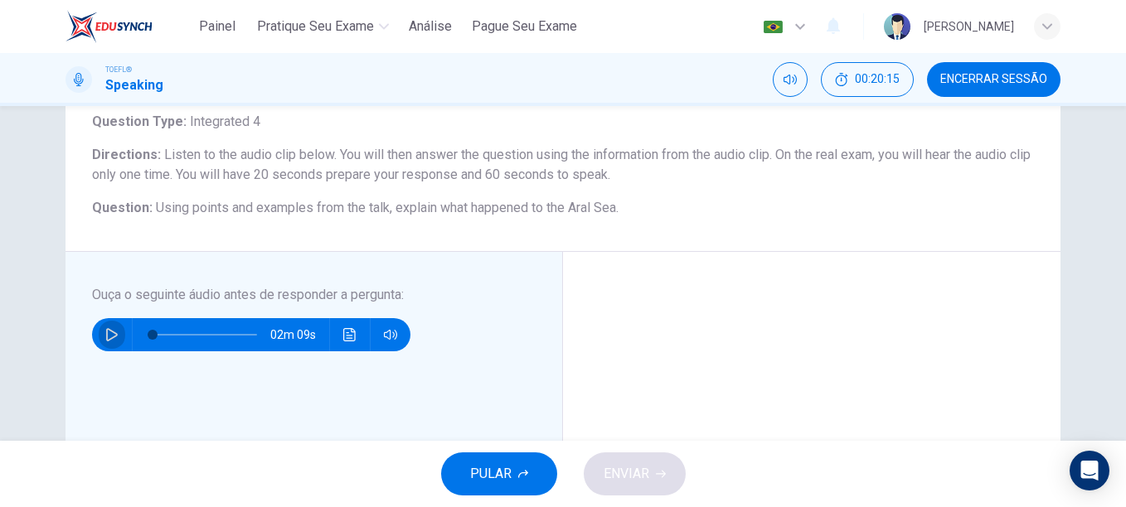
click at [110, 334] on icon "button" at bounding box center [111, 334] width 13 height 13
click at [347, 347] on button "Clique para ver a transcrição do áudio" at bounding box center [349, 334] width 27 height 33
type input "0"
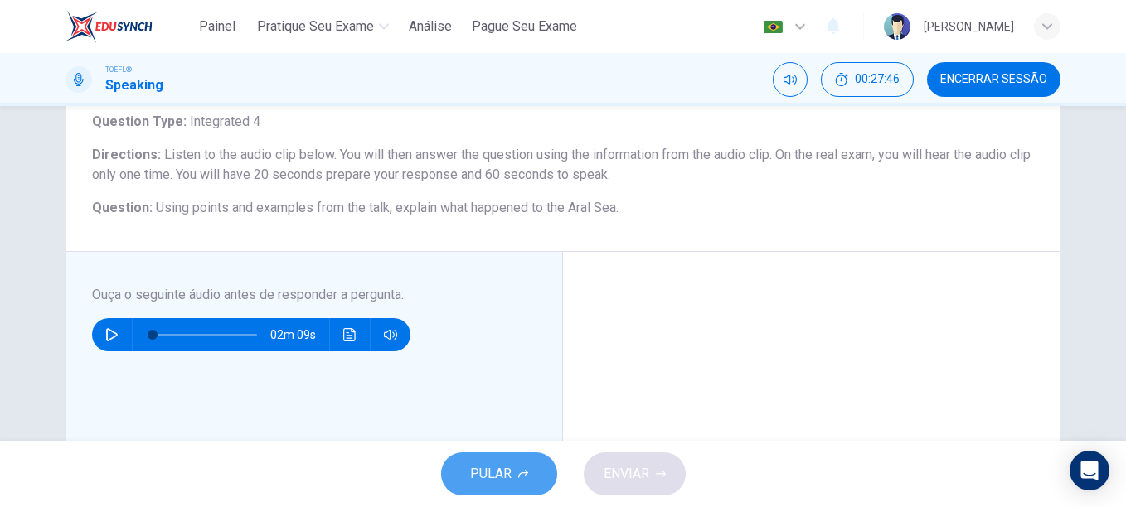
click at [526, 462] on button "PULAR" at bounding box center [499, 474] width 116 height 43
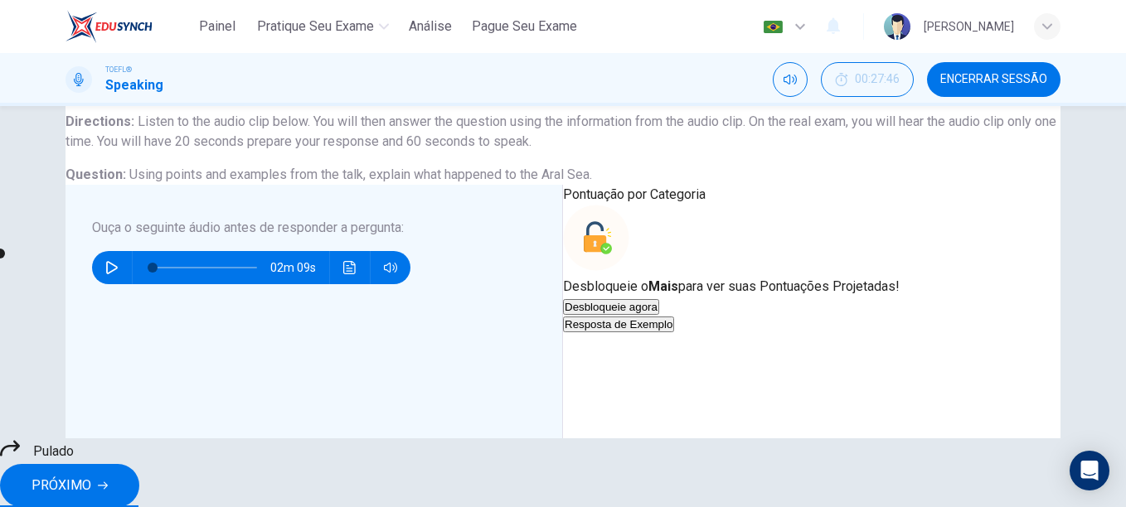
click at [139, 490] on button "PRÓXIMO" at bounding box center [69, 485] width 139 height 43
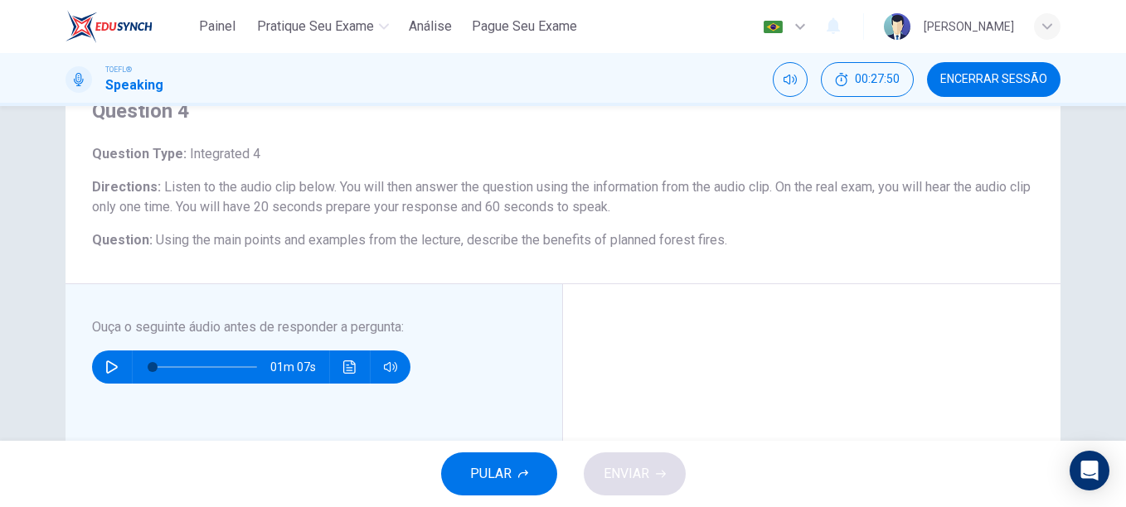
scroll to position [98, 0]
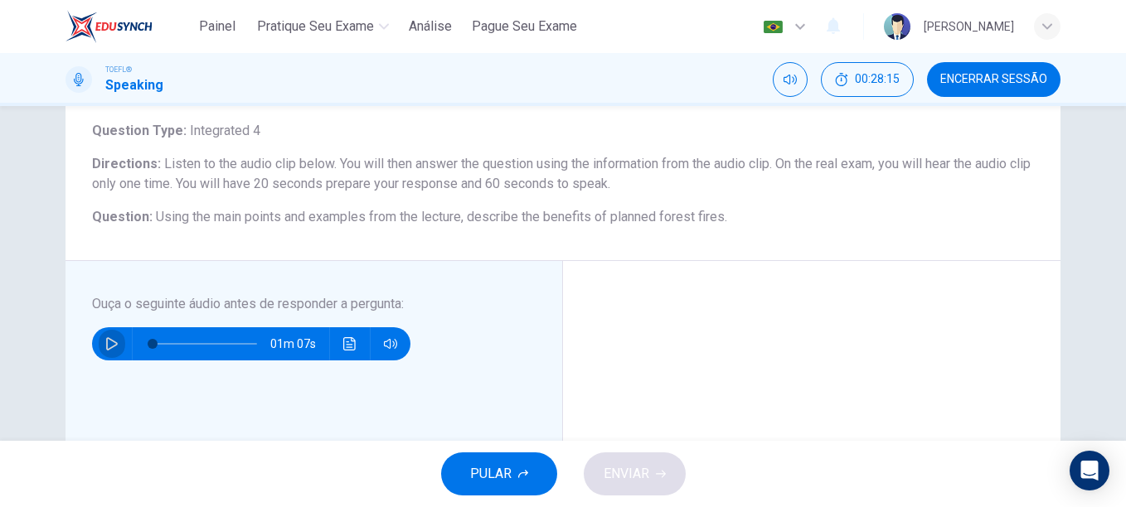
click at [117, 341] on button "button" at bounding box center [112, 343] width 27 height 33
click at [152, 342] on span at bounding box center [204, 343] width 104 height 23
type input "0"
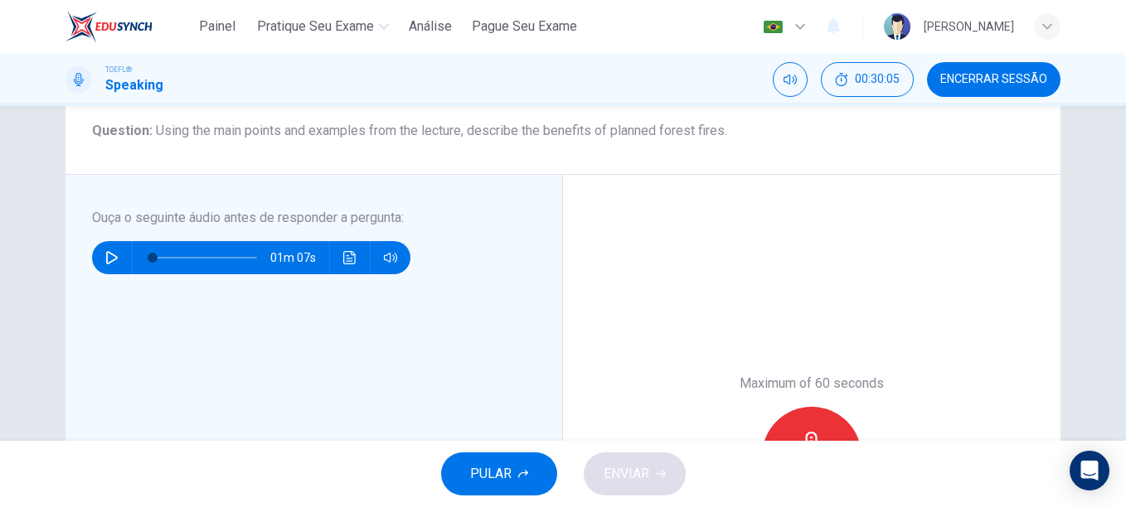
scroll to position [182, 0]
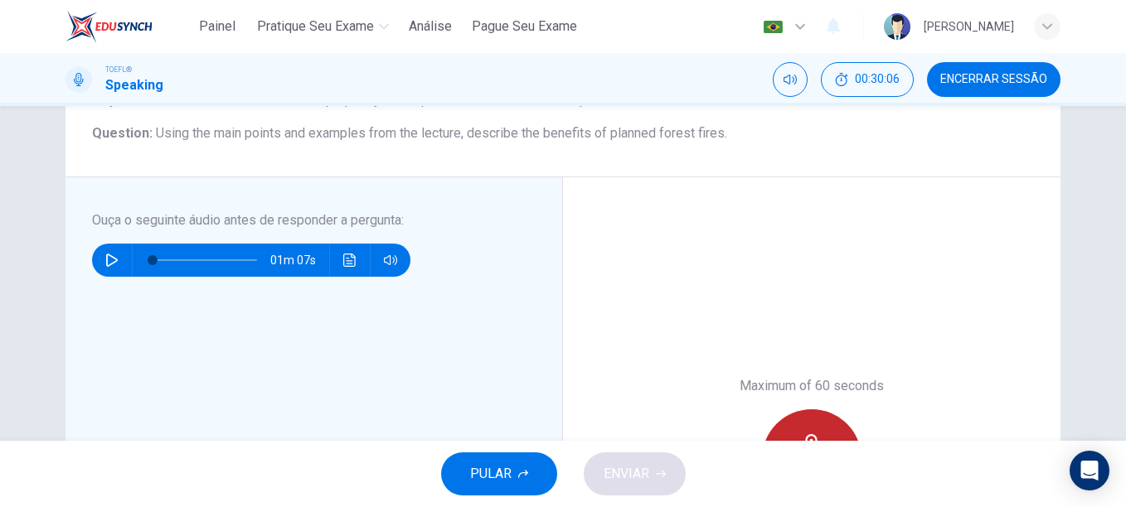
click at [813, 421] on div "Gravar" at bounding box center [811, 458] width 99 height 99
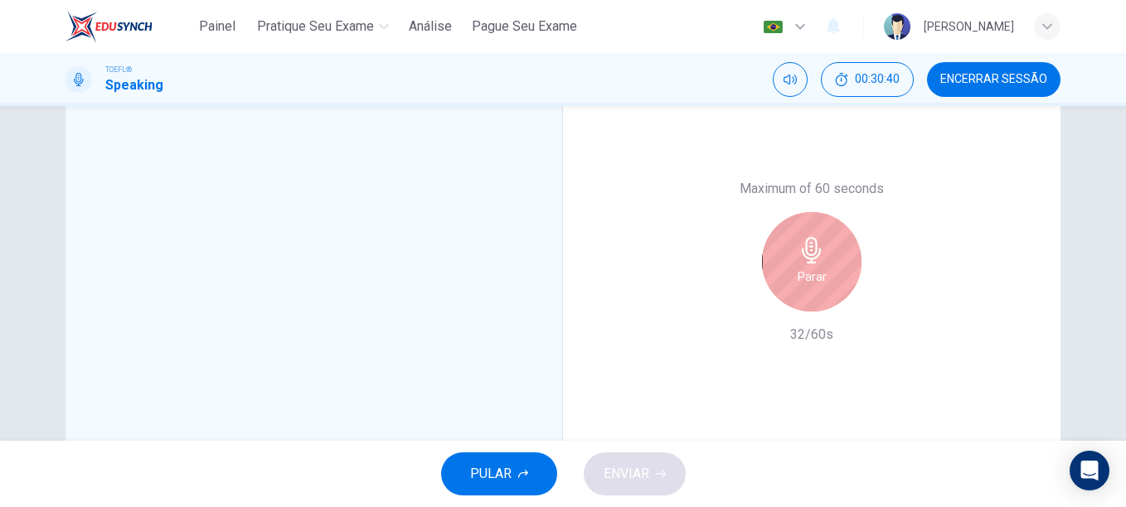
scroll to position [381, 0]
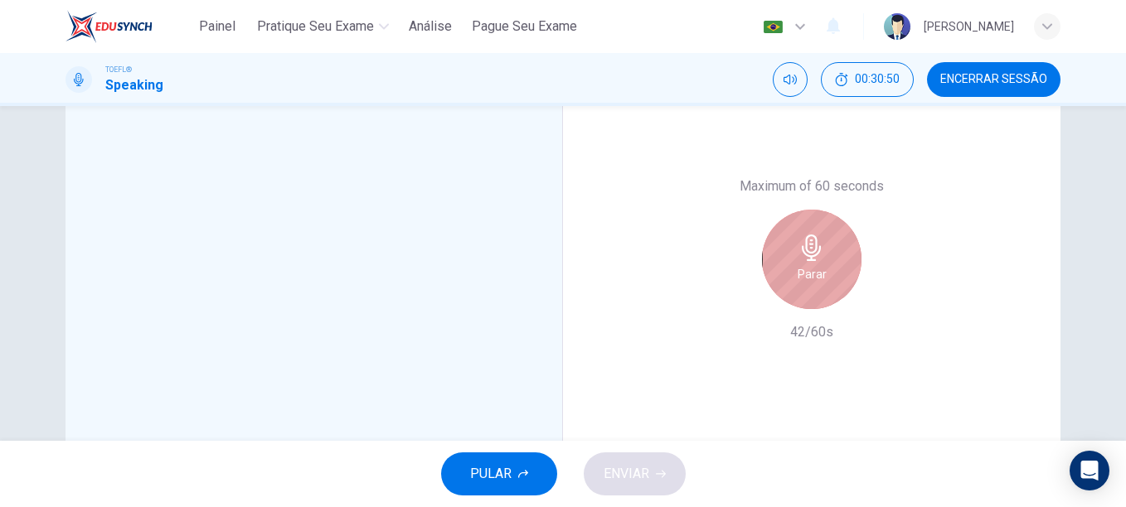
click at [801, 249] on icon "button" at bounding box center [810, 248] width 19 height 27
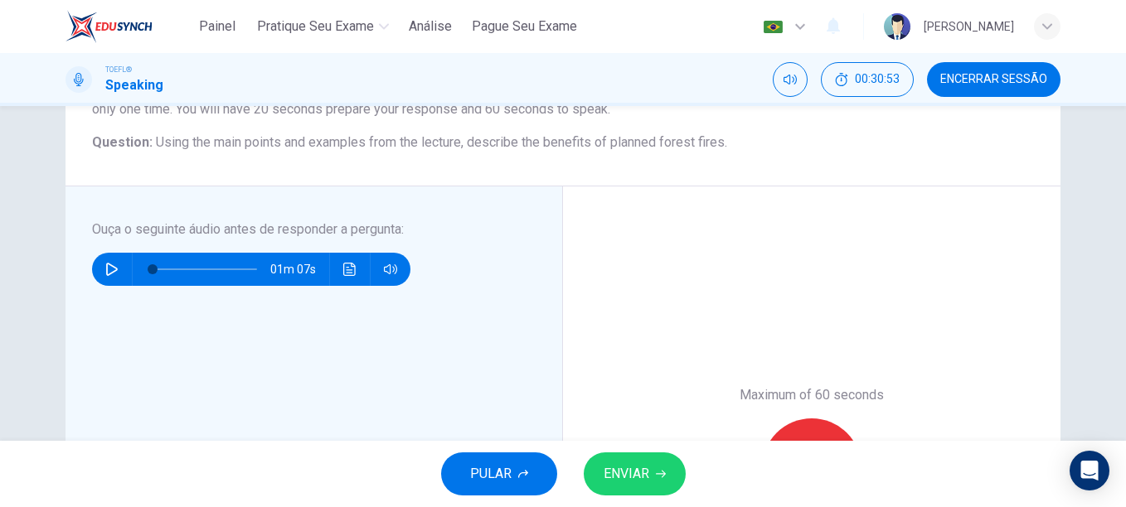
scroll to position [158, 0]
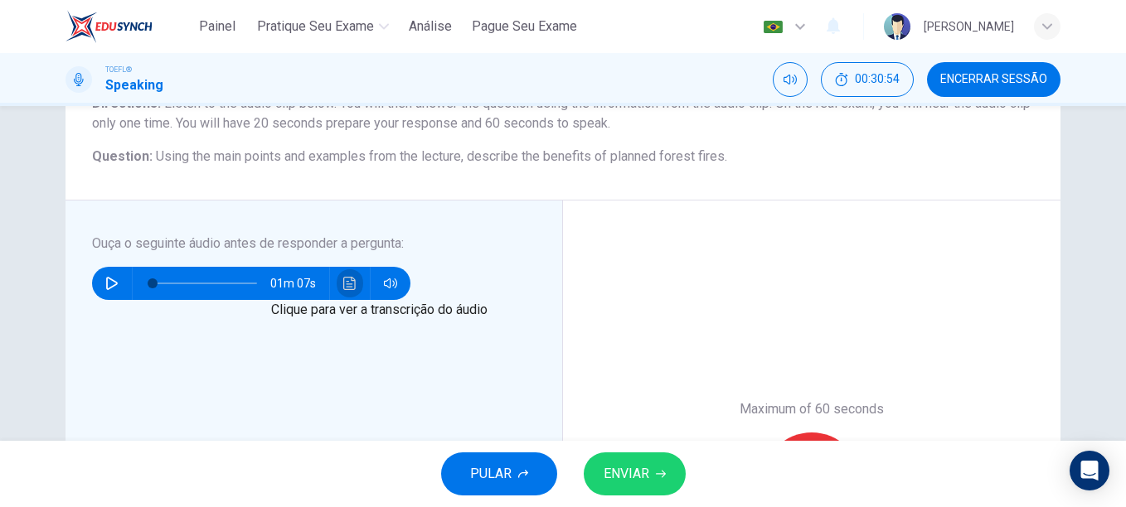
click at [347, 284] on icon "Clique para ver a transcrição do áudio" at bounding box center [349, 283] width 12 height 13
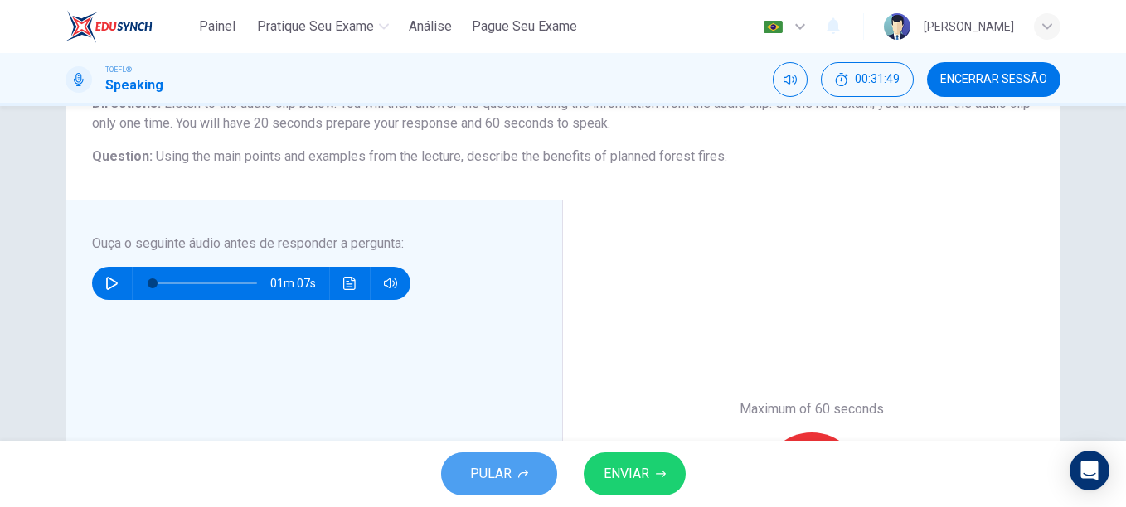
click at [492, 475] on span "PULAR" at bounding box center [490, 473] width 41 height 23
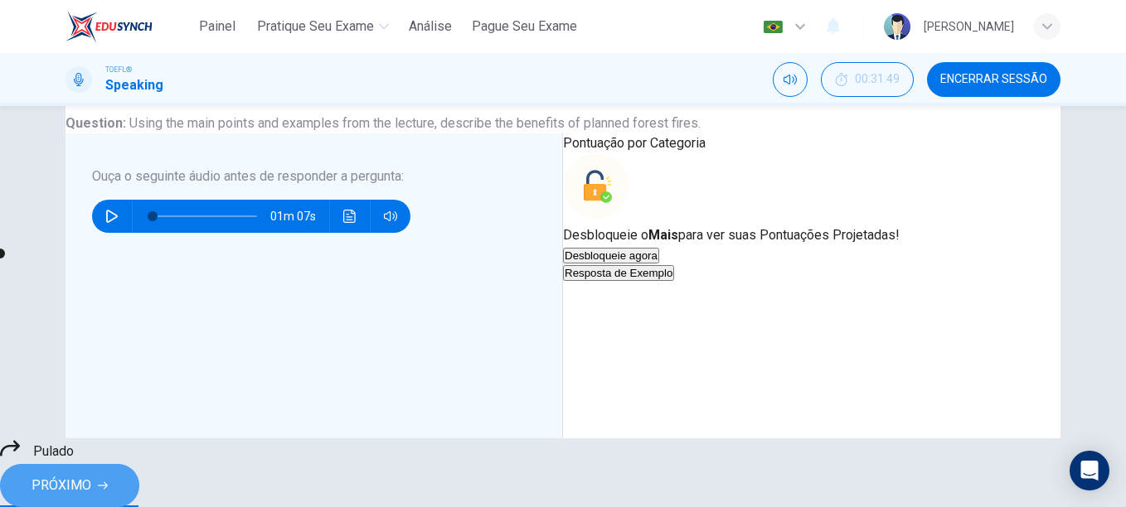
click at [139, 478] on button "PRÓXIMO" at bounding box center [69, 485] width 139 height 43
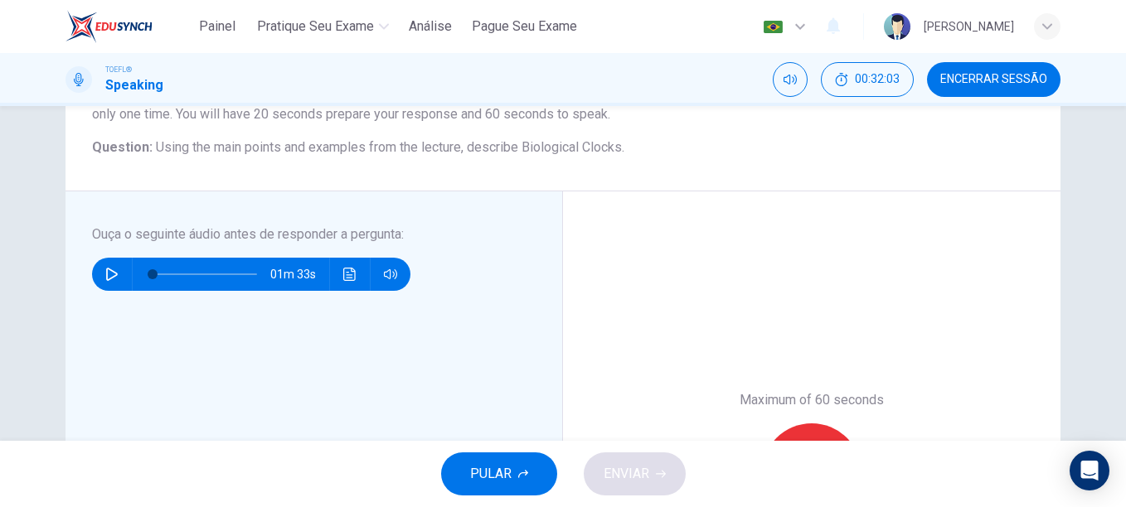
scroll to position [166, 0]
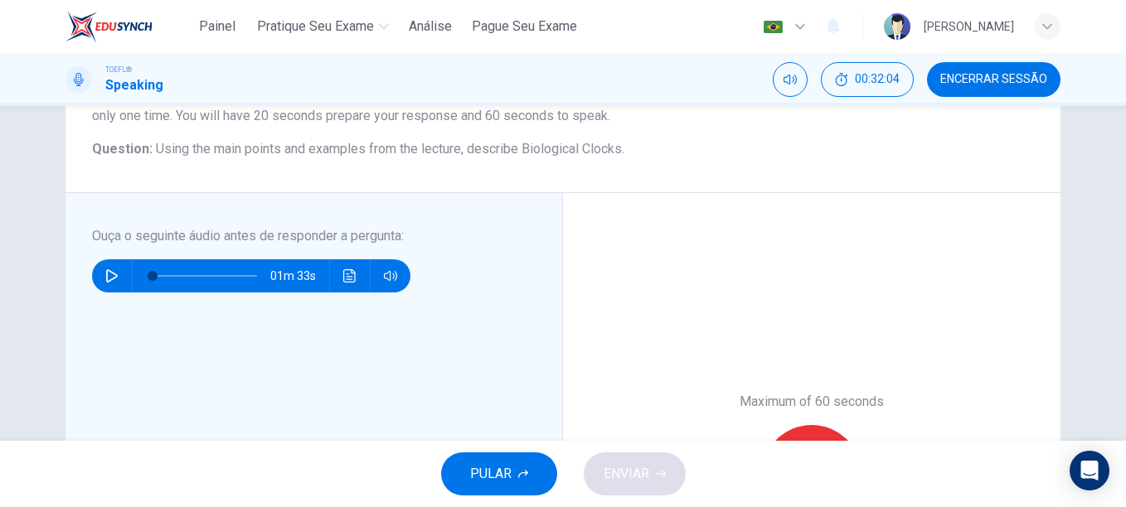
click at [112, 277] on icon "button" at bounding box center [112, 275] width 12 height 13
click at [112, 277] on icon "button" at bounding box center [111, 276] width 9 height 10
click at [490, 472] on span "PULAR" at bounding box center [490, 473] width 41 height 23
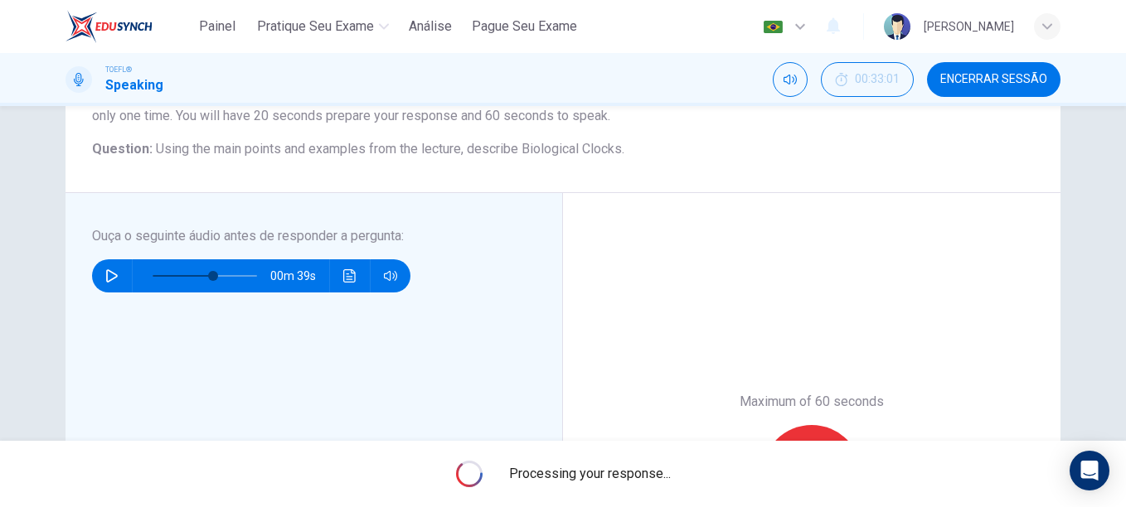
type input "58"
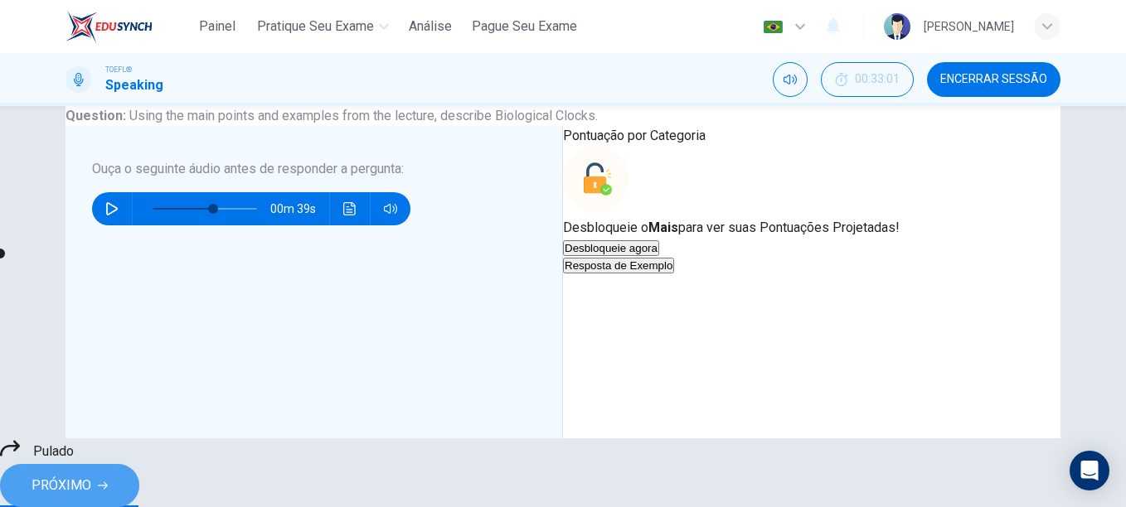
click at [139, 477] on button "PRÓXIMO" at bounding box center [69, 485] width 139 height 43
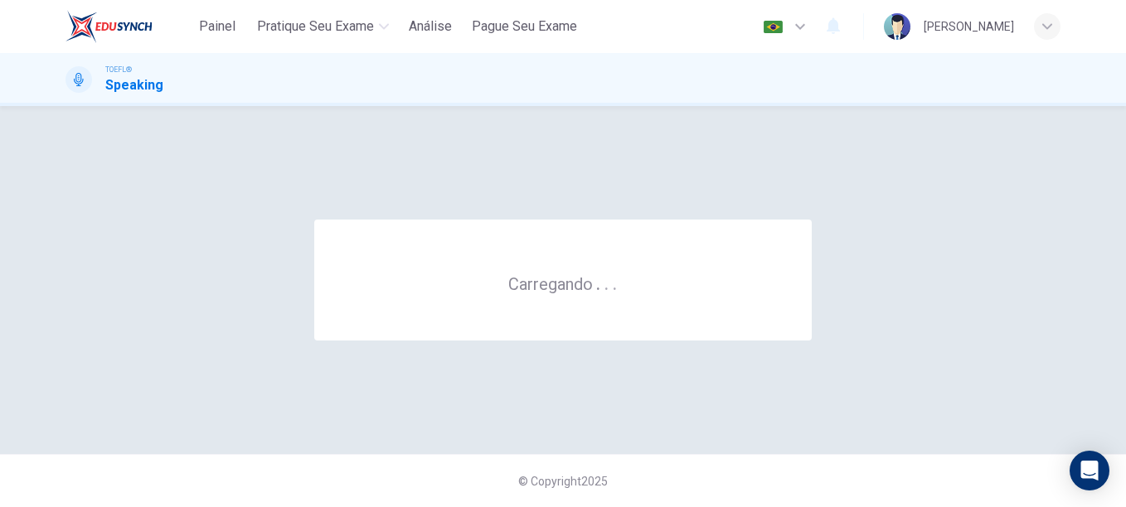
scroll to position [0, 0]
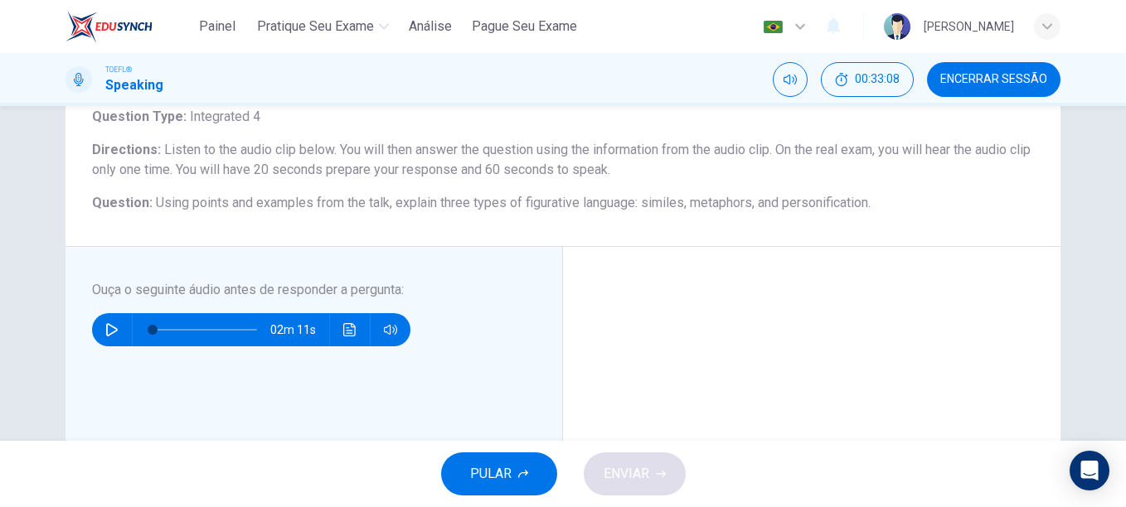
scroll to position [133, 0]
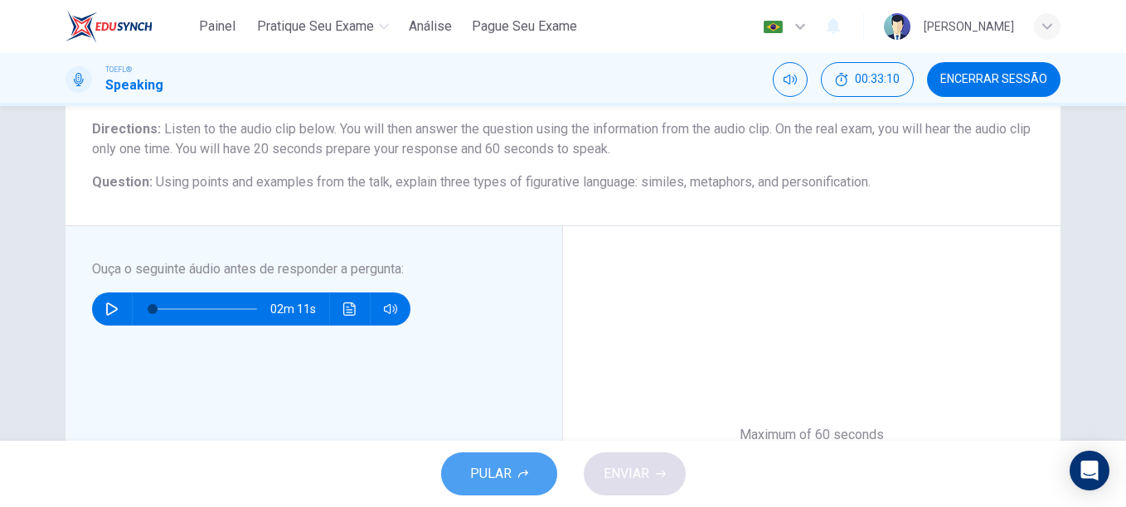
click at [490, 469] on span "PULAR" at bounding box center [490, 473] width 41 height 23
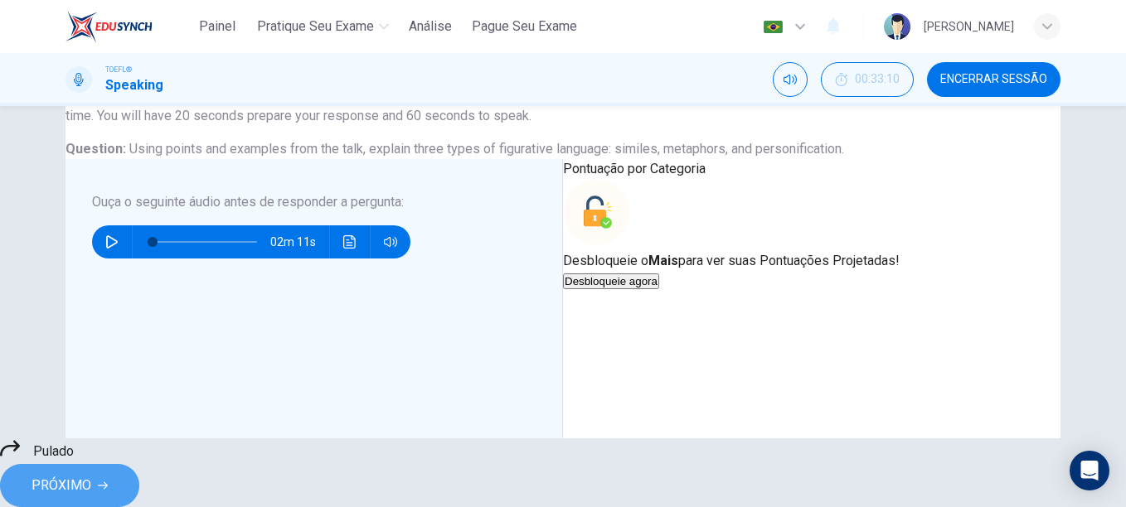
click at [91, 474] on span "PRÓXIMO" at bounding box center [61, 485] width 60 height 23
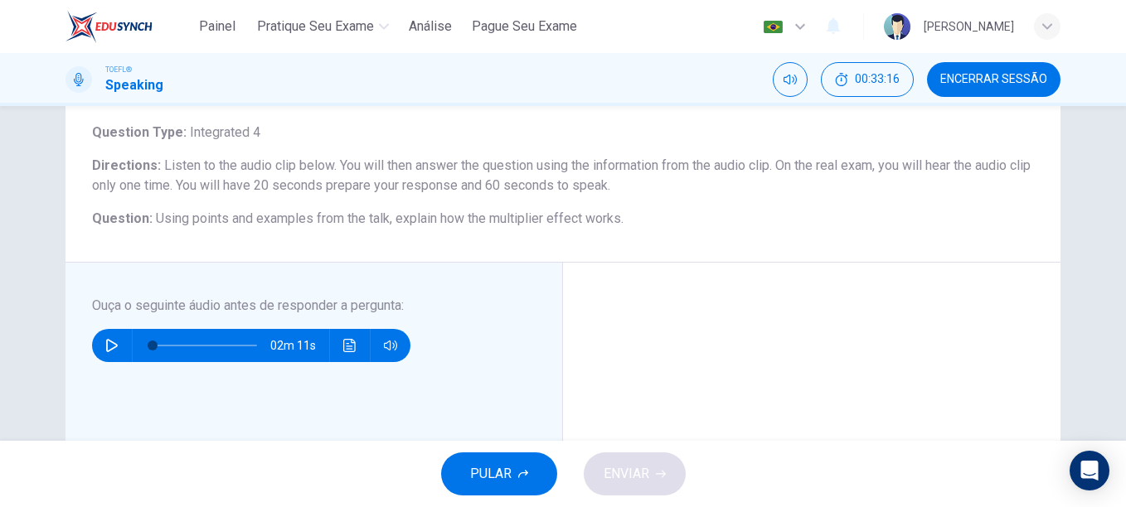
scroll to position [99, 0]
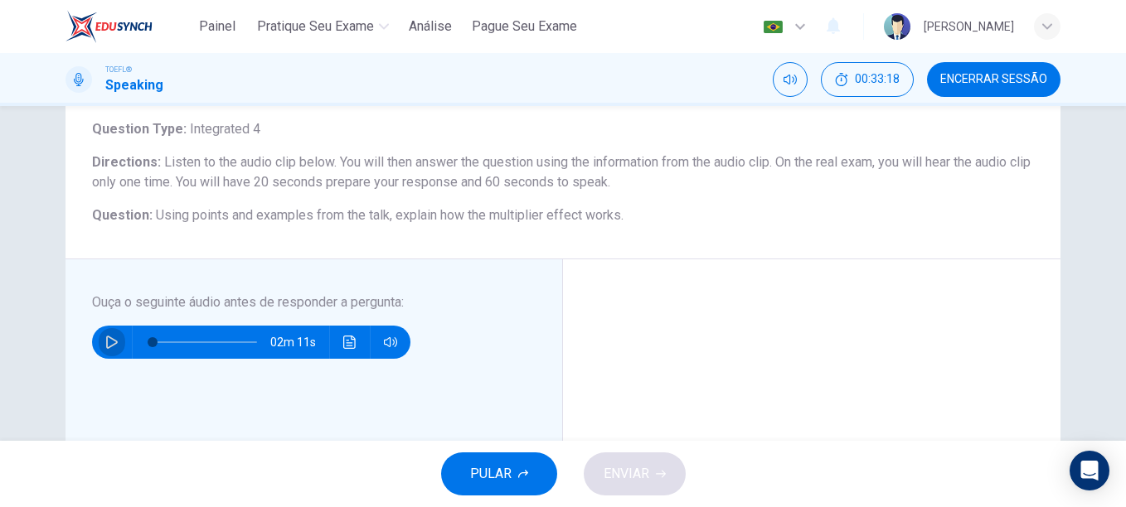
click at [105, 341] on icon "button" at bounding box center [111, 342] width 13 height 13
type input "0"
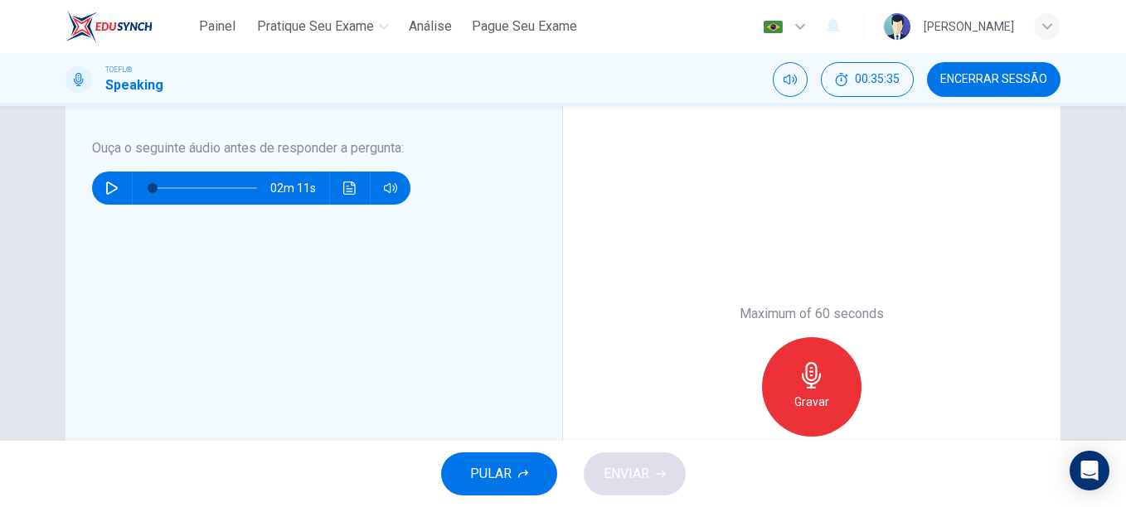
scroll to position [256, 0]
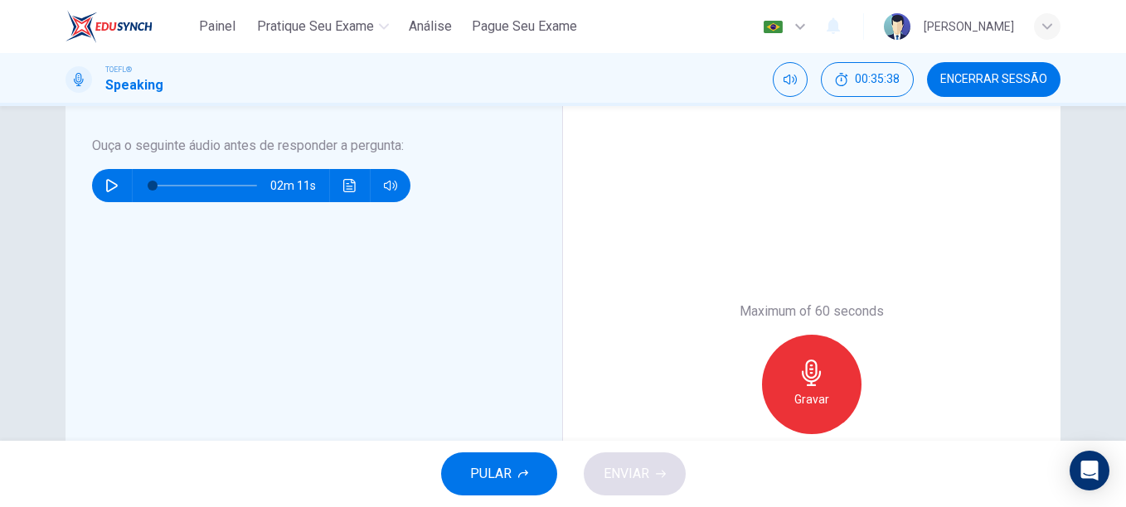
click at [798, 387] on div "Gravar" at bounding box center [811, 384] width 99 height 99
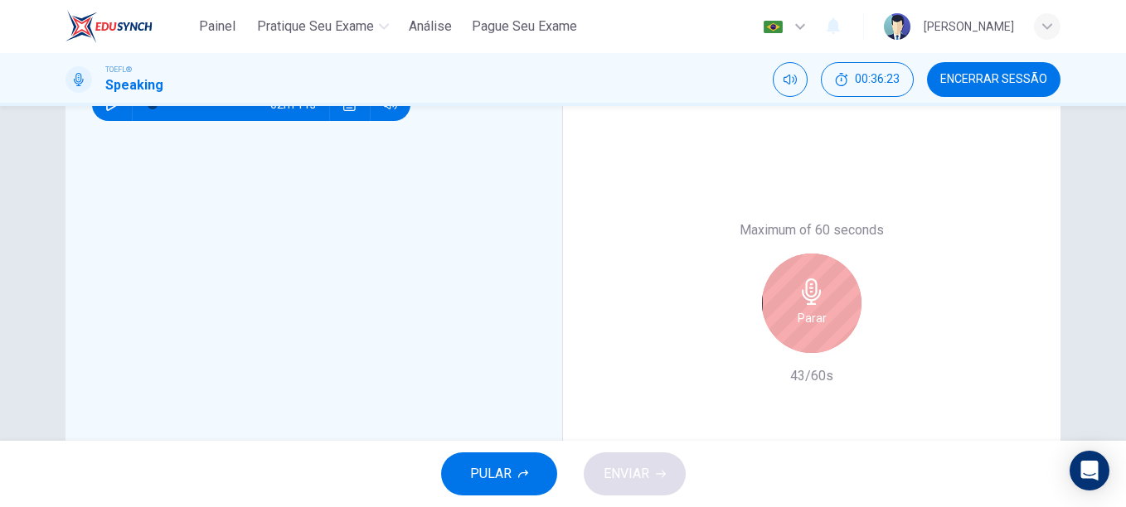
scroll to position [340, 0]
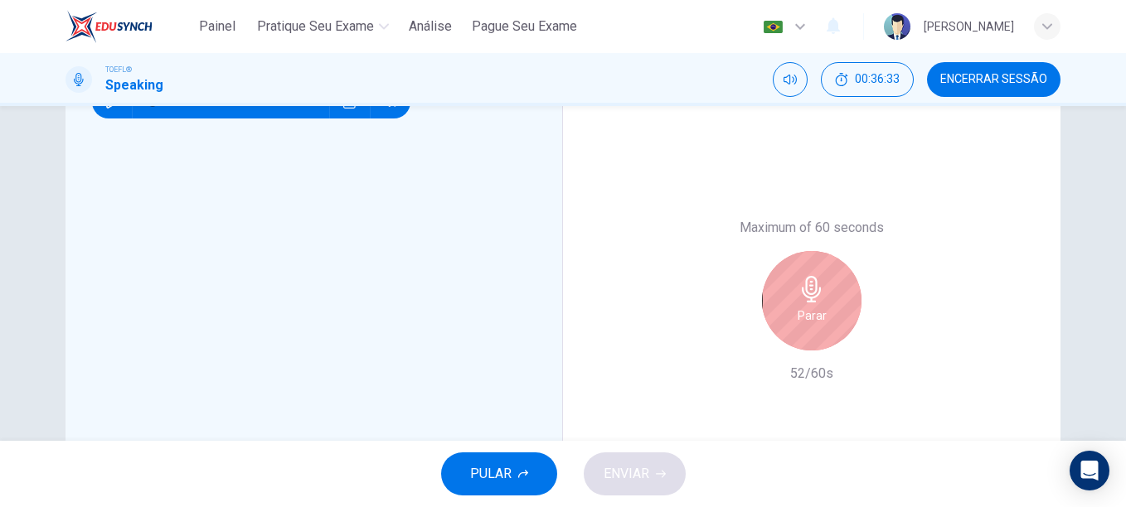
click at [816, 283] on icon "button" at bounding box center [811, 289] width 27 height 27
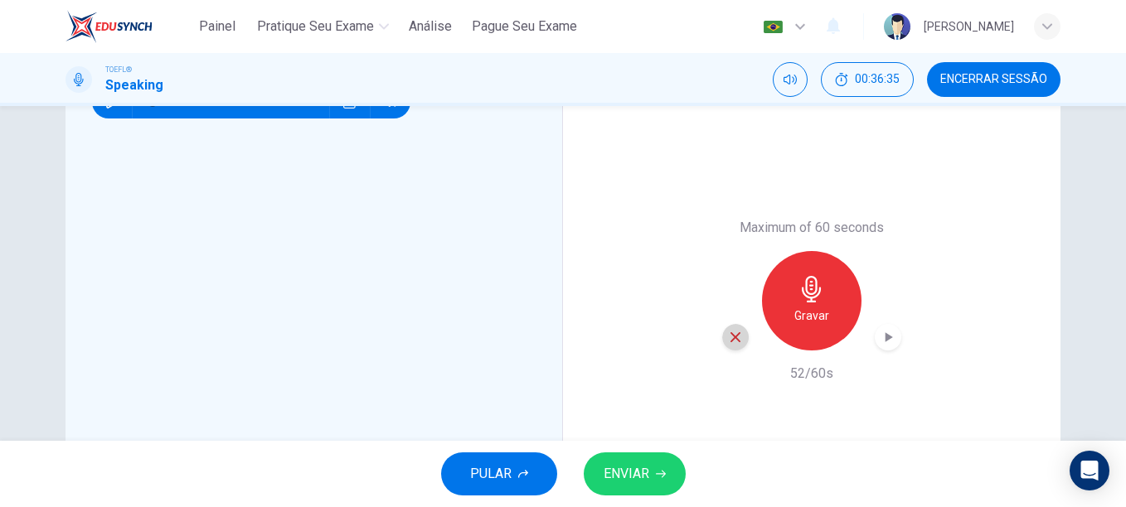
click at [726, 347] on div "button" at bounding box center [735, 337] width 27 height 27
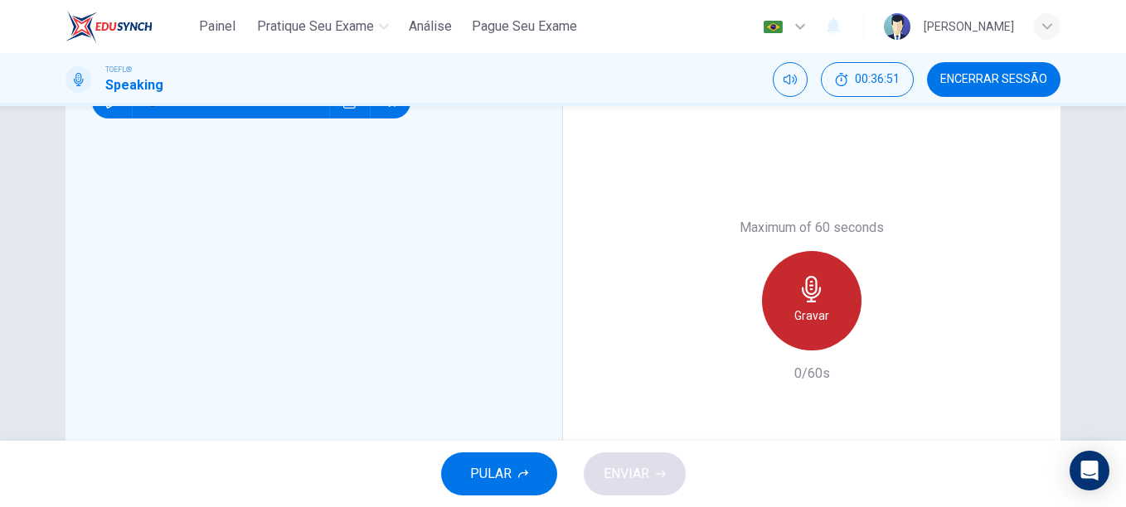
click at [848, 302] on div "Gravar" at bounding box center [811, 300] width 99 height 99
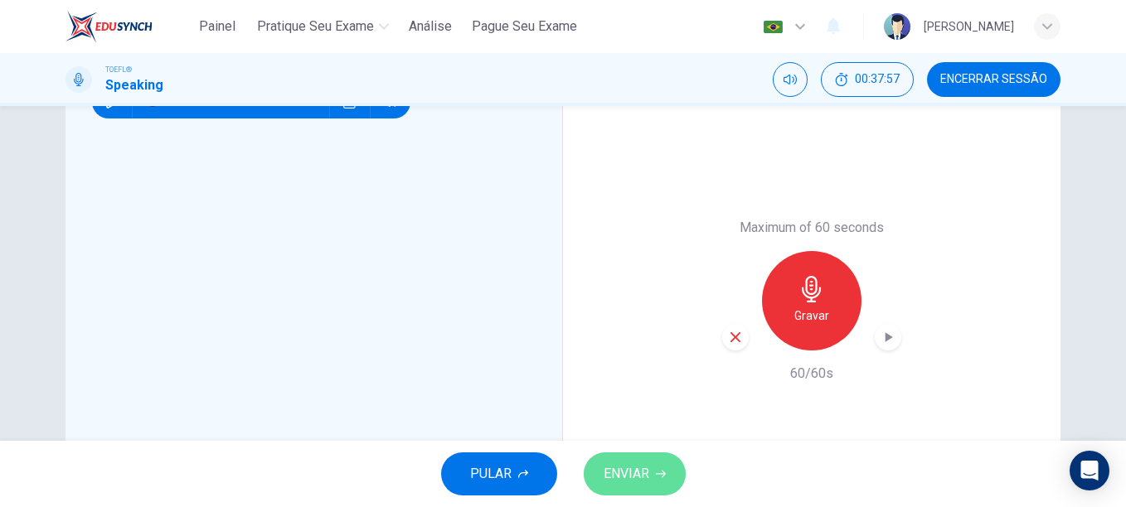
click at [642, 460] on button "ENVIAR" at bounding box center [634, 474] width 102 height 43
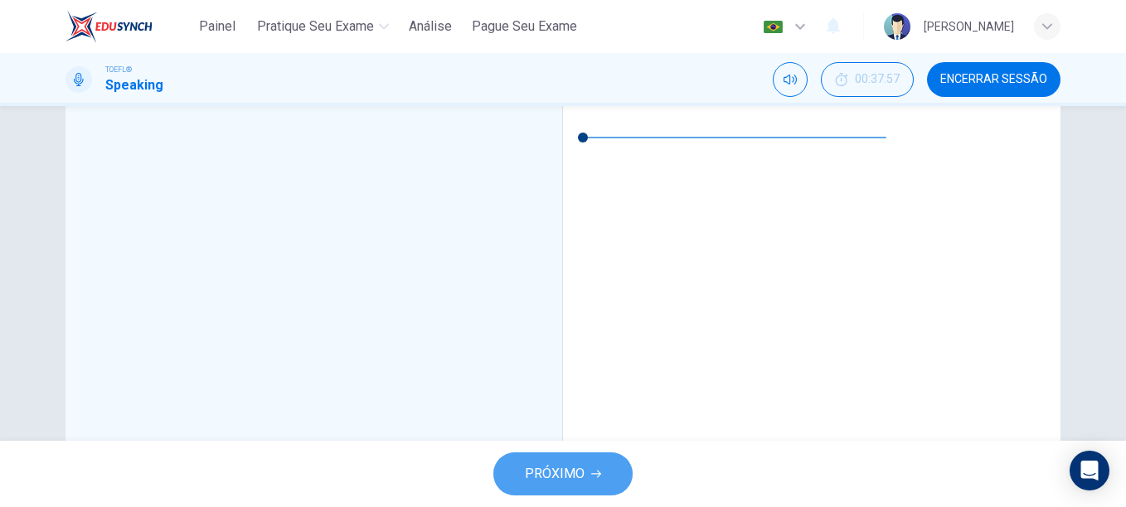
click at [541, 477] on span "PRÓXIMO" at bounding box center [555, 473] width 60 height 23
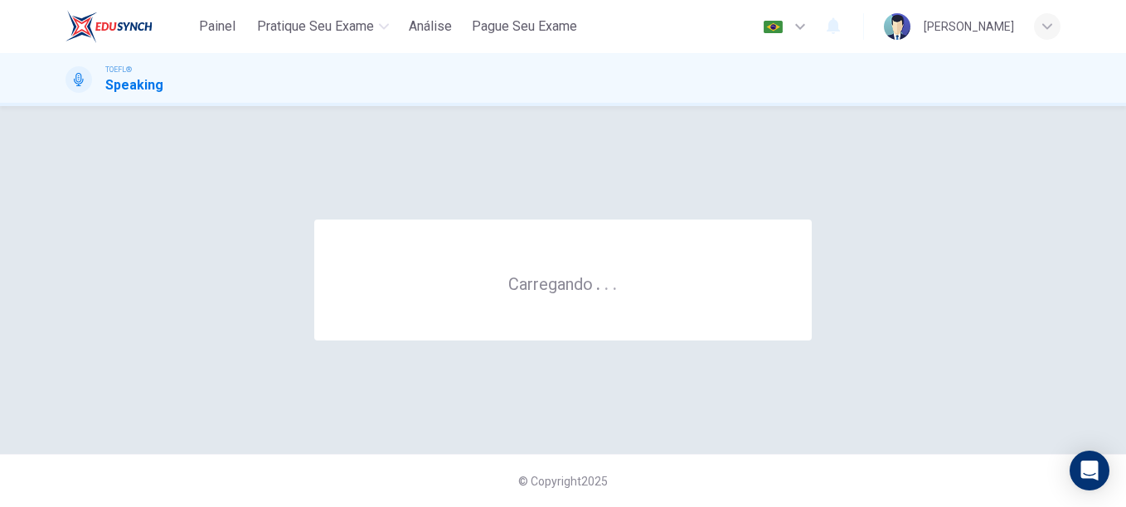
scroll to position [0, 0]
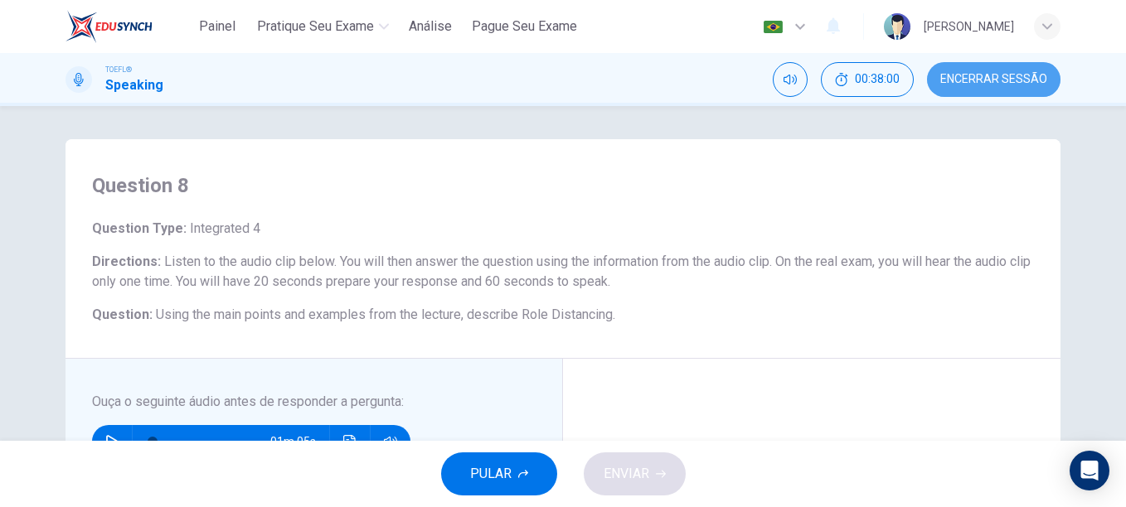
click at [1019, 82] on span "Encerrar Sessão" at bounding box center [993, 79] width 107 height 13
